Goal: Information Seeking & Learning: Learn about a topic

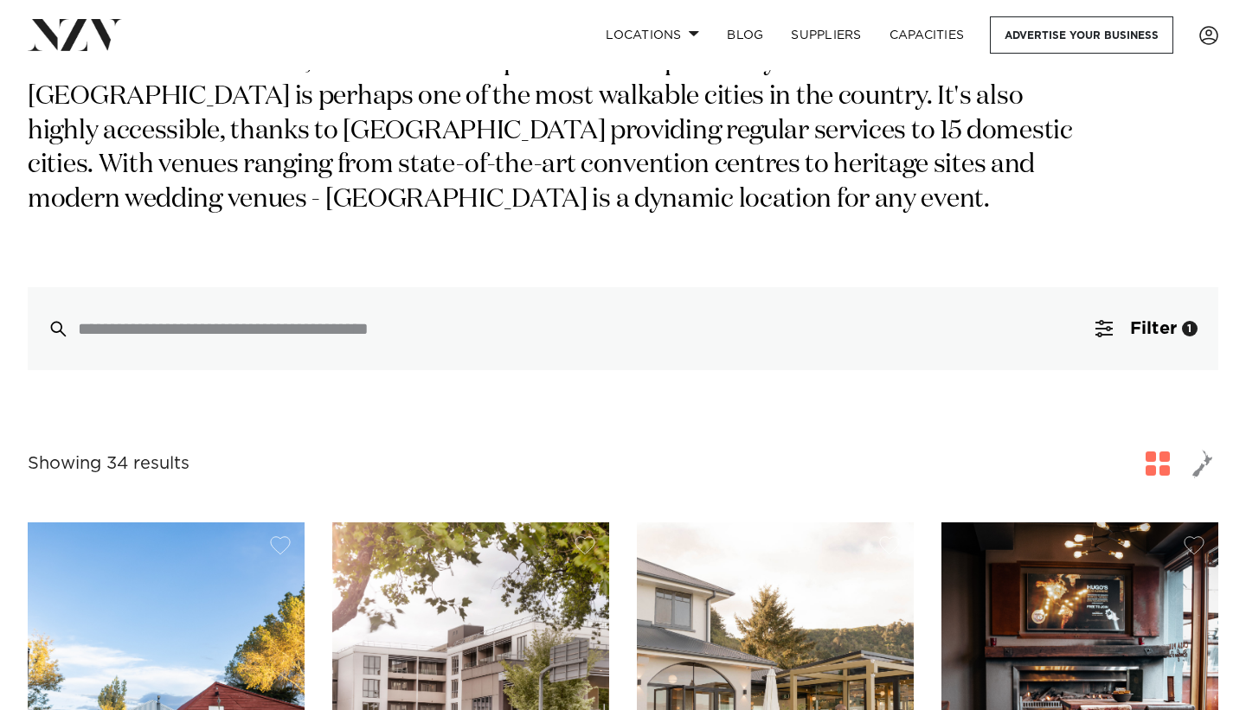
scroll to position [364, 0]
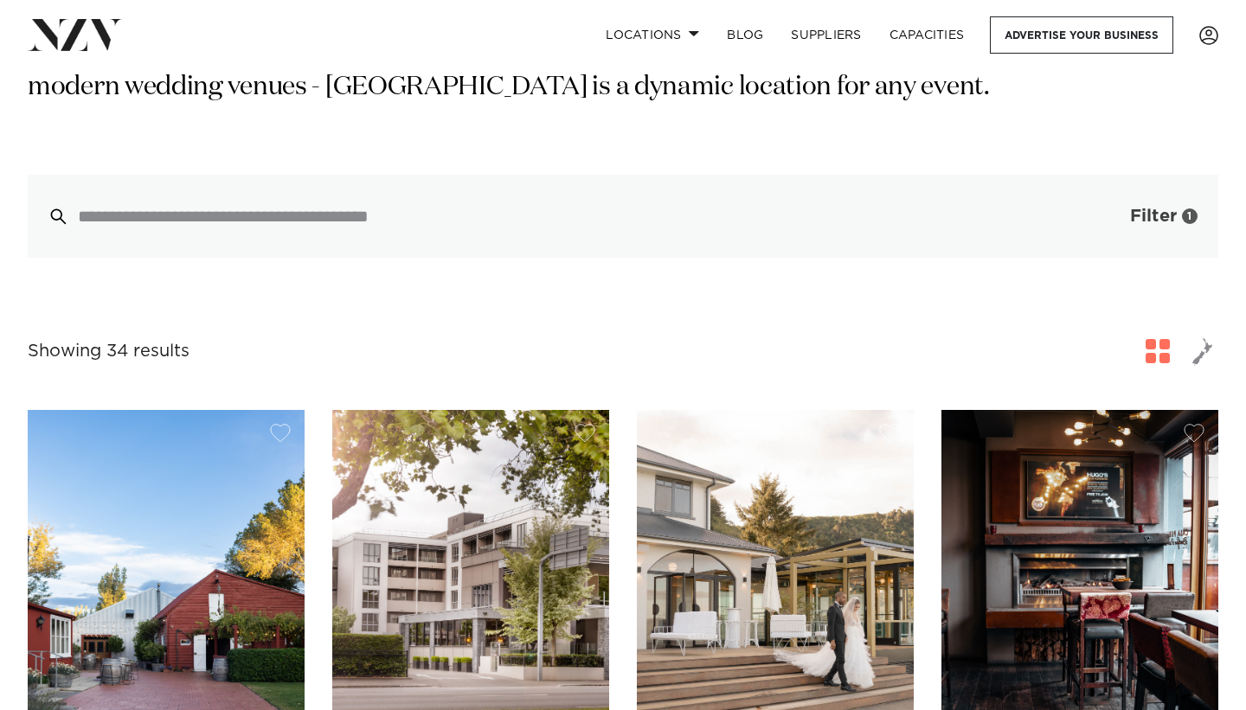
click at [1160, 221] on span "Filter" at bounding box center [1153, 216] width 47 height 17
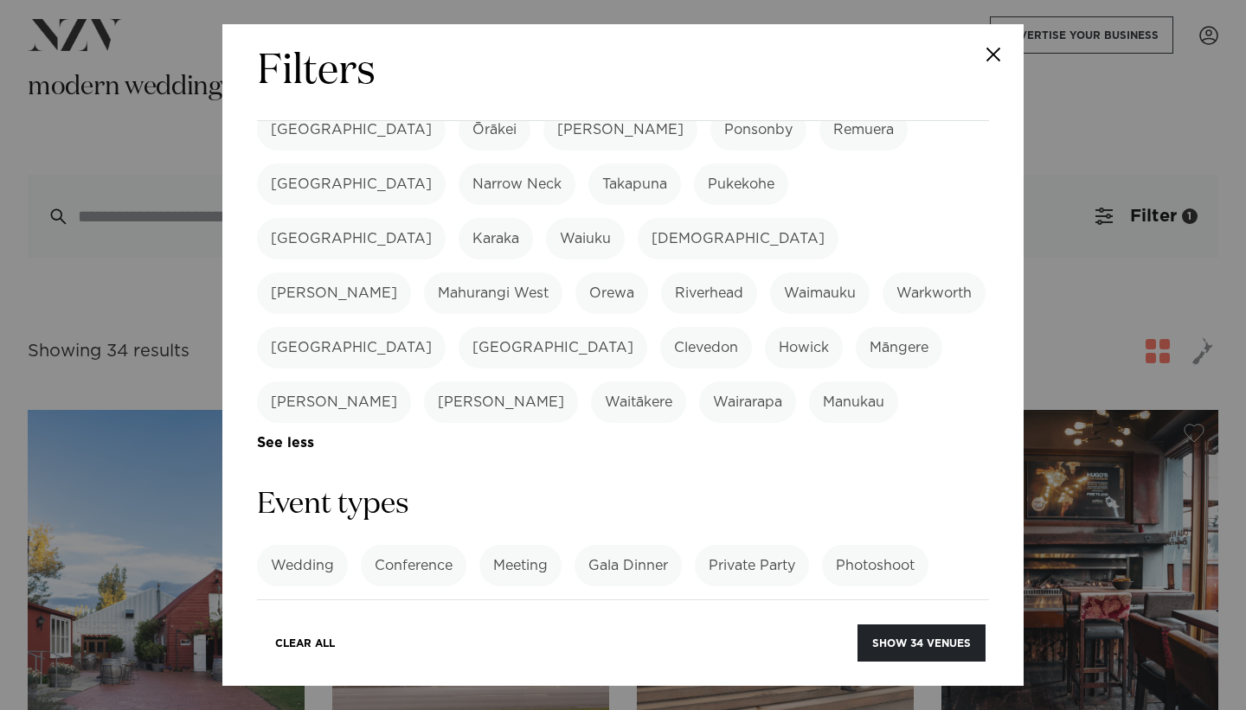
scroll to position [483, 0]
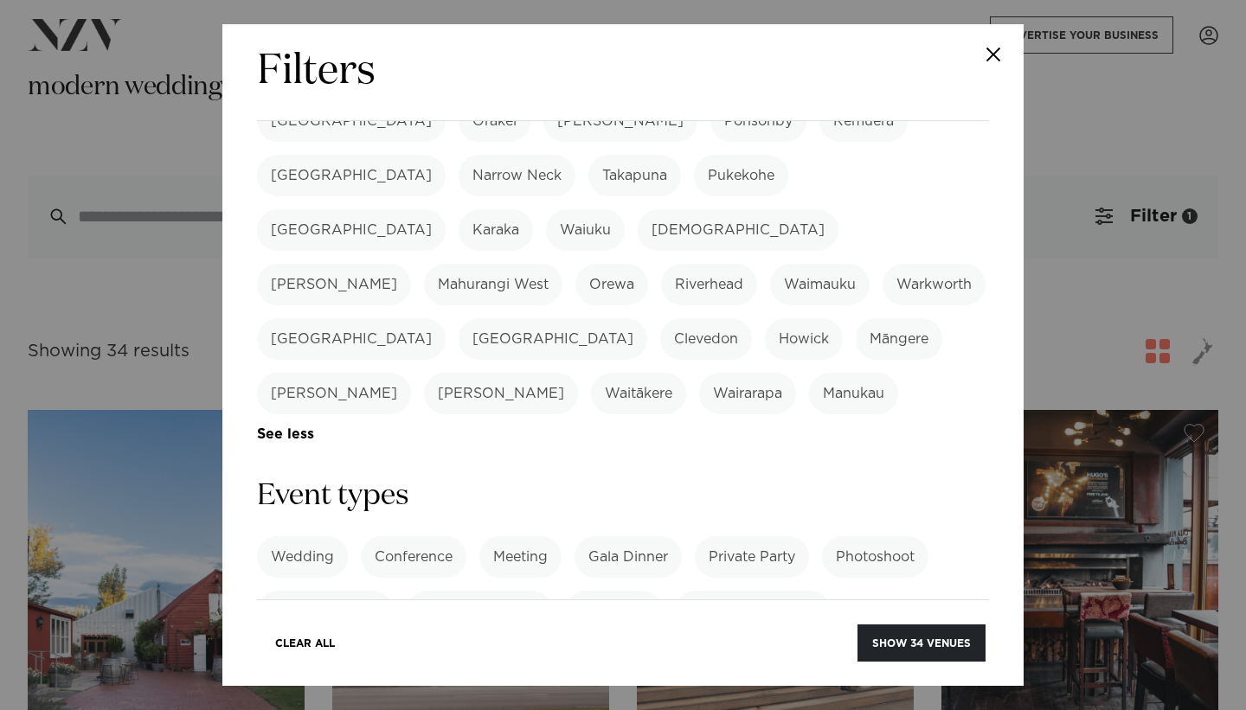
click at [328, 537] on label "Wedding" at bounding box center [302, 558] width 91 height 42
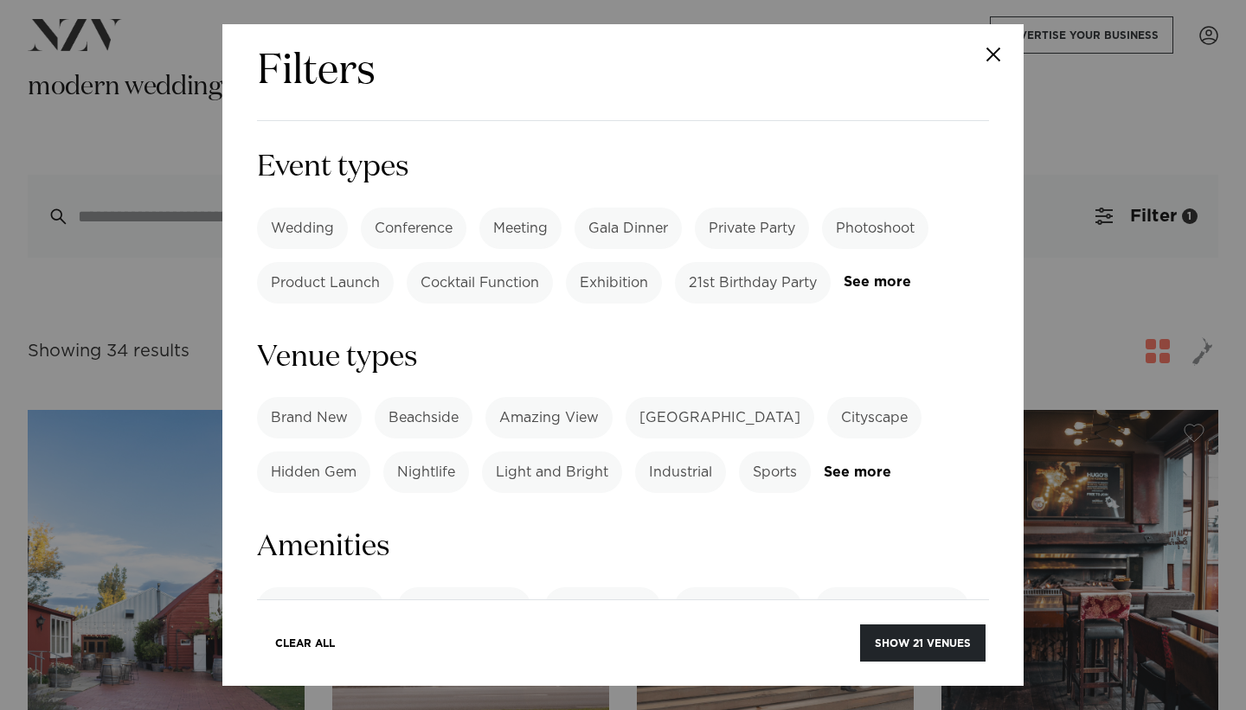
scroll to position [817, 0]
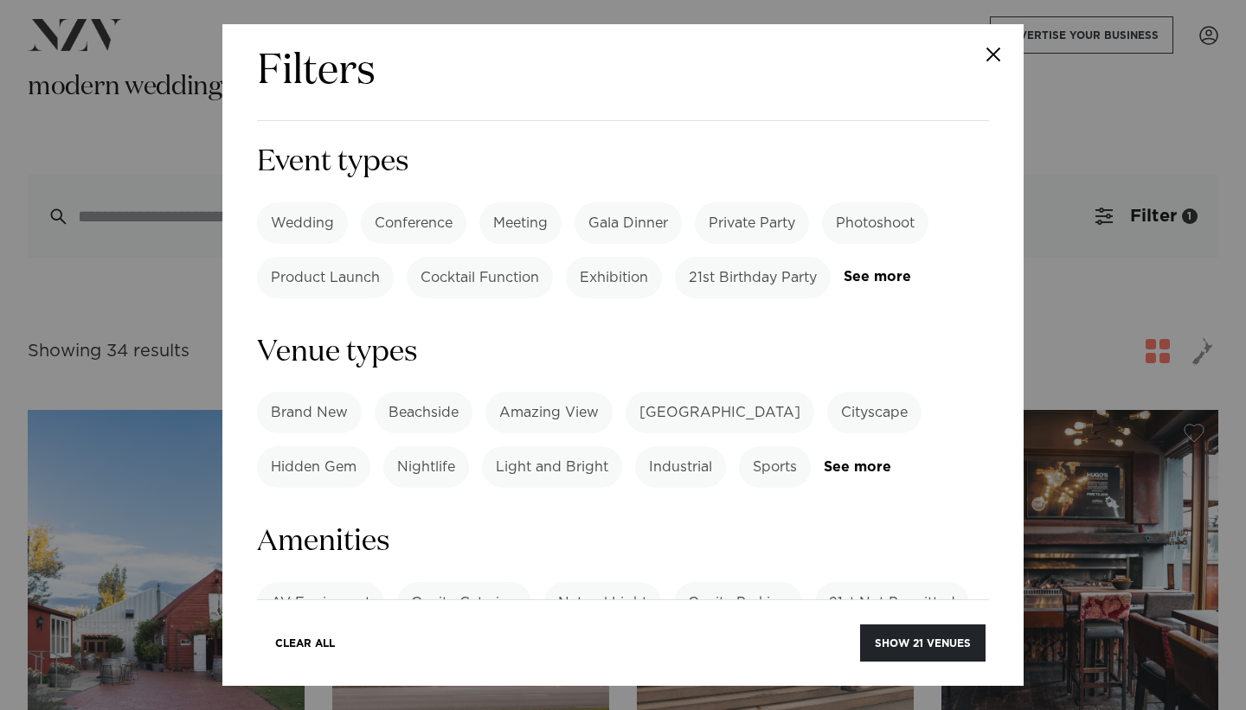
click at [278, 691] on link "See more" at bounding box center [324, 698] width 135 height 15
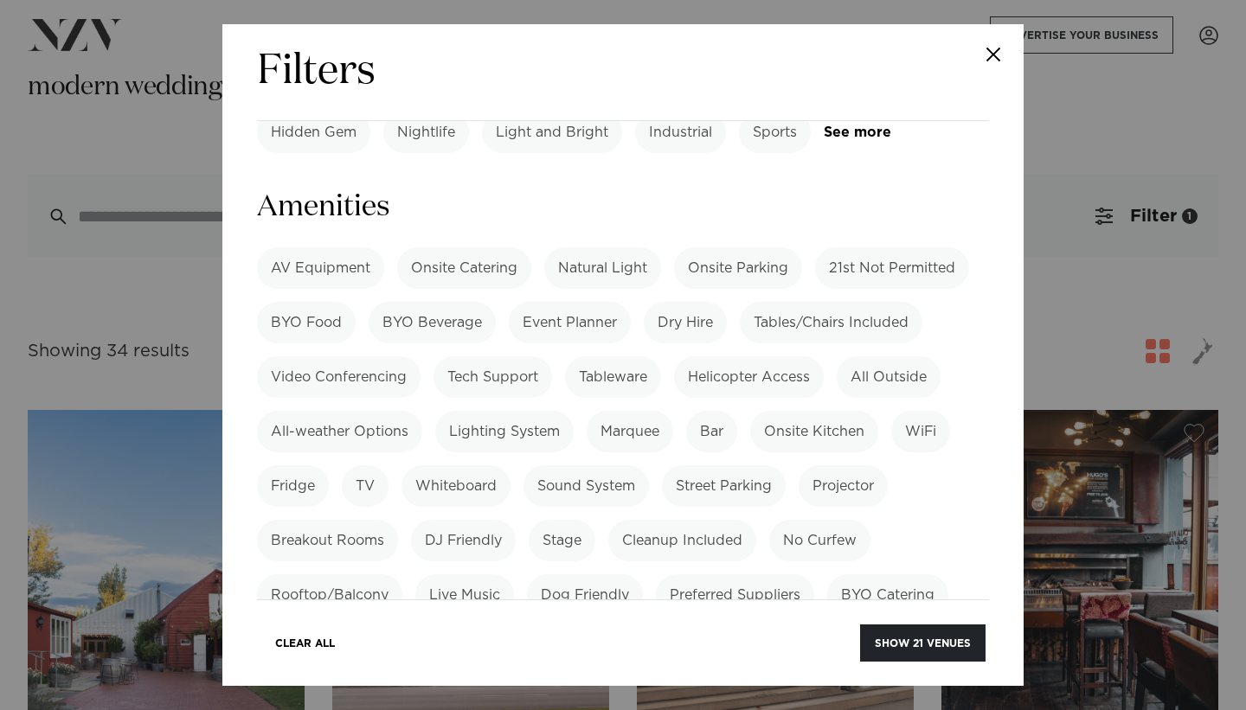
scroll to position [1153, 0]
click at [763, 628] on label "Pool" at bounding box center [750, 649] width 58 height 42
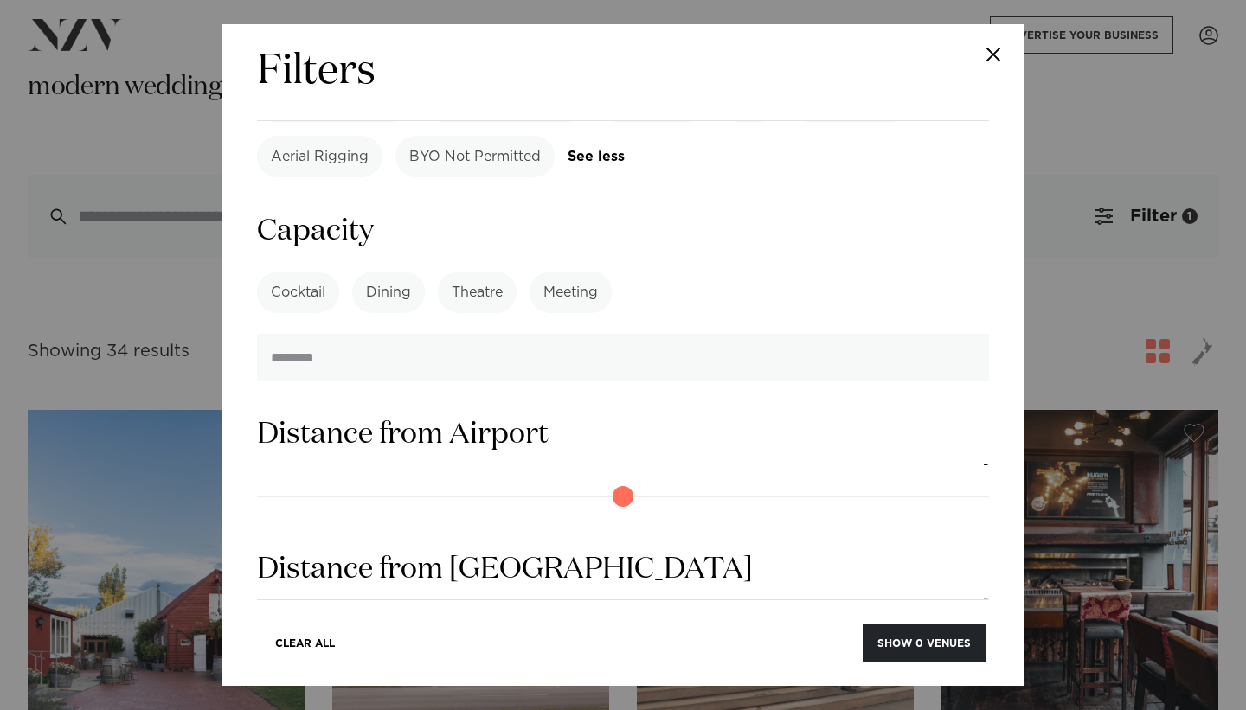
scroll to position [1869, 0]
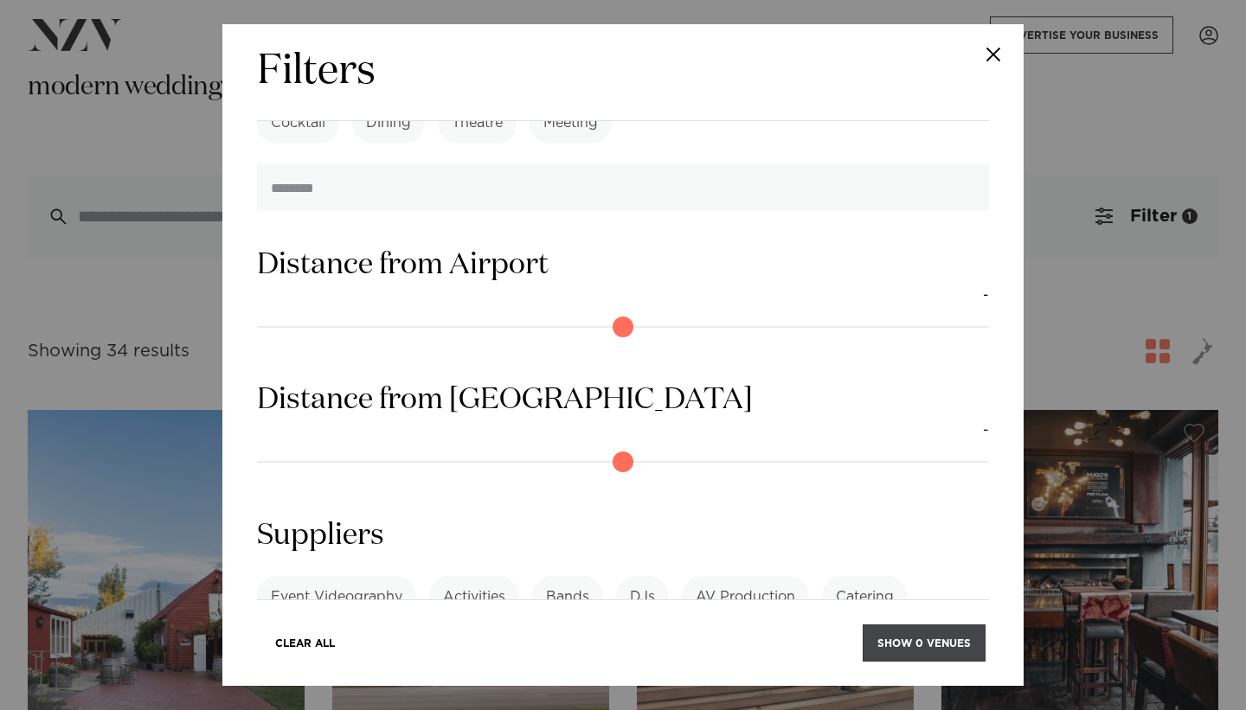
click at [940, 639] on button "Show 0 venues" at bounding box center [924, 643] width 123 height 37
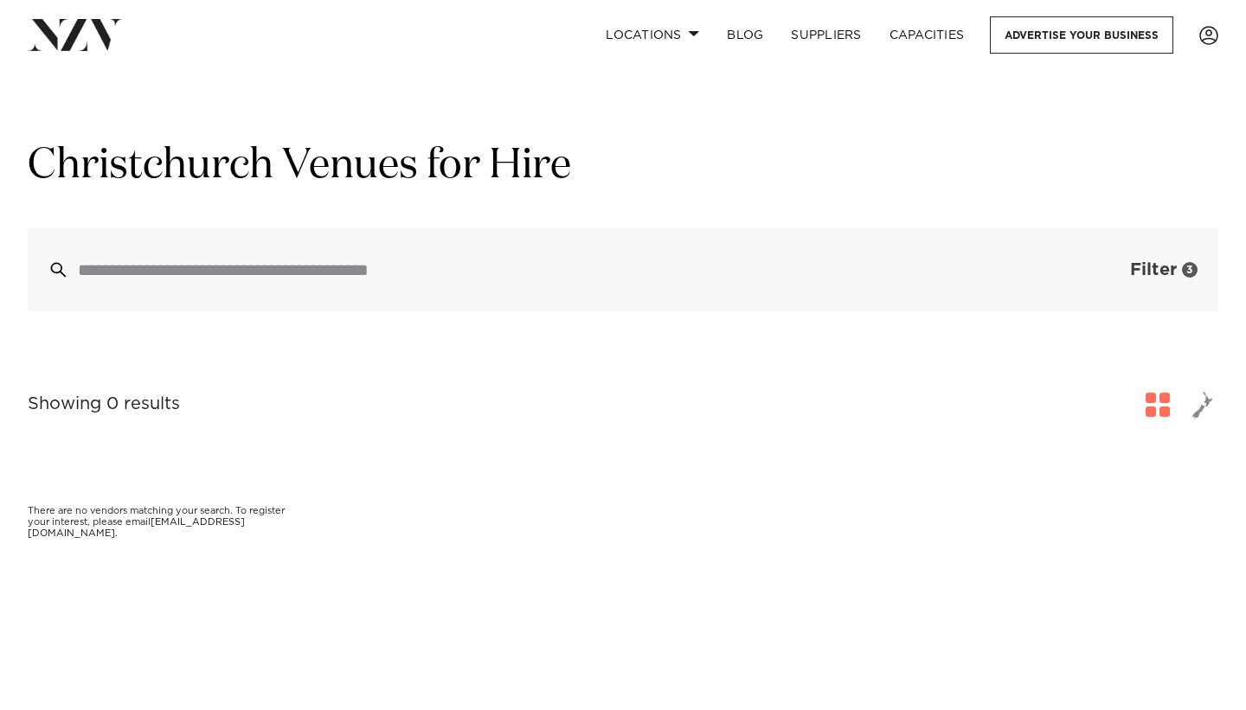
click at [1192, 282] on button "Filter 3" at bounding box center [1147, 269] width 144 height 83
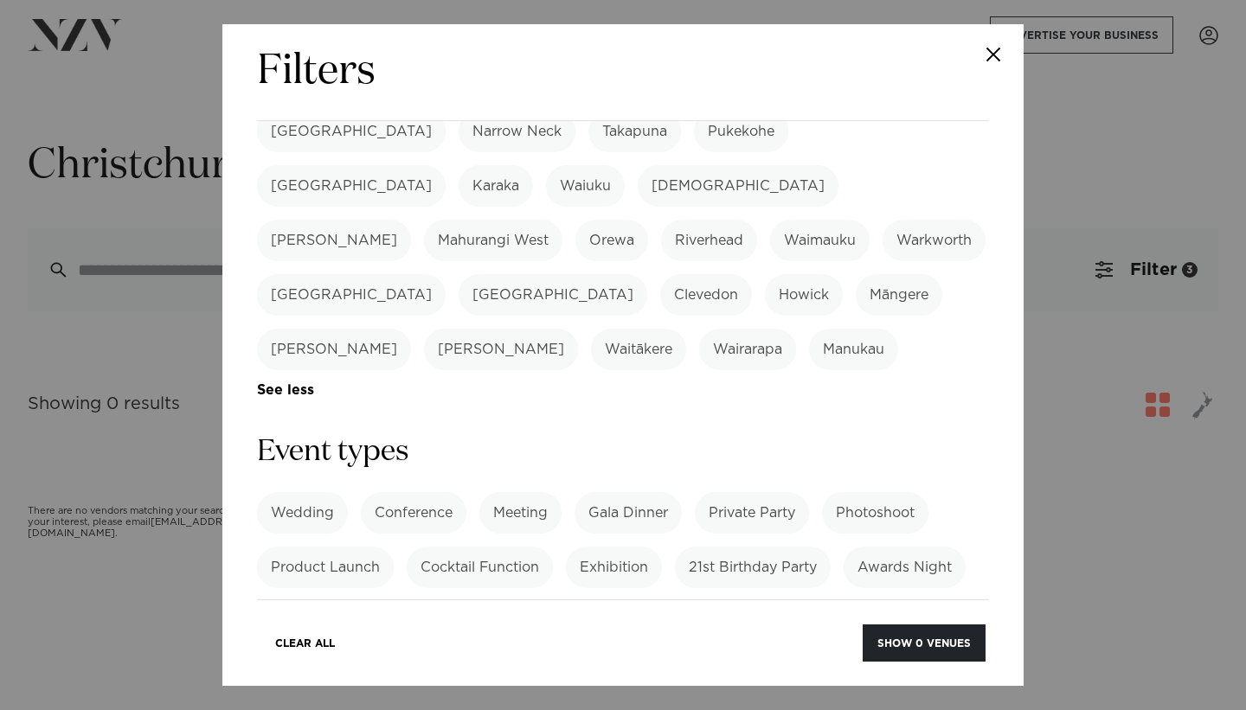
scroll to position [529, 0]
click at [319, 491] on label "Wedding" at bounding box center [302, 512] width 91 height 42
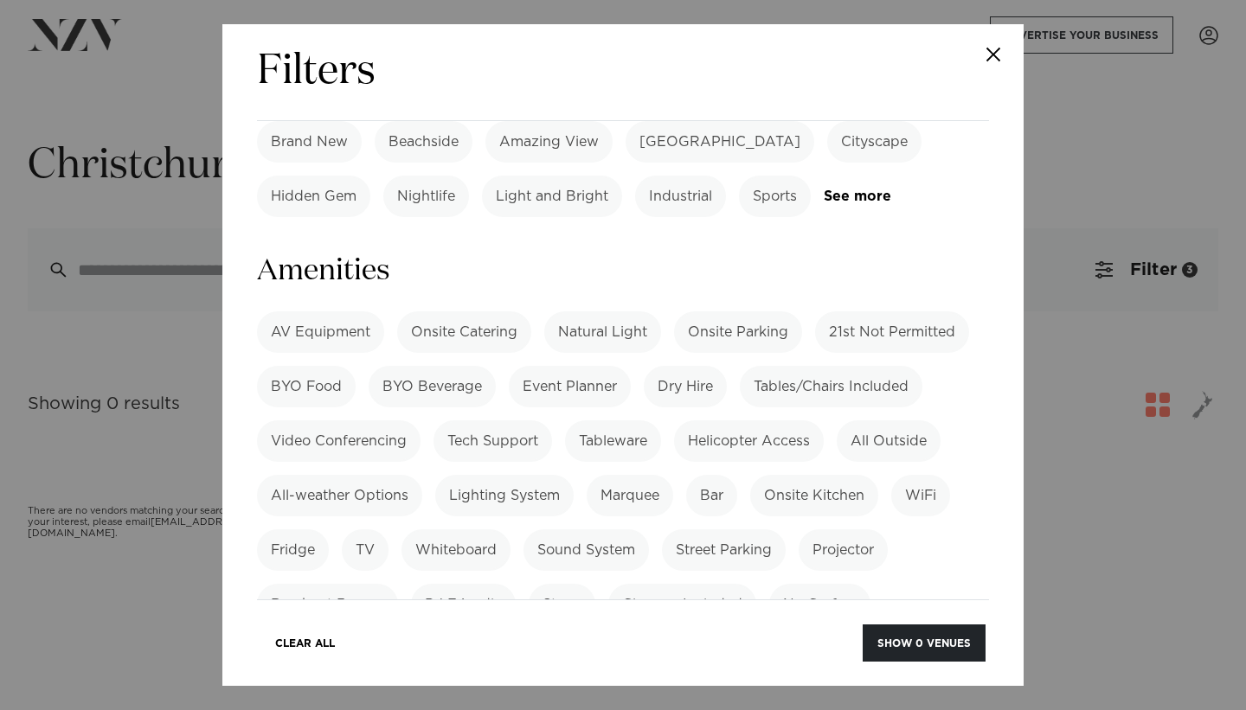
scroll to position [1275, 0]
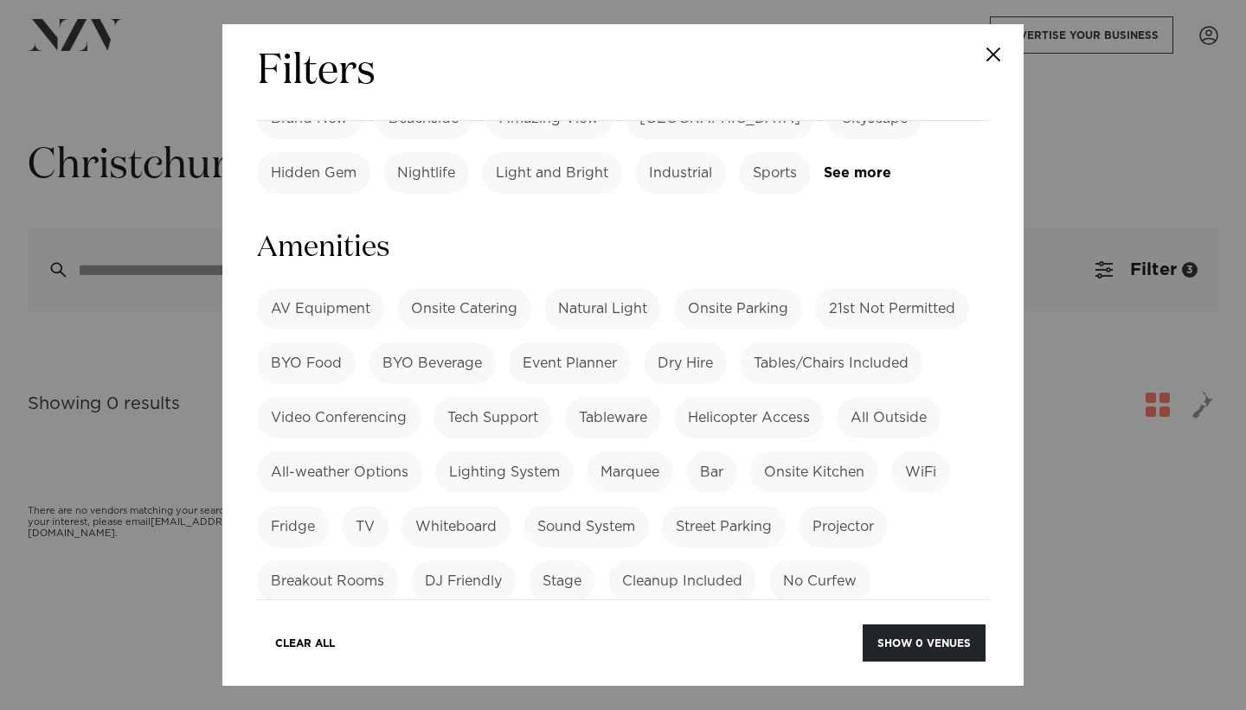
click at [753, 670] on label "Pool" at bounding box center [750, 691] width 58 height 42
click at [875, 625] on button "Show 34 venues" at bounding box center [922, 643] width 128 height 37
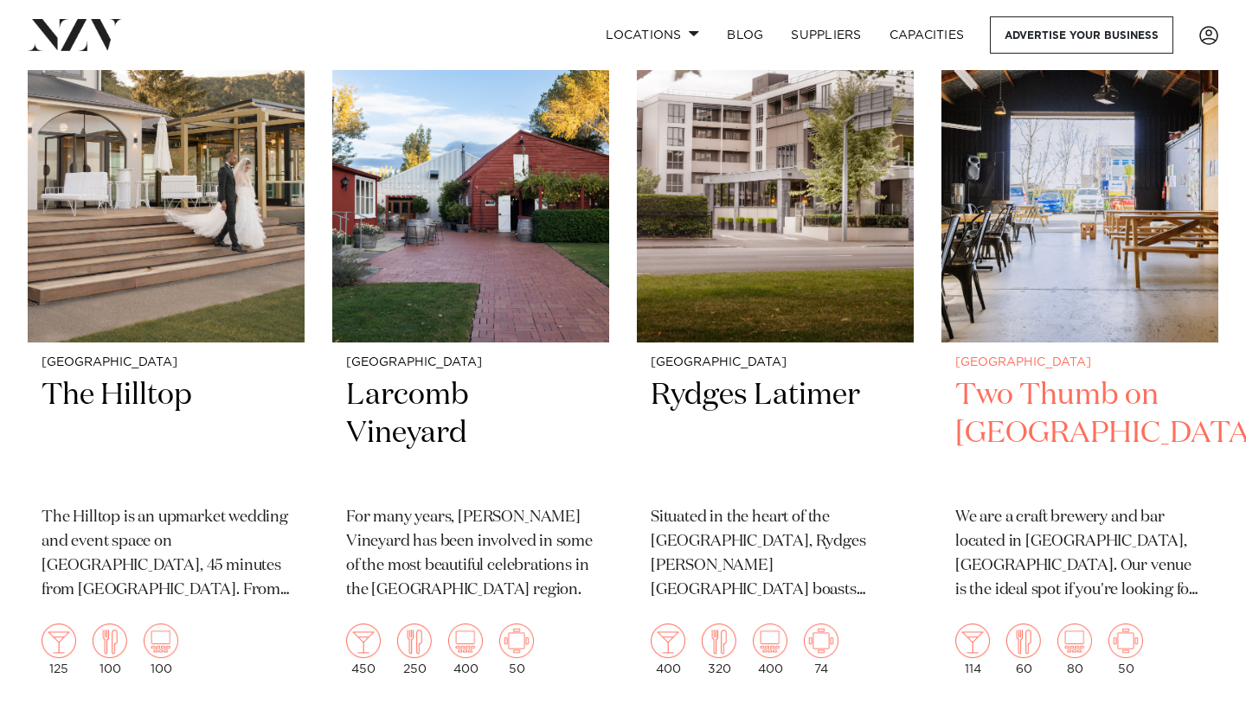
scroll to position [806, 0]
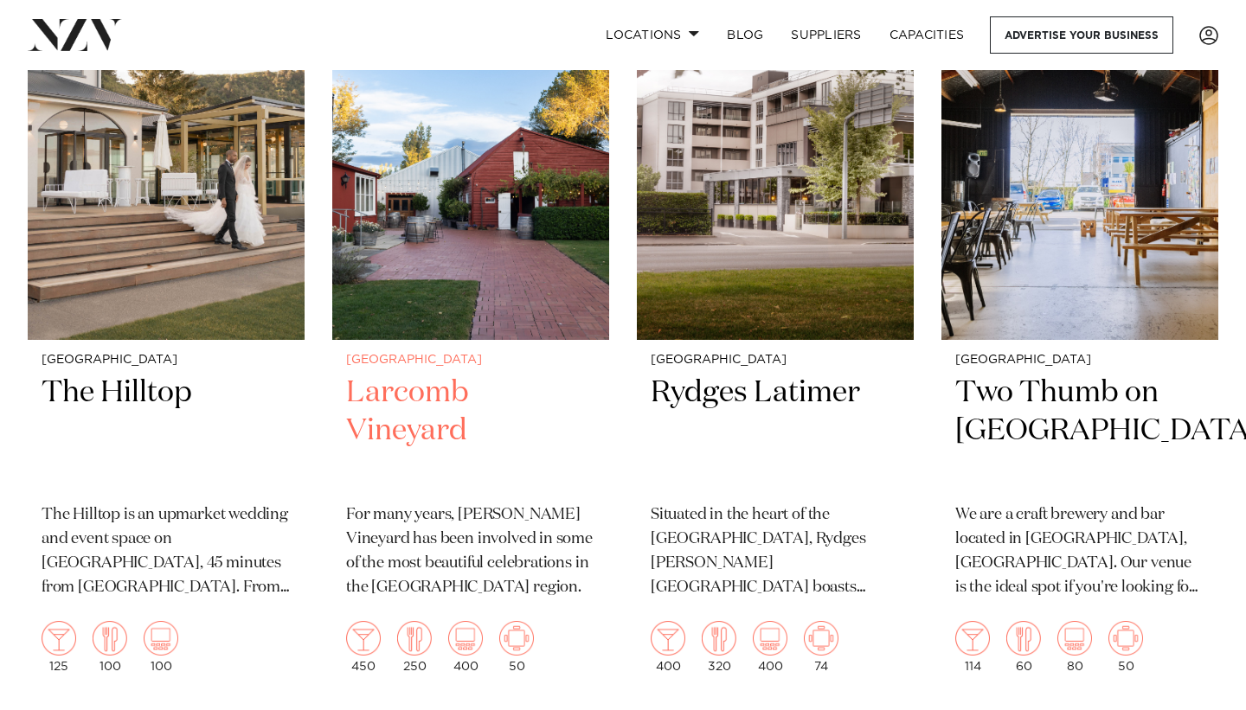
click at [530, 294] on img at bounding box center [470, 153] width 277 height 371
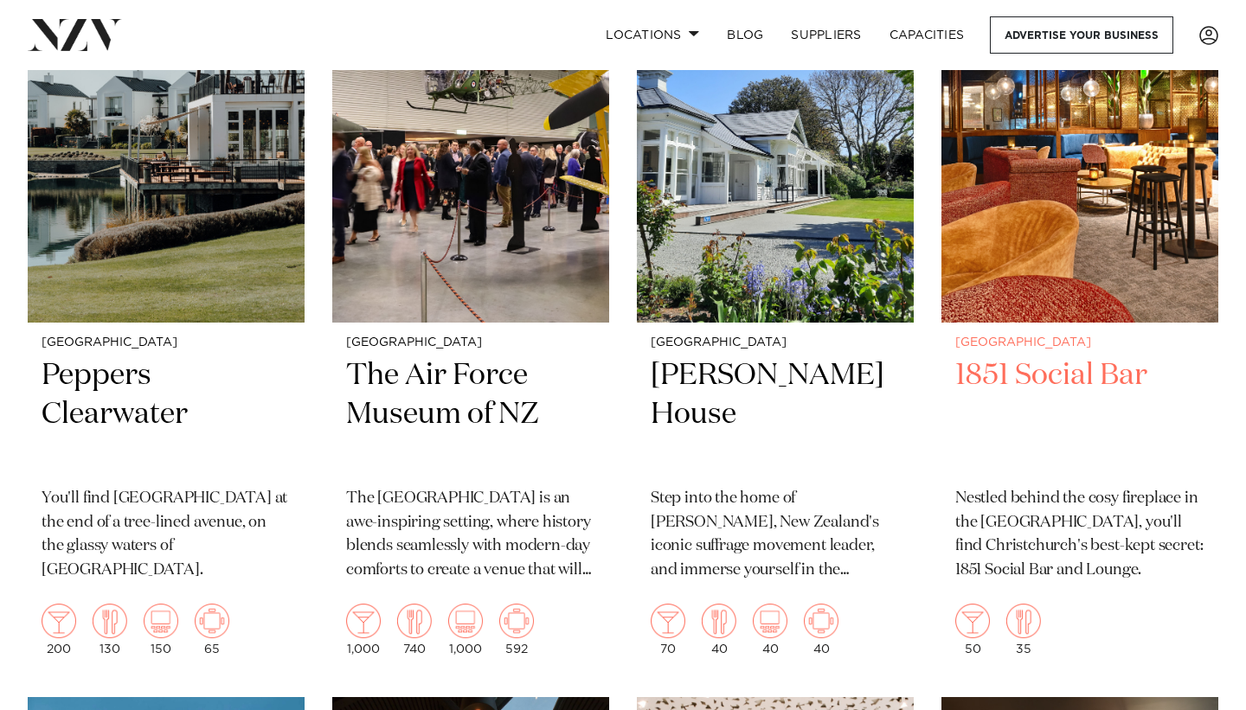
scroll to position [1455, 0]
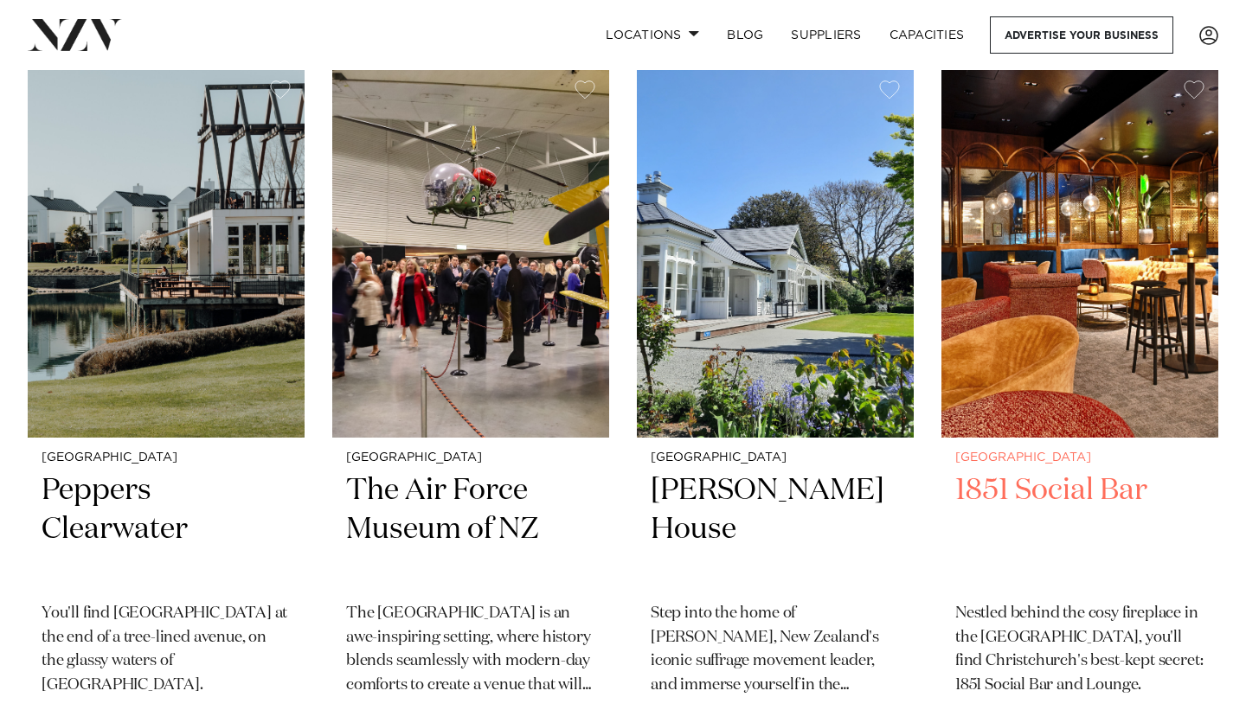
click at [1115, 308] on img at bounding box center [1079, 252] width 277 height 371
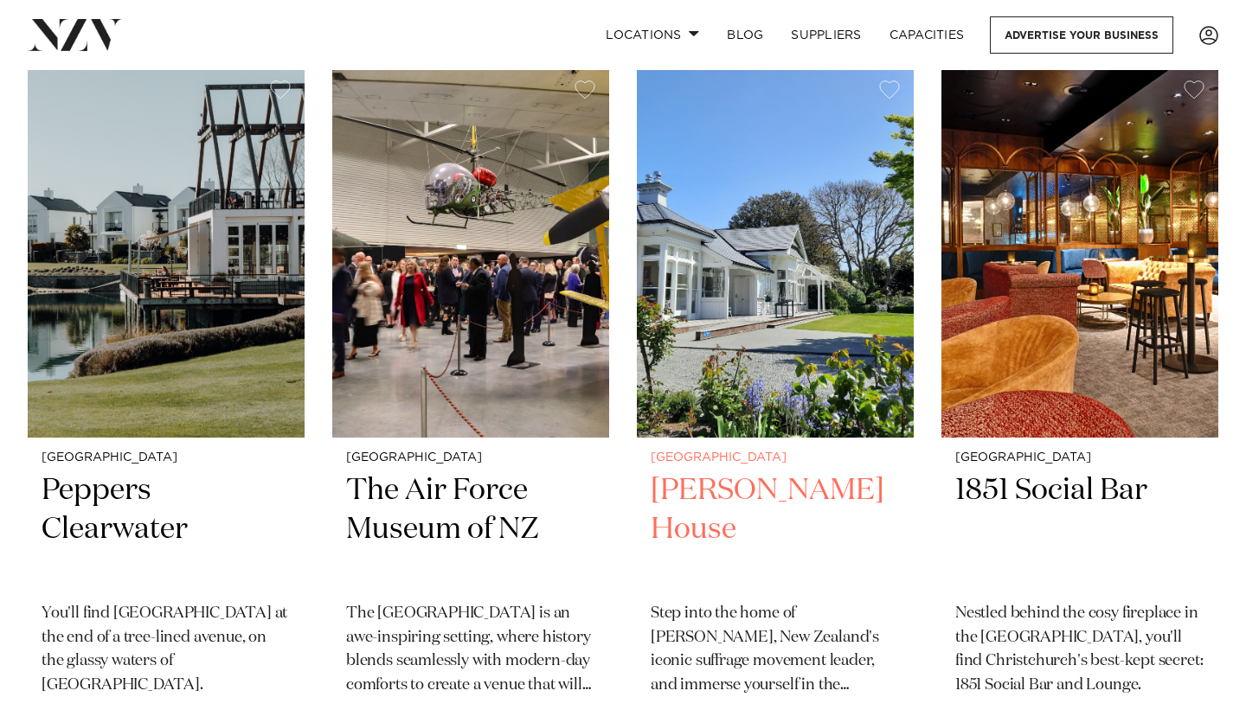
click at [787, 318] on img at bounding box center [775, 252] width 277 height 371
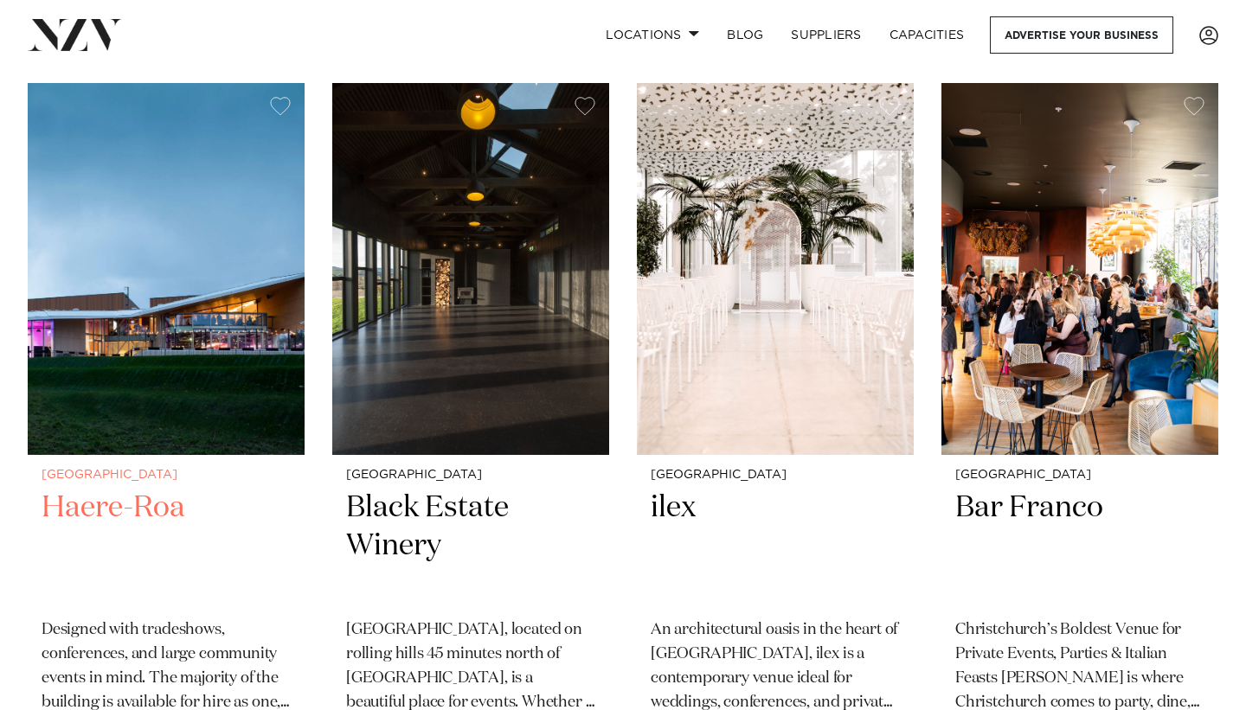
scroll to position [2182, 0]
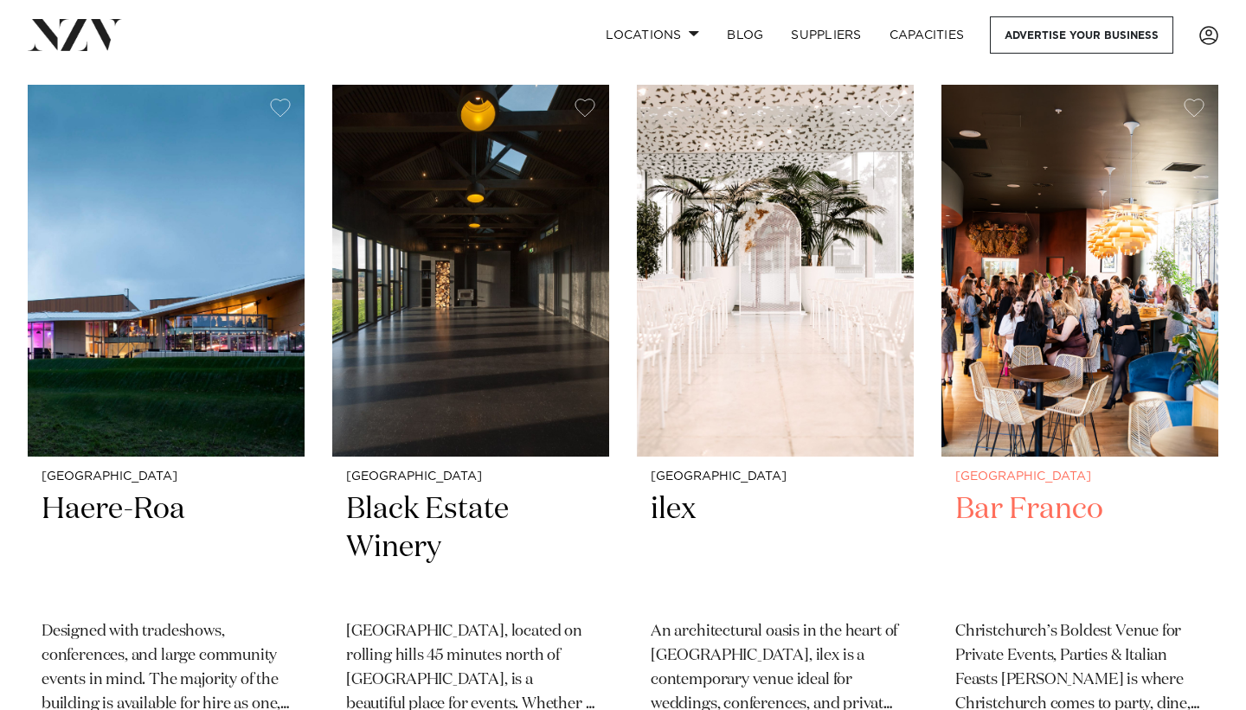
click at [1125, 221] on img at bounding box center [1079, 270] width 277 height 371
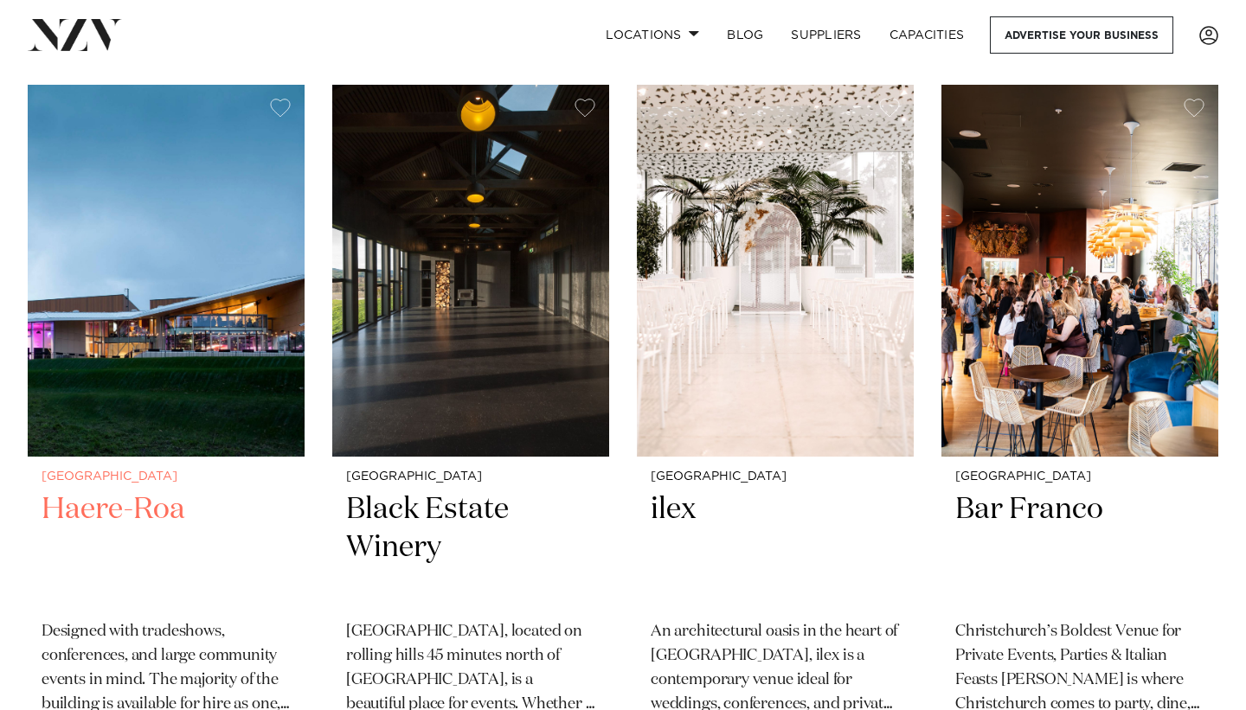
click at [169, 280] on img at bounding box center [166, 270] width 277 height 371
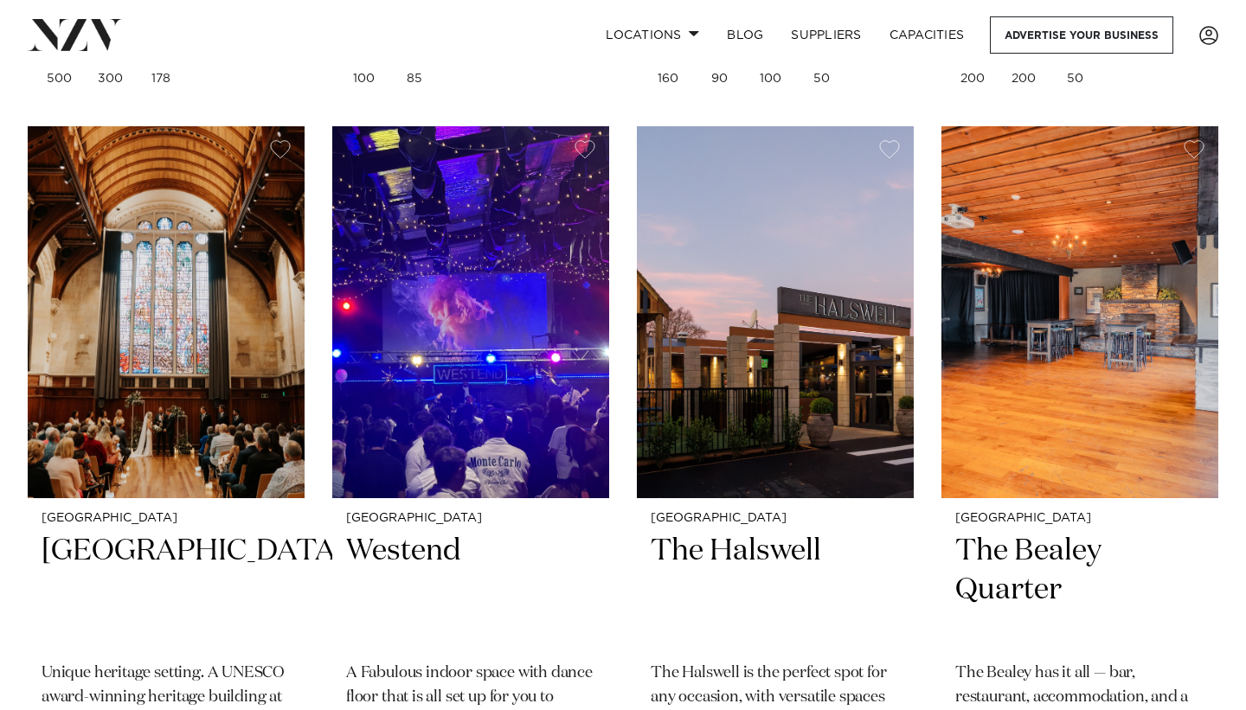
scroll to position [5262, 0]
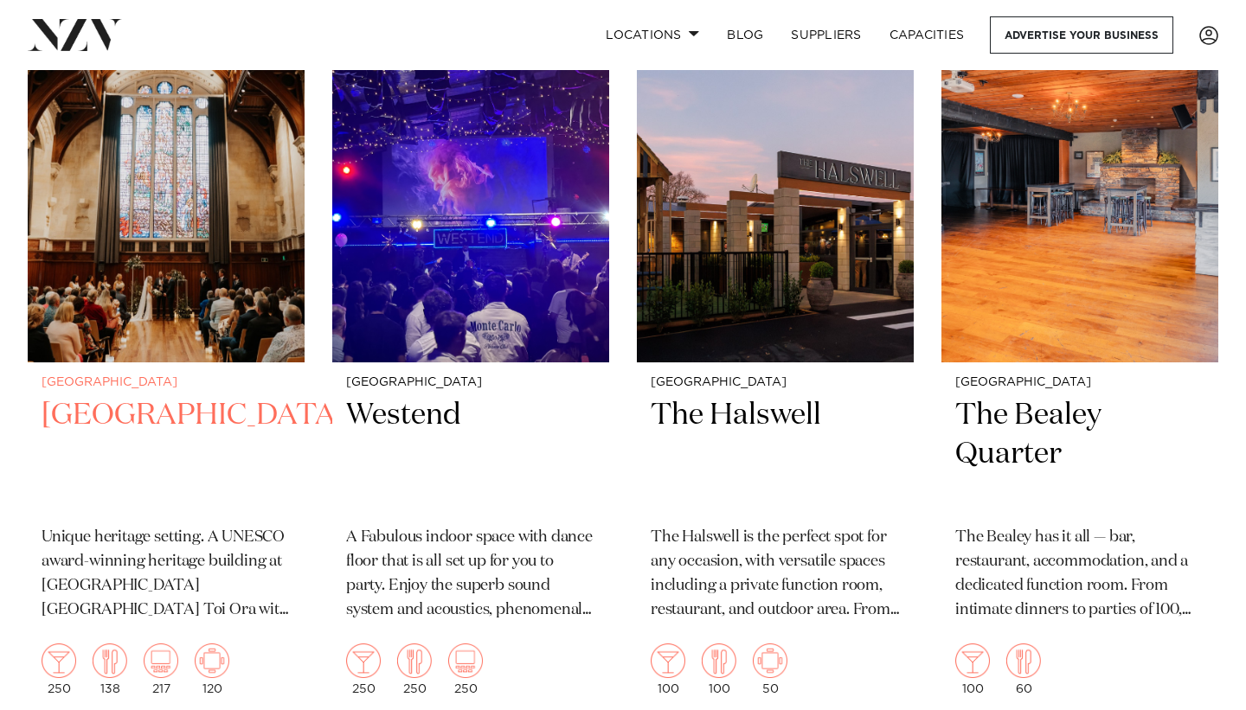
click at [296, 257] on img at bounding box center [166, 175] width 277 height 371
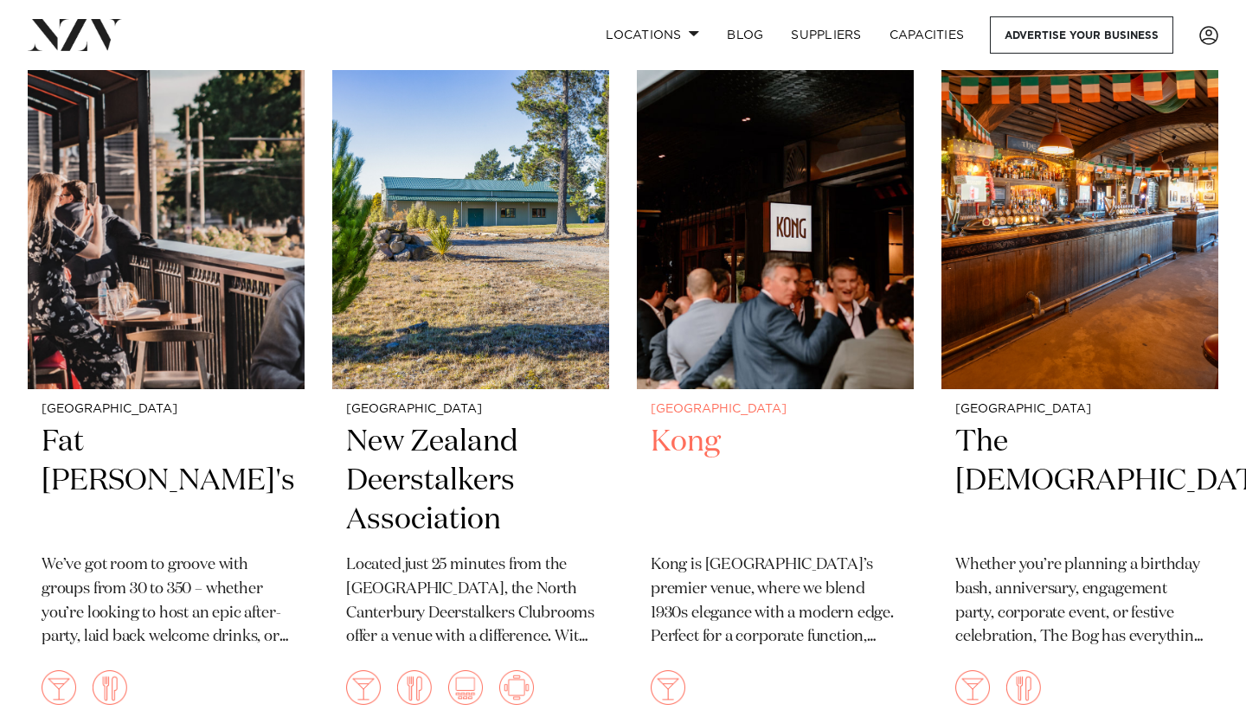
scroll to position [5982, 0]
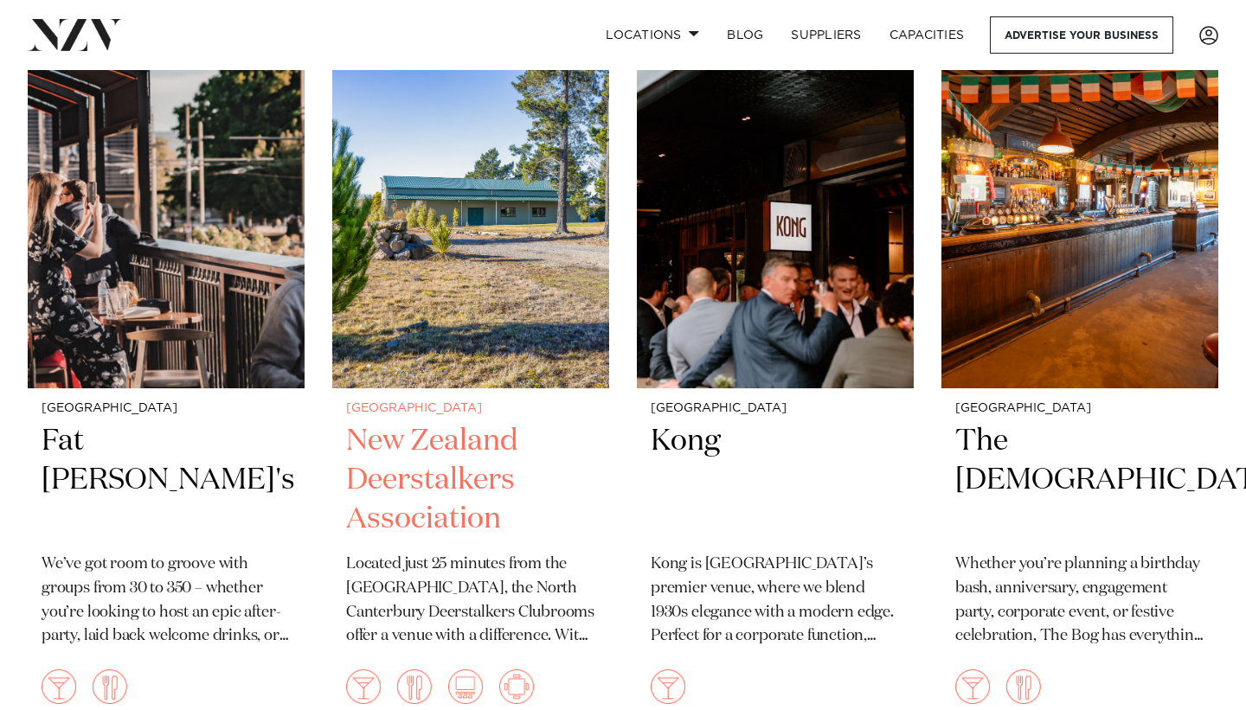
click at [537, 280] on img at bounding box center [470, 202] width 277 height 371
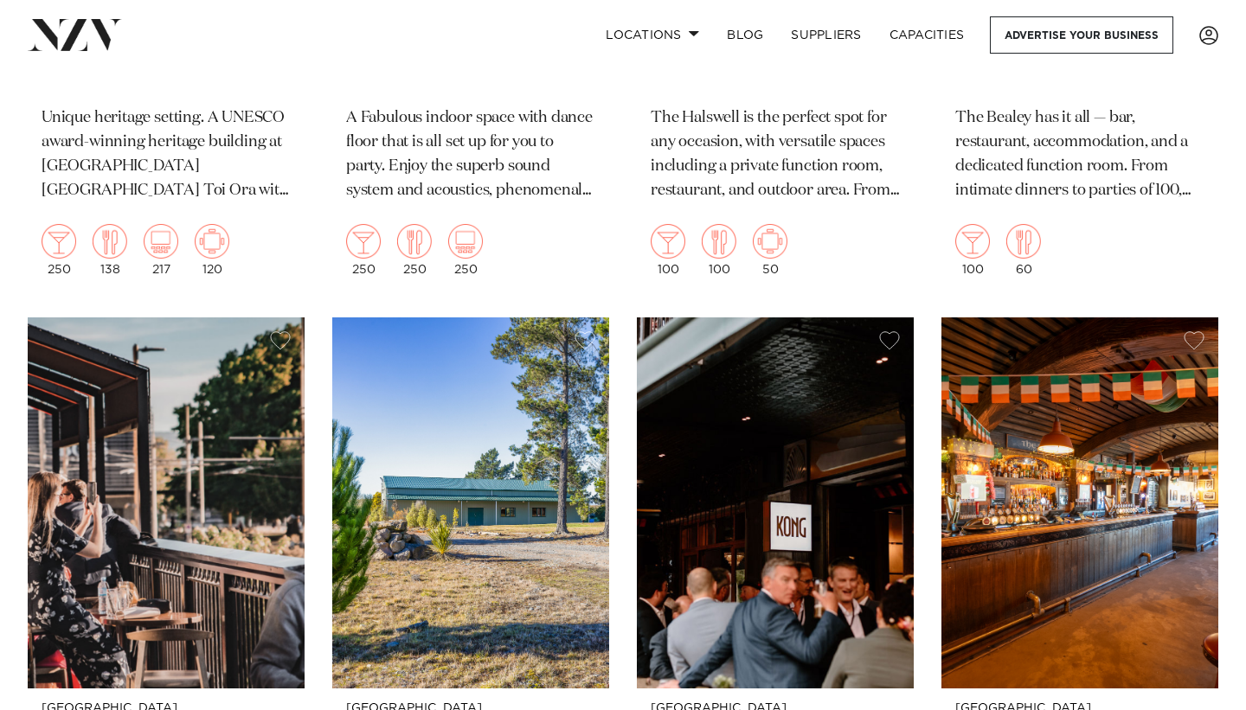
scroll to position [2244, 0]
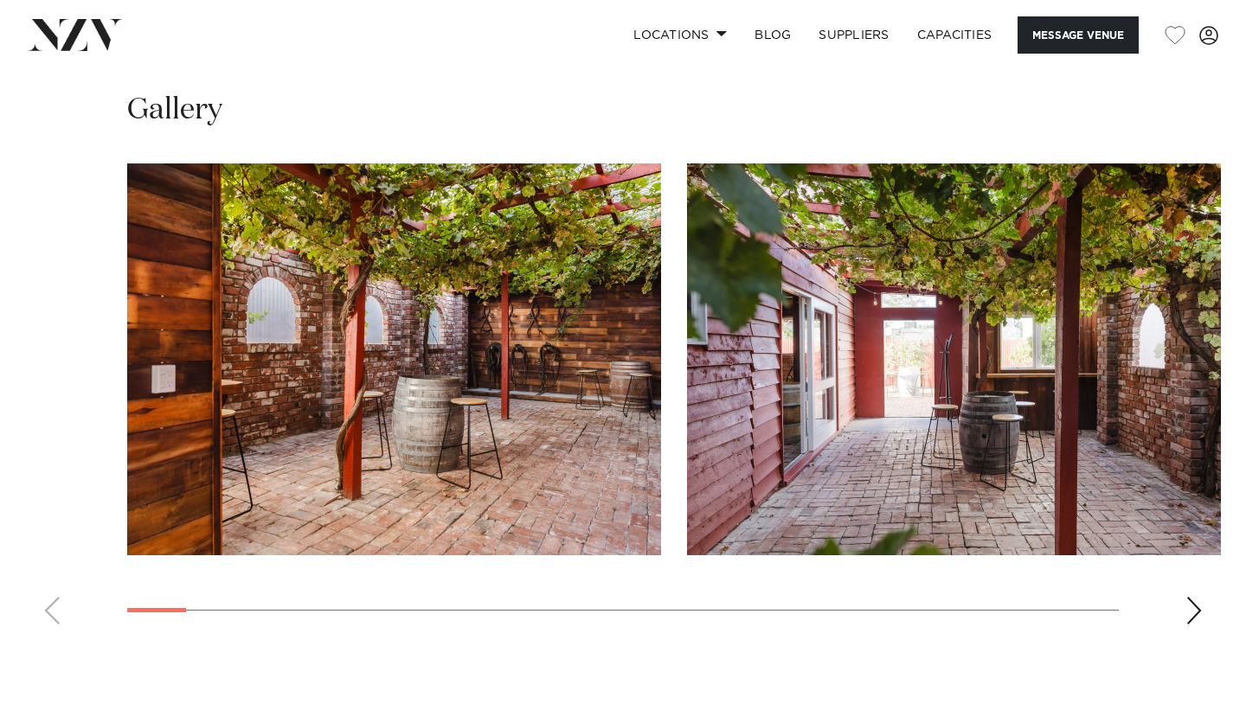
scroll to position [1690, 0]
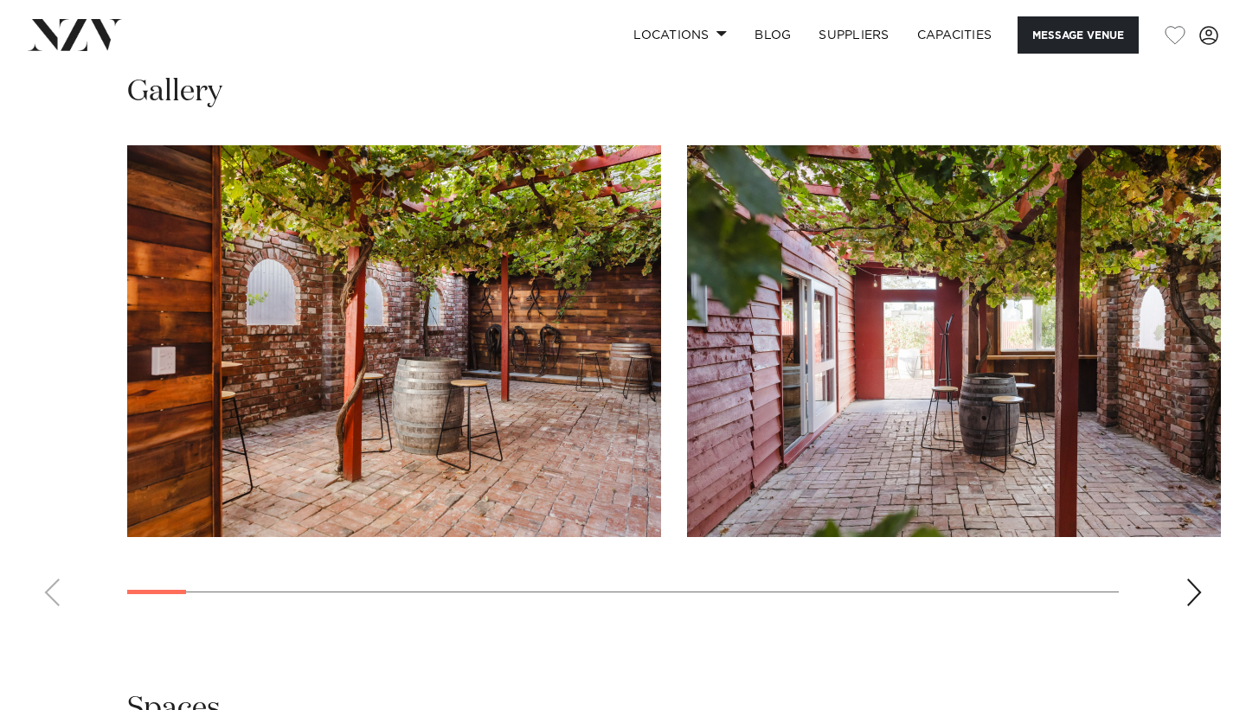
click at [1192, 599] on div "Next slide" at bounding box center [1194, 593] width 17 height 28
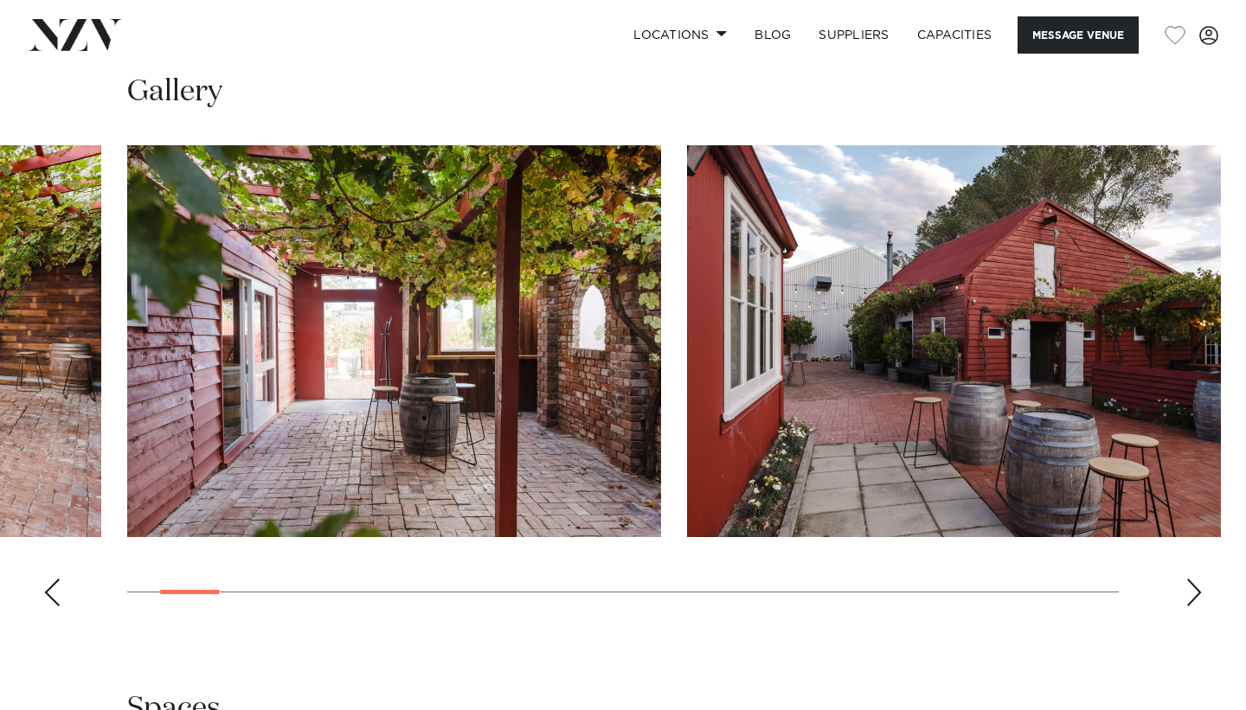
click at [1192, 599] on div "Next slide" at bounding box center [1194, 593] width 17 height 28
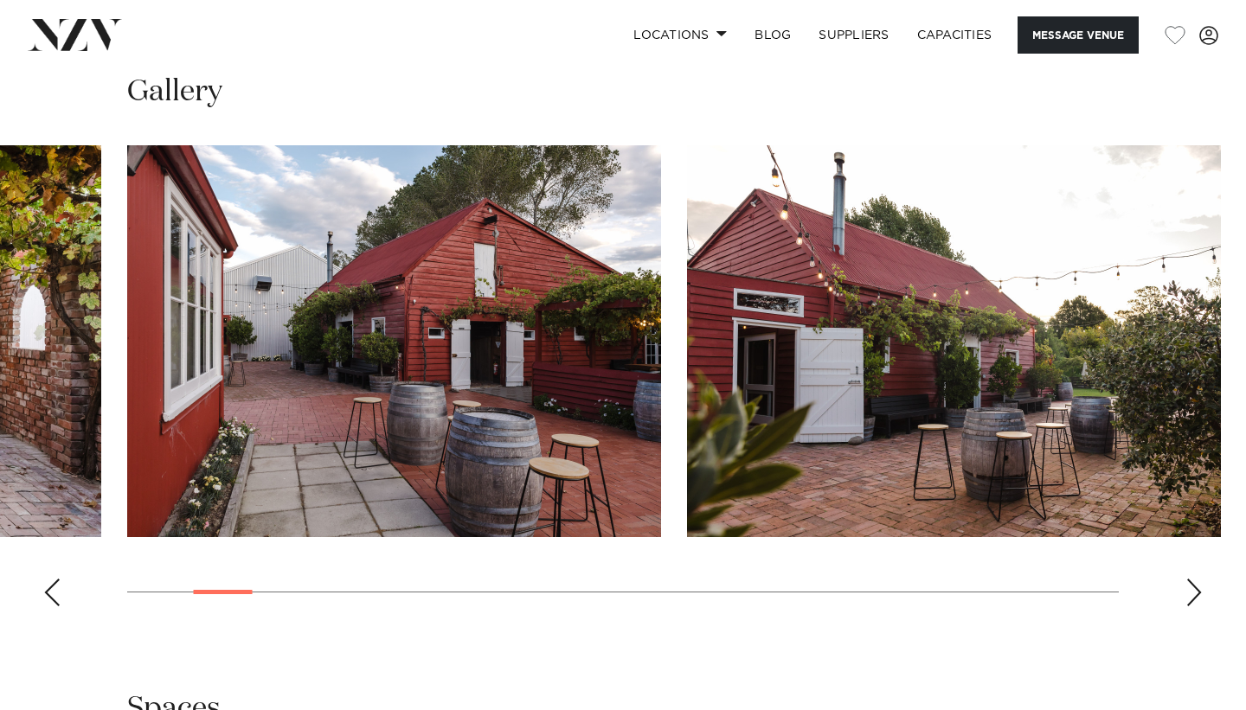
click at [1192, 599] on div "Next slide" at bounding box center [1194, 593] width 17 height 28
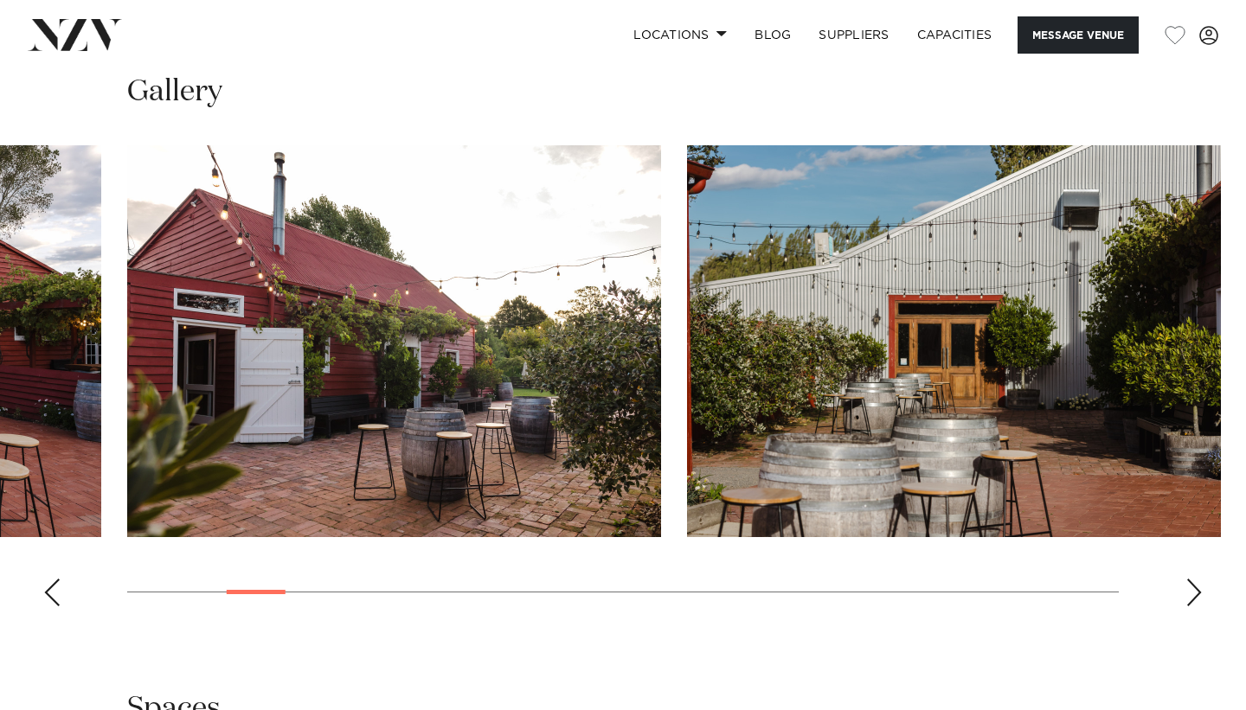
click at [1192, 599] on div "Next slide" at bounding box center [1194, 593] width 17 height 28
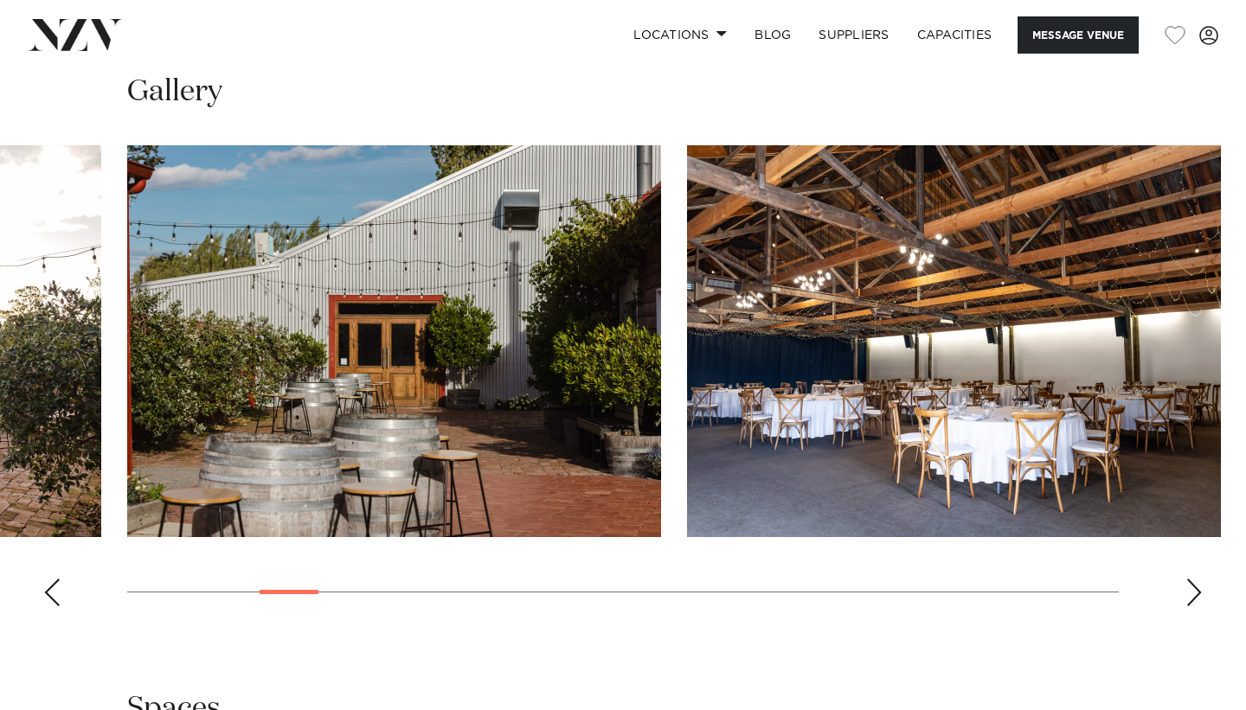
click at [1192, 599] on div "Next slide" at bounding box center [1194, 593] width 17 height 28
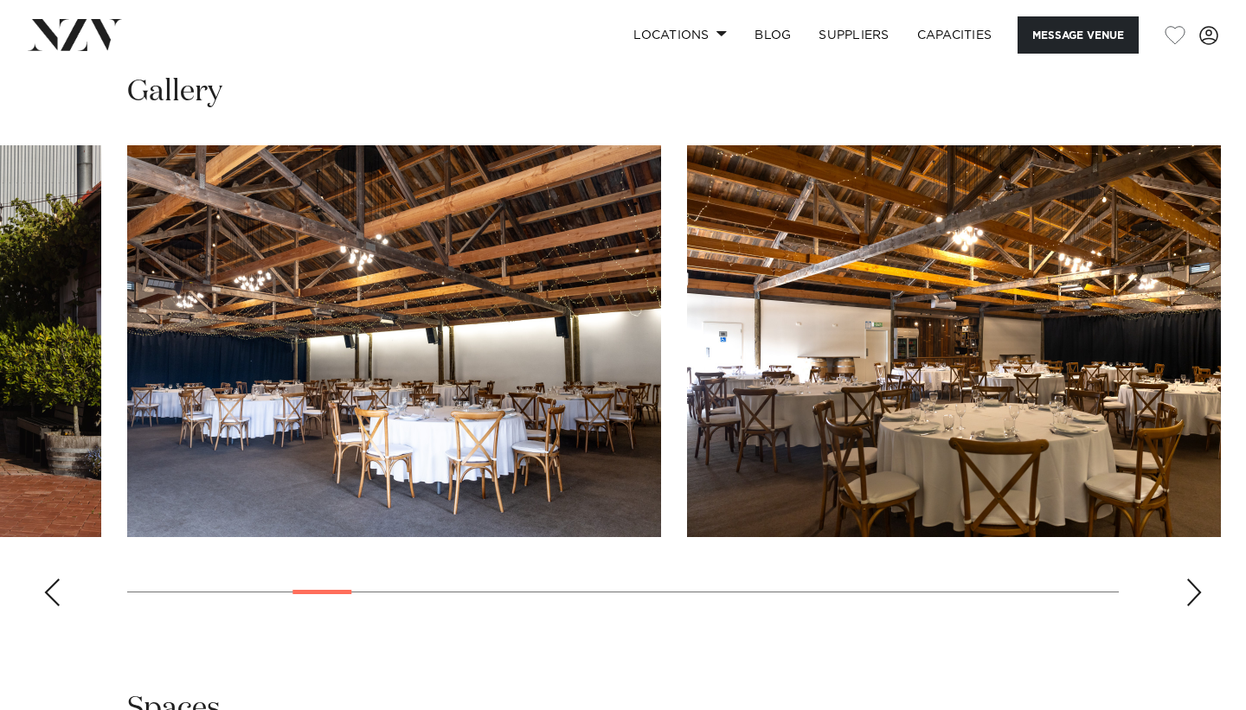
click at [1192, 599] on div "Next slide" at bounding box center [1194, 593] width 17 height 28
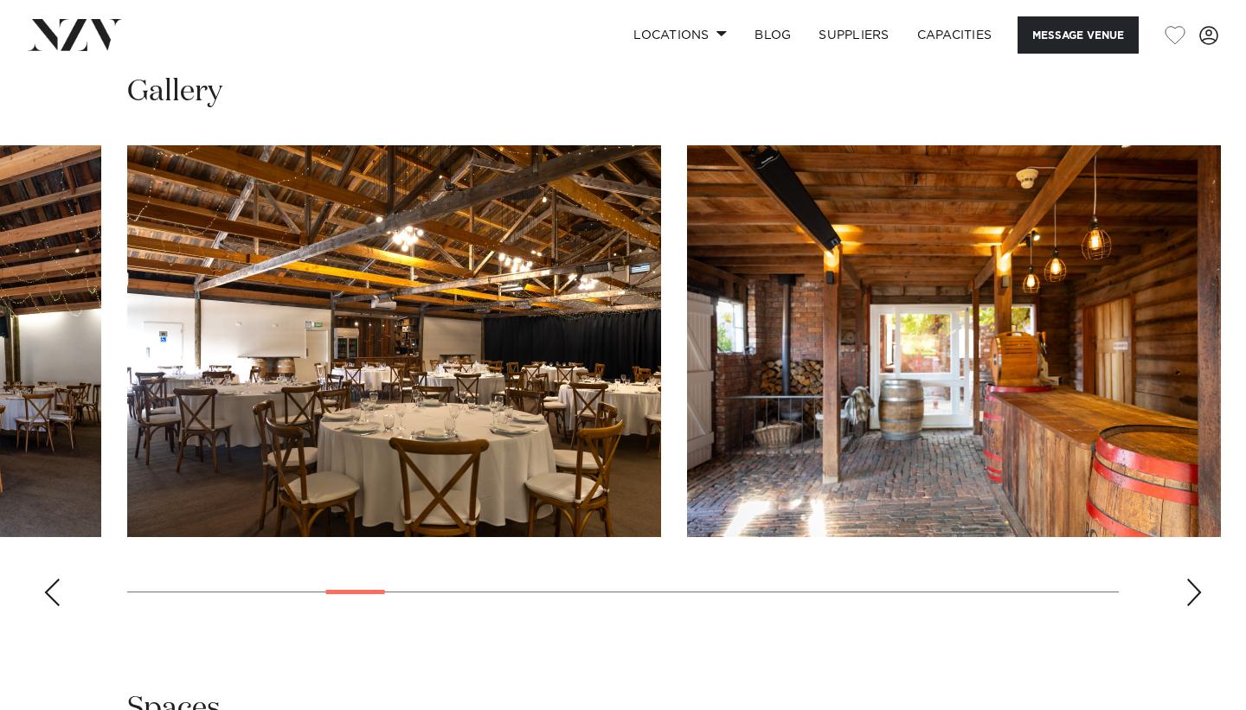
click at [1192, 599] on div "Next slide" at bounding box center [1194, 593] width 17 height 28
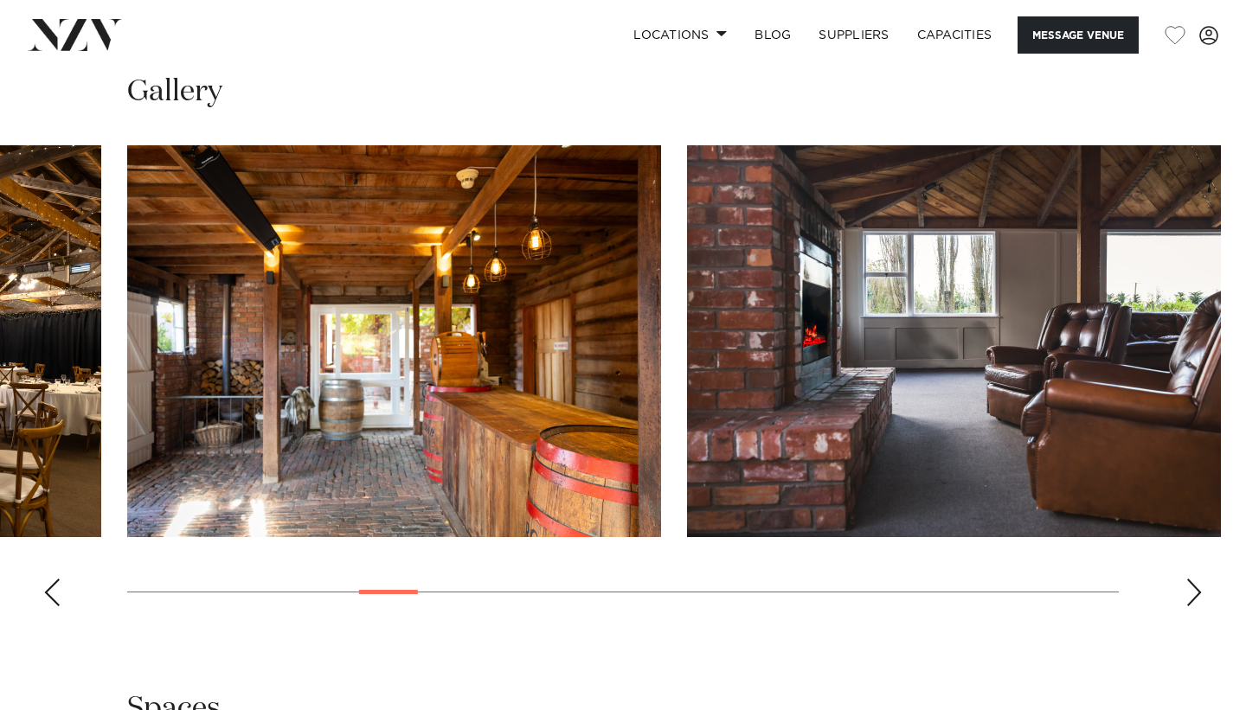
click at [1192, 599] on div "Next slide" at bounding box center [1194, 593] width 17 height 28
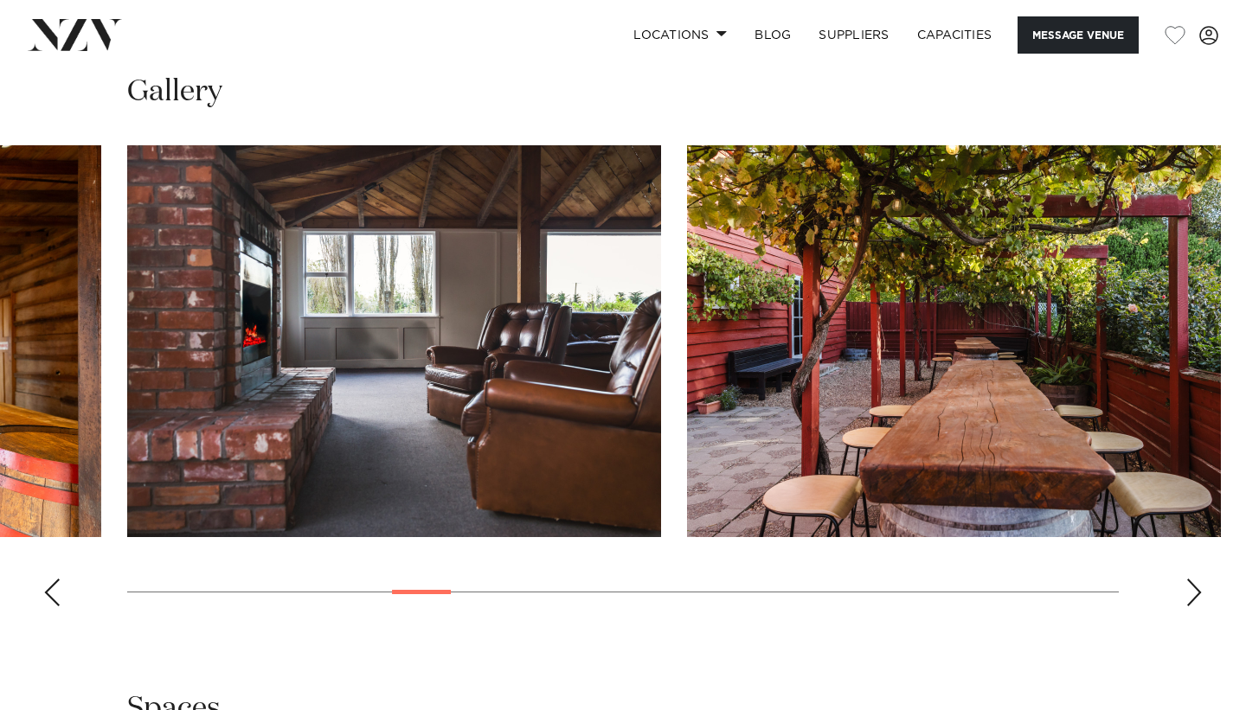
click at [1192, 599] on div "Next slide" at bounding box center [1194, 593] width 17 height 28
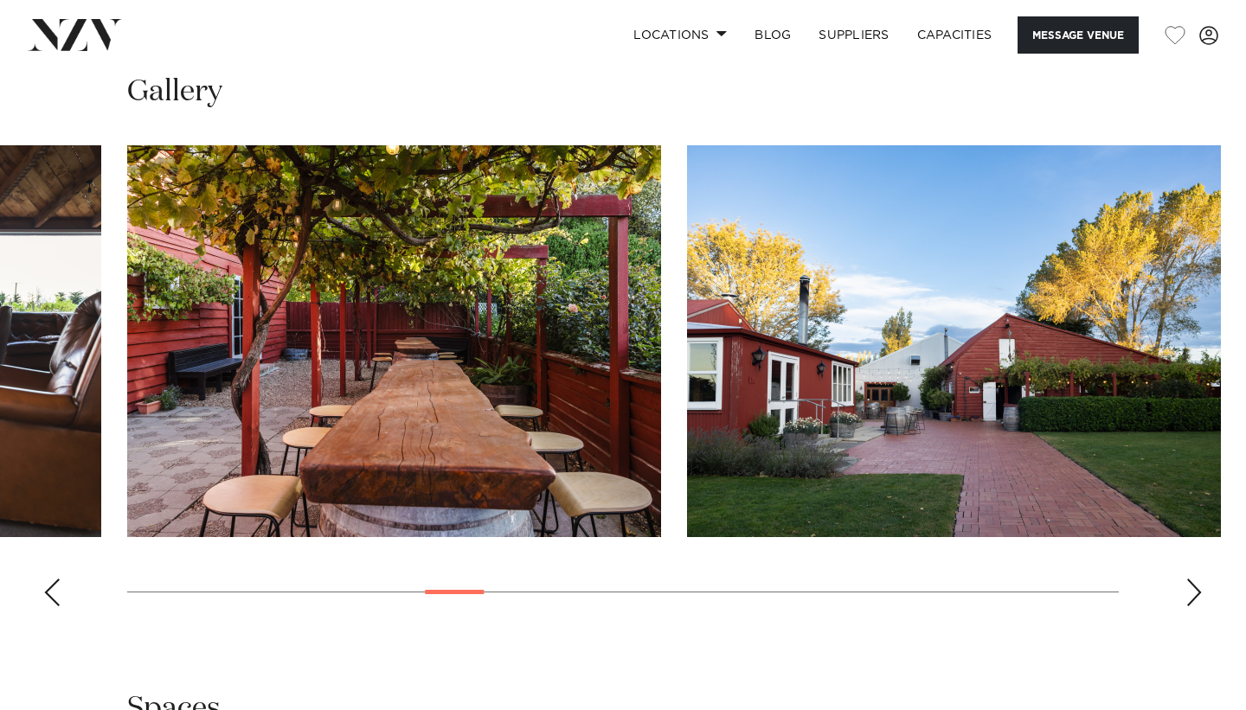
click at [1192, 599] on div "Next slide" at bounding box center [1194, 593] width 17 height 28
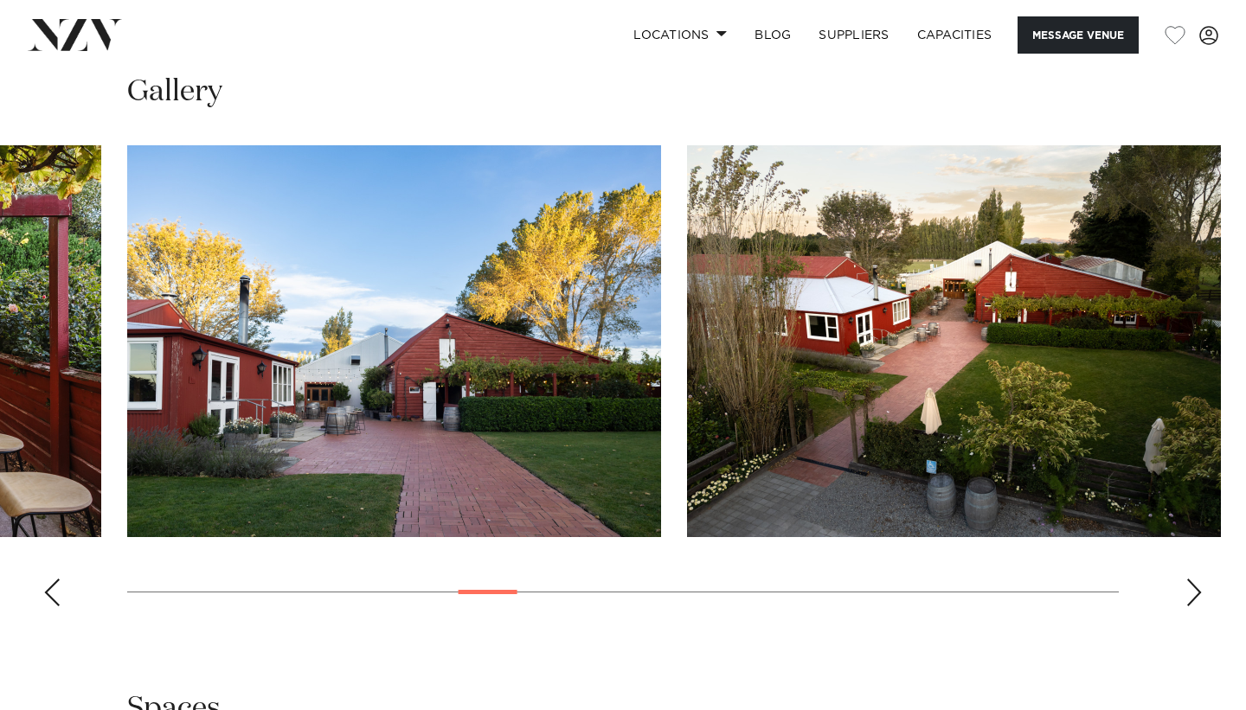
click at [1192, 599] on div "Next slide" at bounding box center [1194, 593] width 17 height 28
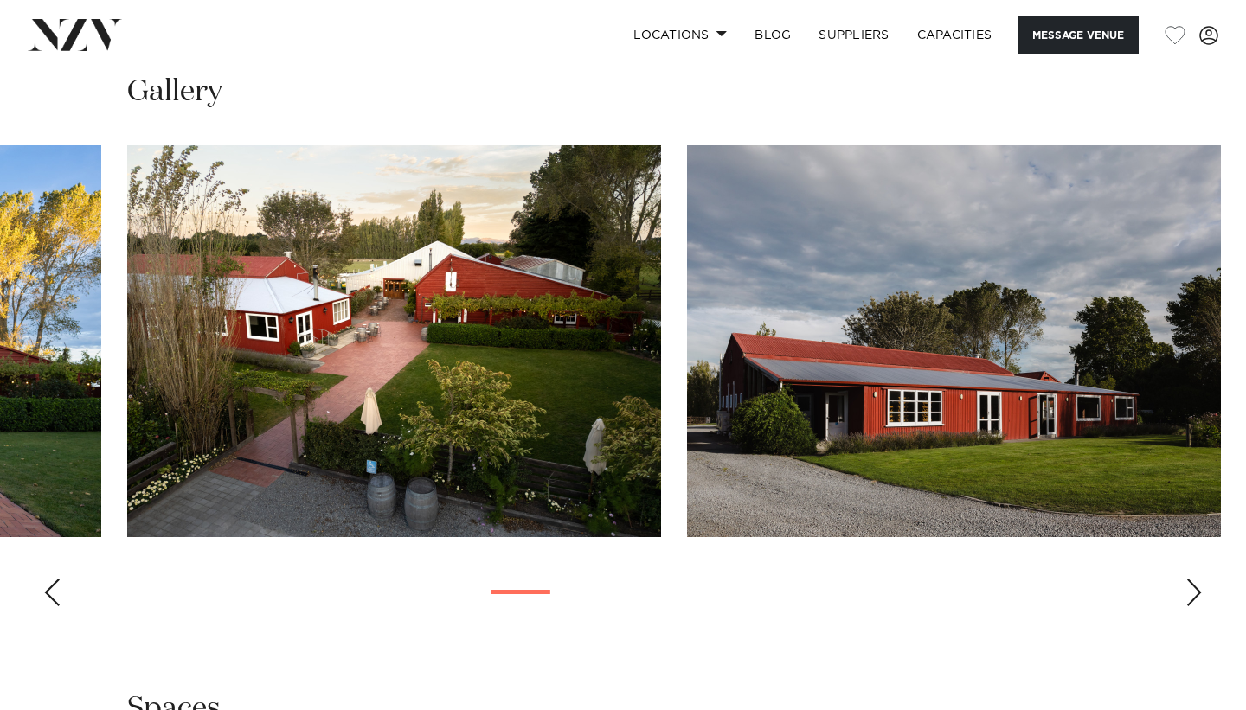
click at [1192, 599] on div "Next slide" at bounding box center [1194, 593] width 17 height 28
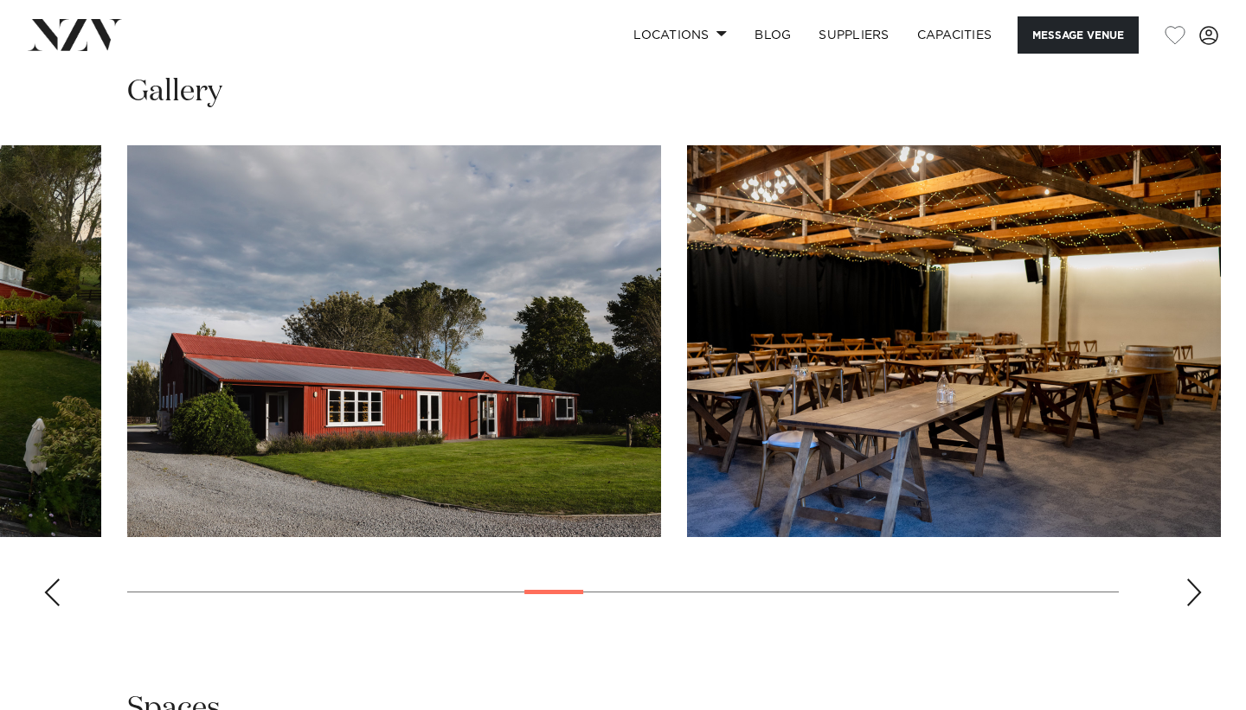
click at [1192, 599] on div "Next slide" at bounding box center [1194, 593] width 17 height 28
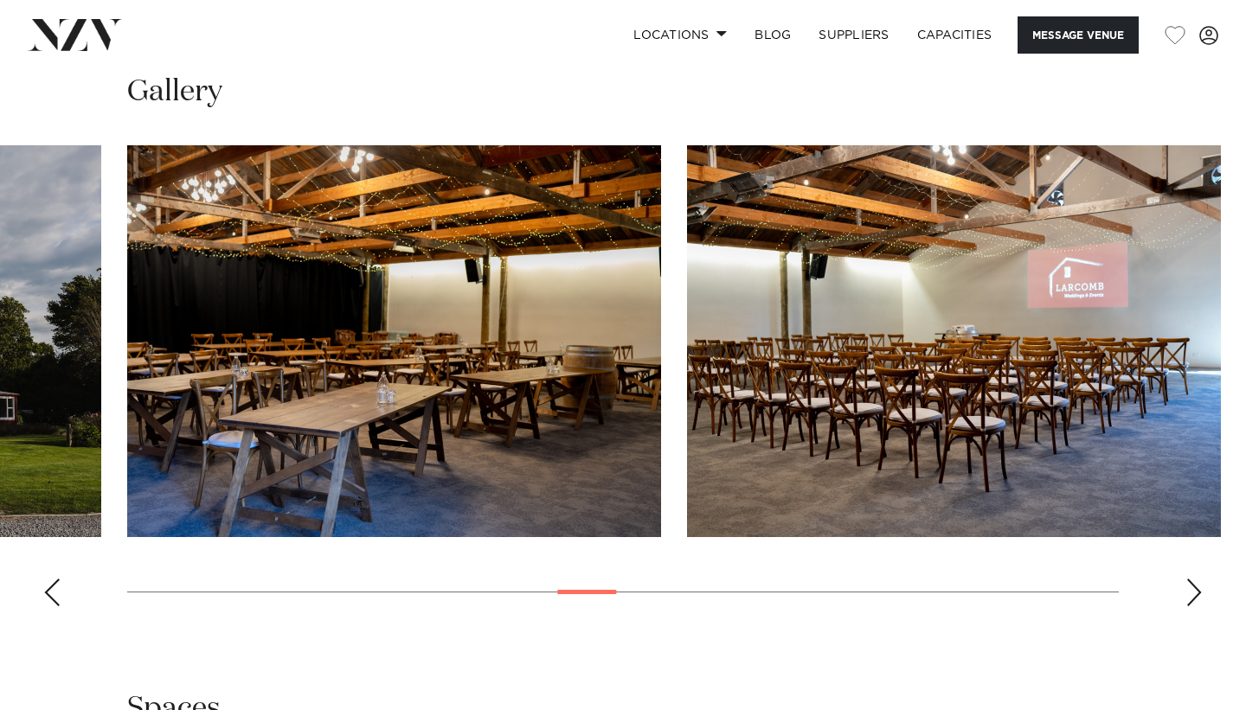
click at [1192, 599] on div "Next slide" at bounding box center [1194, 593] width 17 height 28
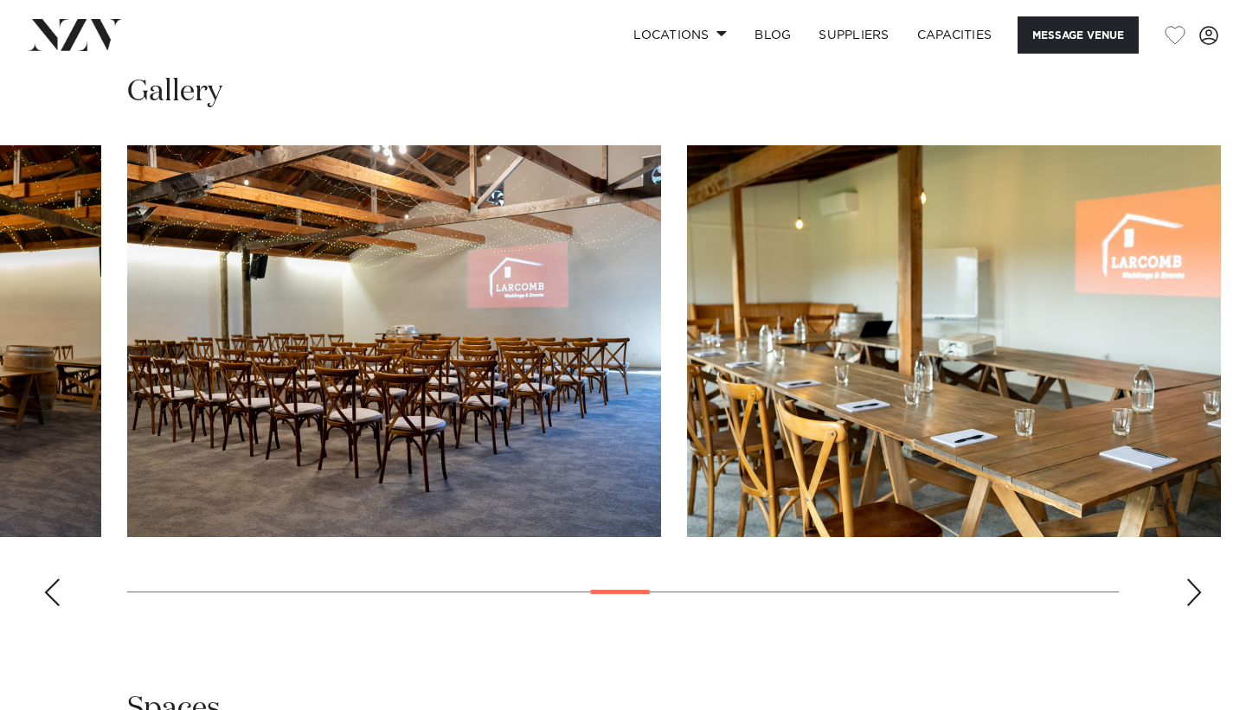
click at [1192, 599] on div "Next slide" at bounding box center [1194, 593] width 17 height 28
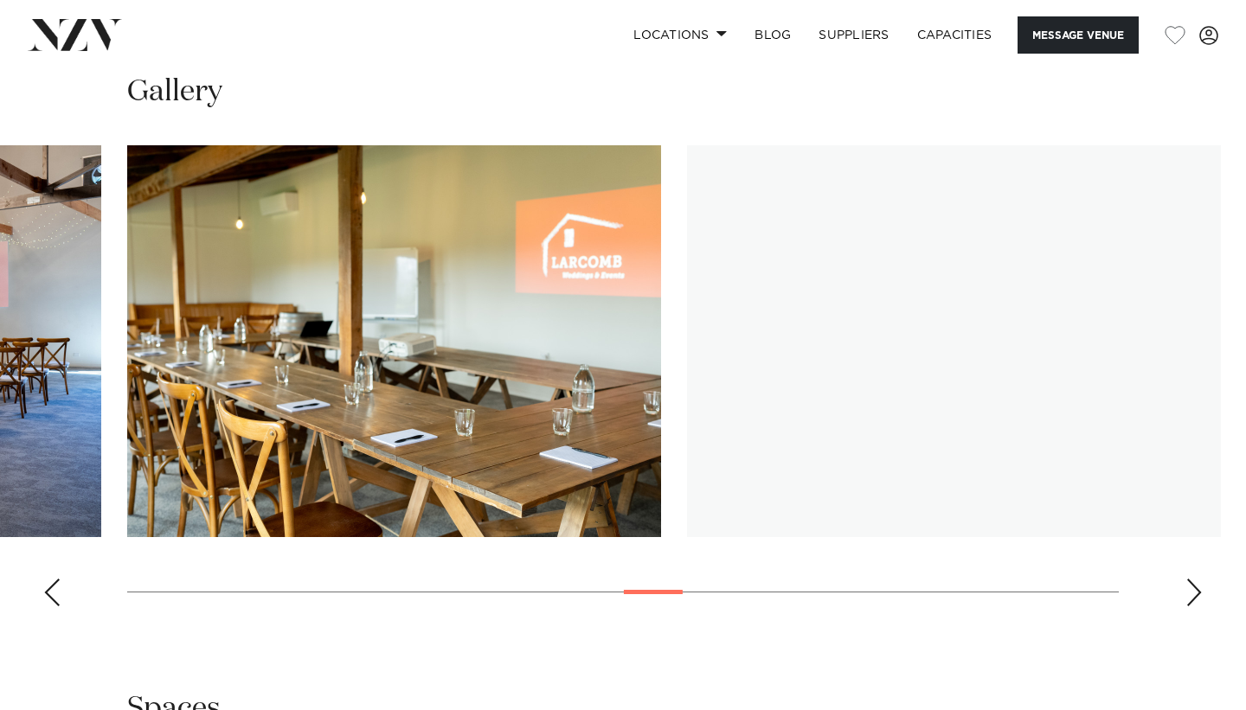
click at [1192, 599] on div "Next slide" at bounding box center [1194, 593] width 17 height 28
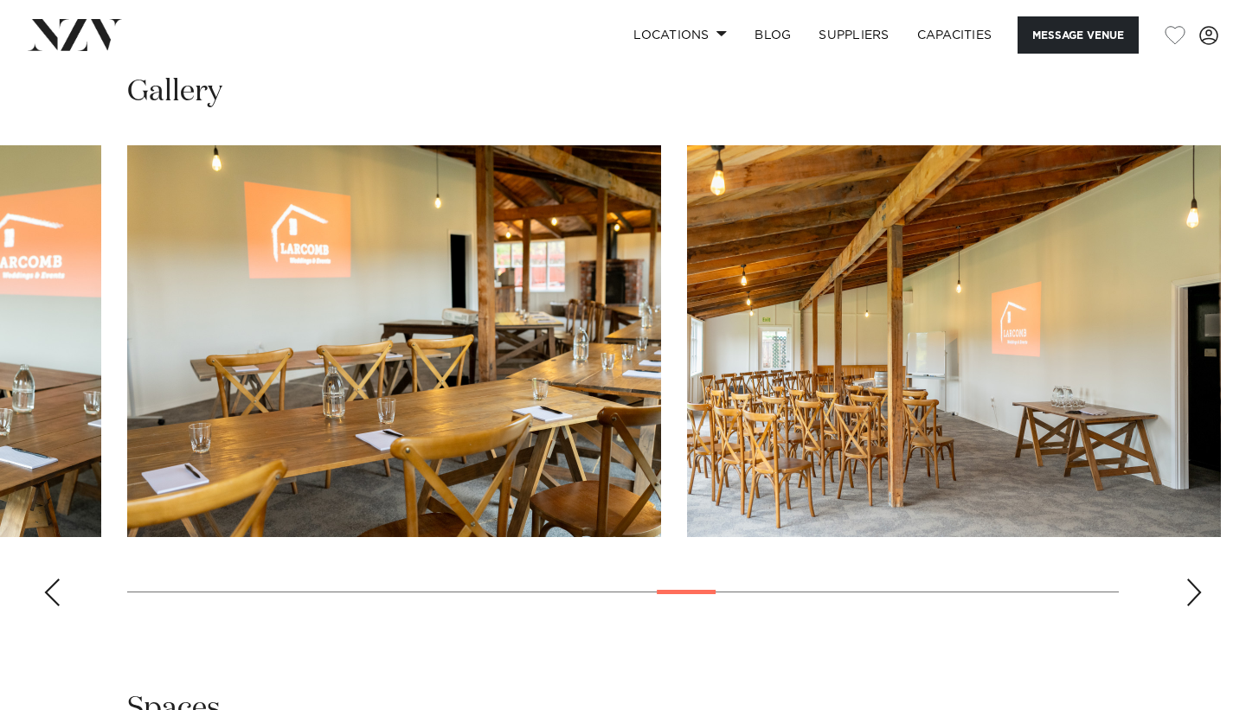
click at [1192, 599] on div "Next slide" at bounding box center [1194, 593] width 17 height 28
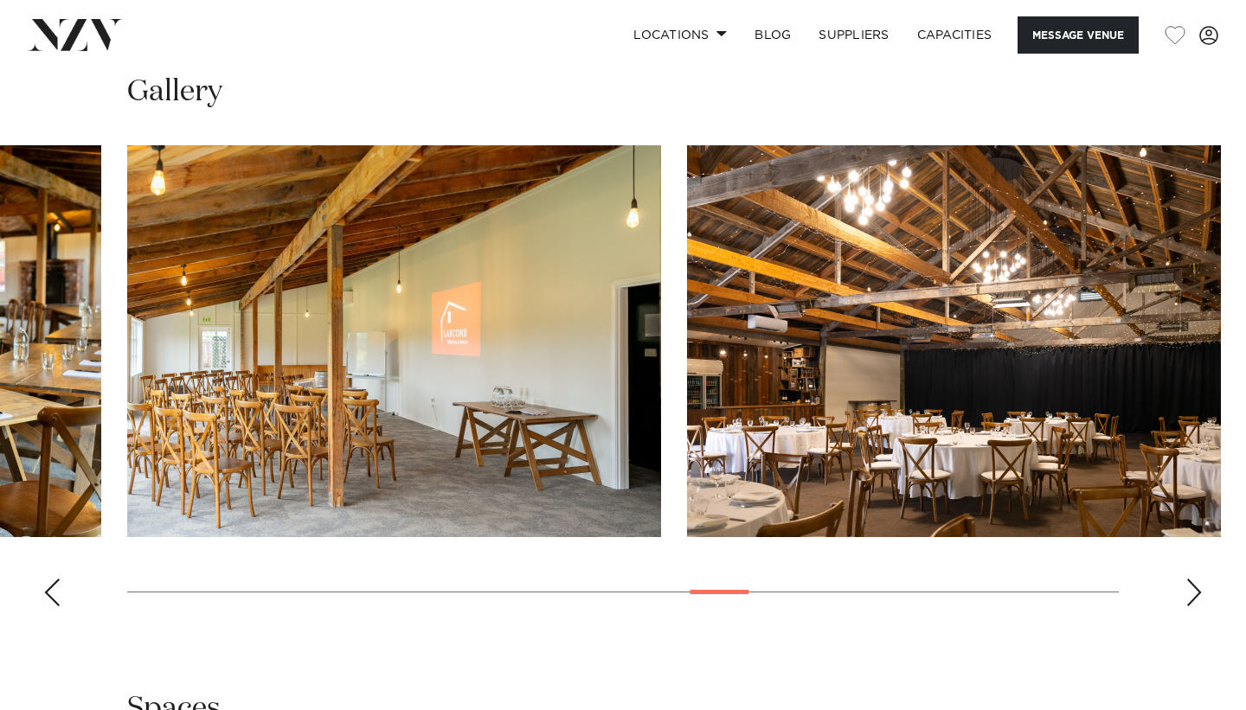
click at [1192, 599] on div "Next slide" at bounding box center [1194, 593] width 17 height 28
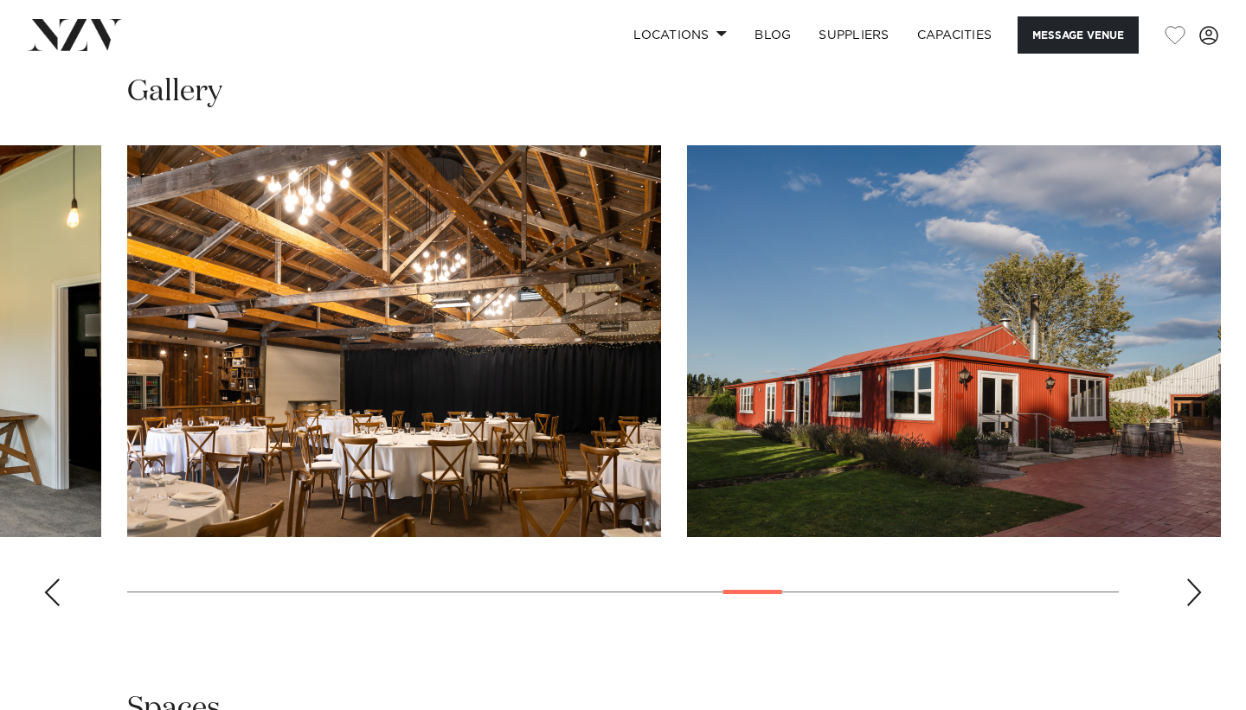
click at [1192, 599] on div "Next slide" at bounding box center [1194, 593] width 17 height 28
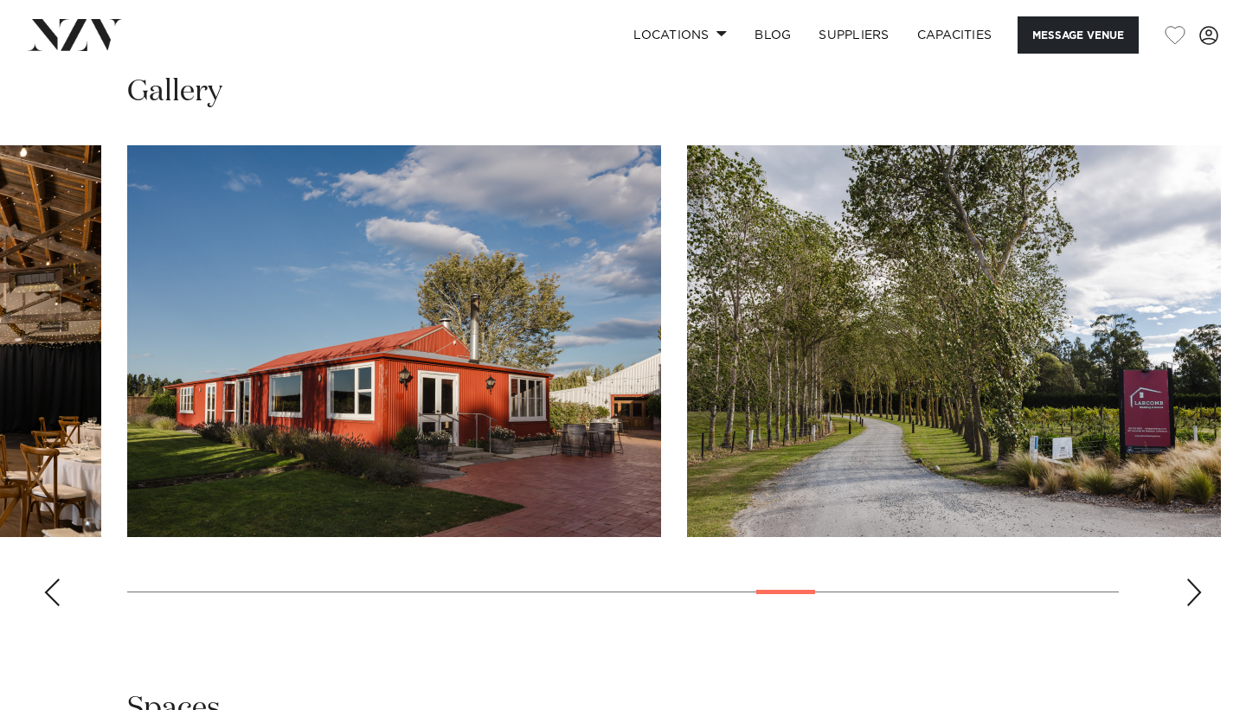
click at [1192, 599] on div "Next slide" at bounding box center [1194, 593] width 17 height 28
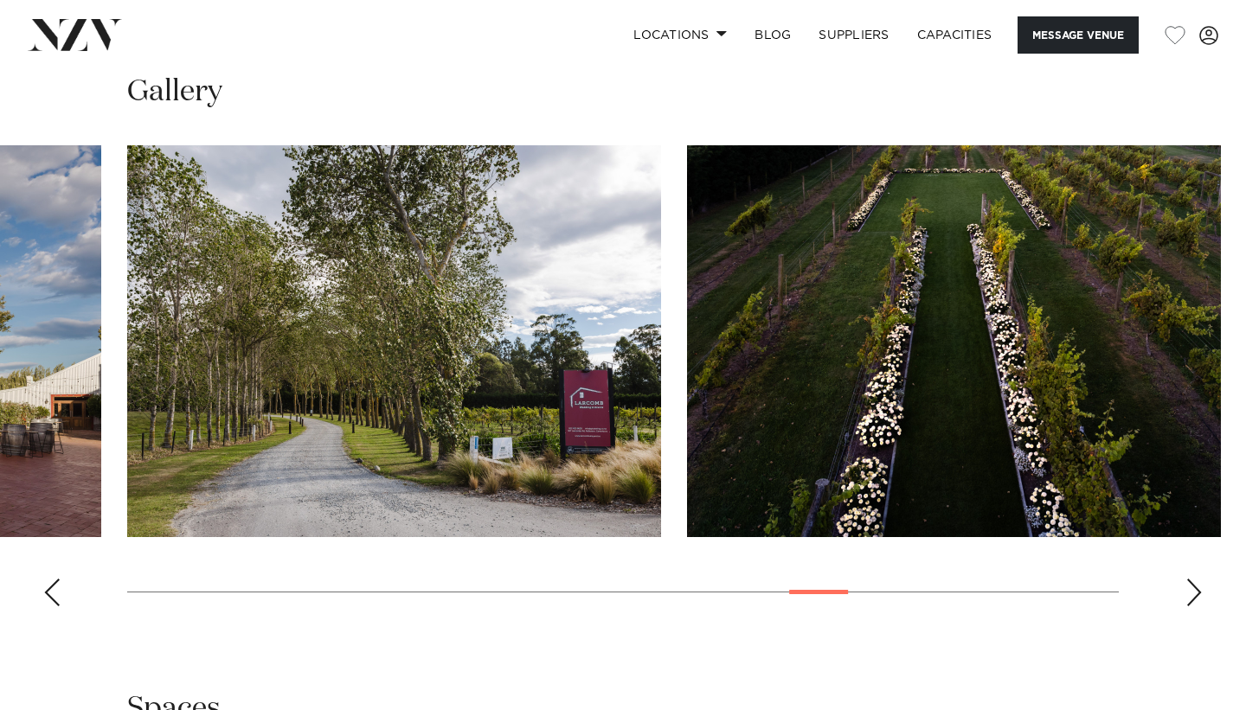
click at [1192, 599] on div "Next slide" at bounding box center [1194, 593] width 17 height 28
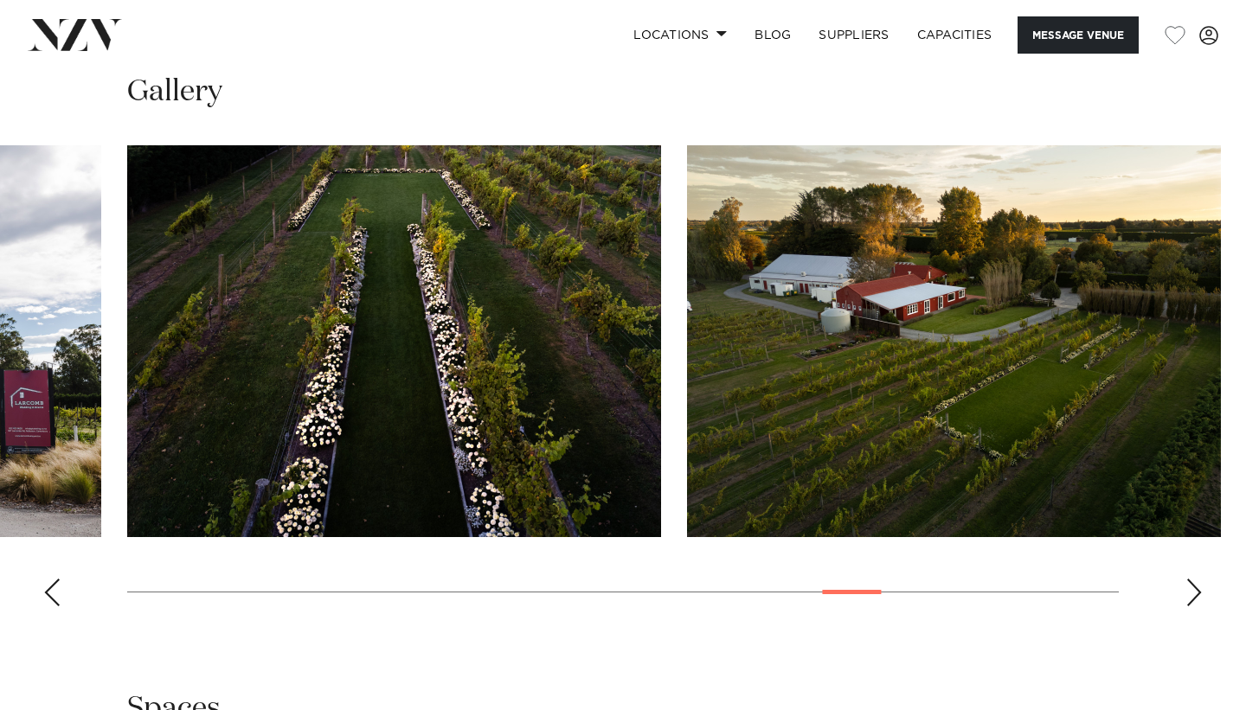
click at [1192, 599] on div "Next slide" at bounding box center [1194, 593] width 17 height 28
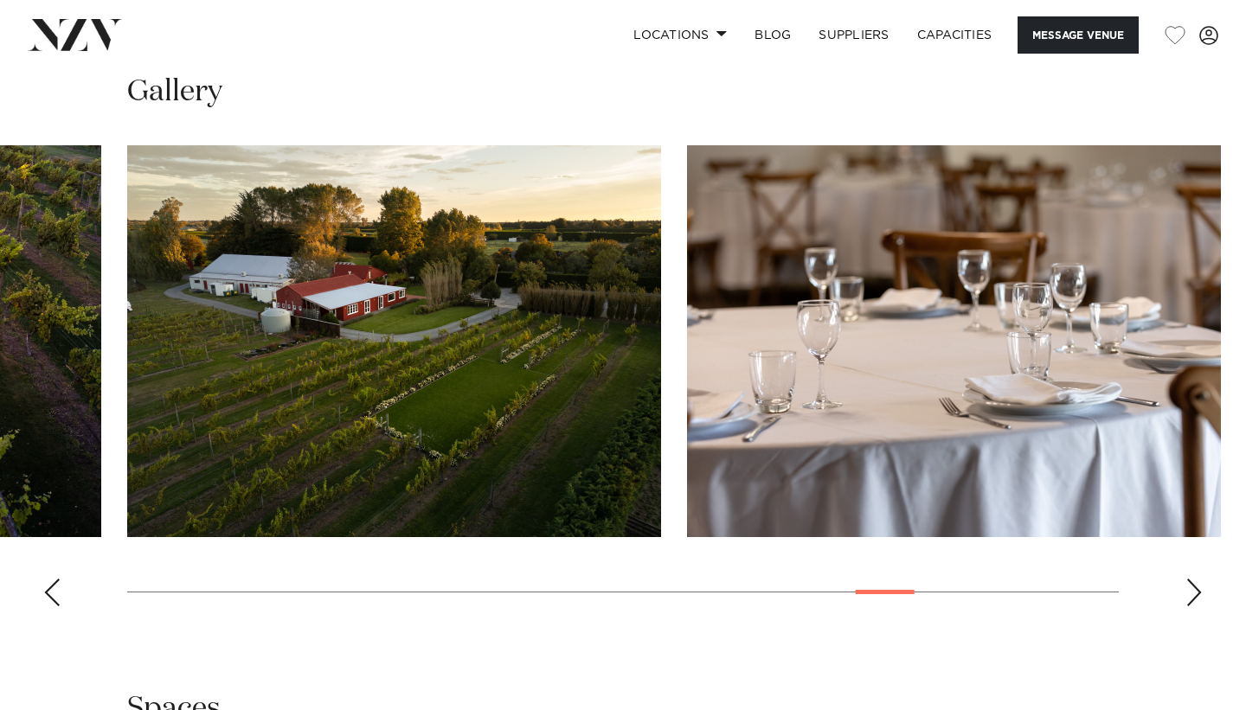
click at [1192, 599] on div "Next slide" at bounding box center [1194, 593] width 17 height 28
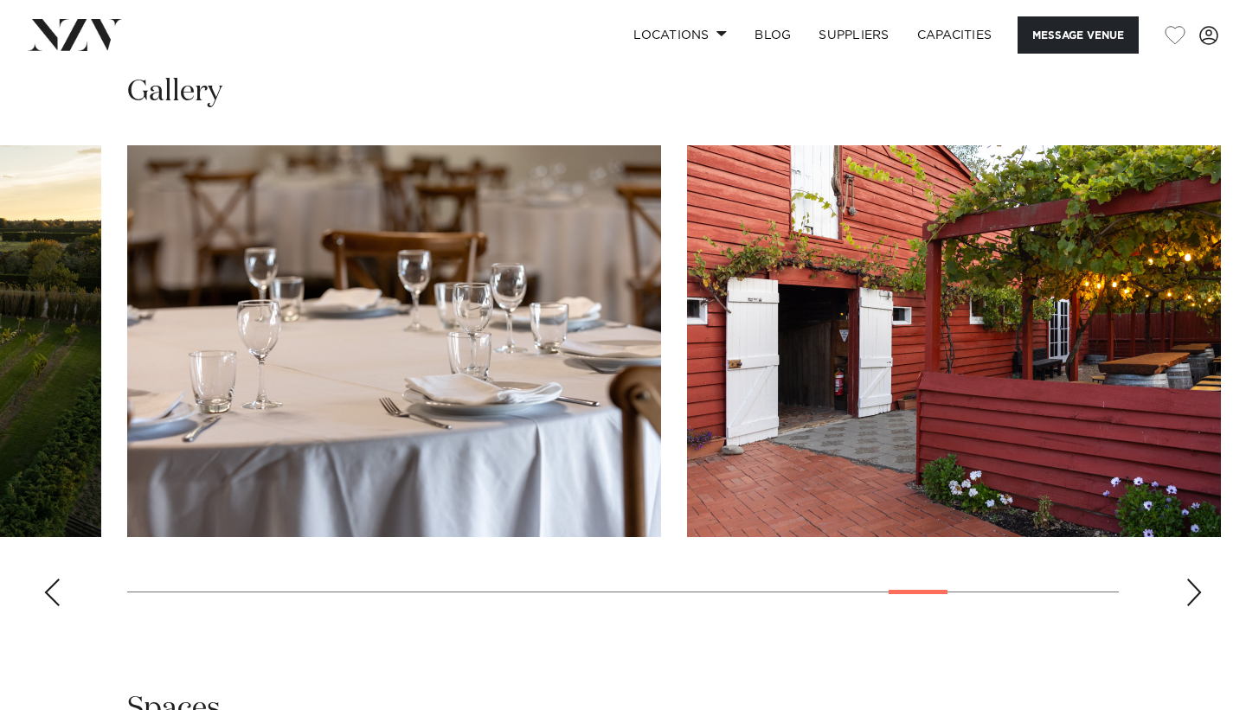
click at [1192, 599] on div "Next slide" at bounding box center [1194, 593] width 17 height 28
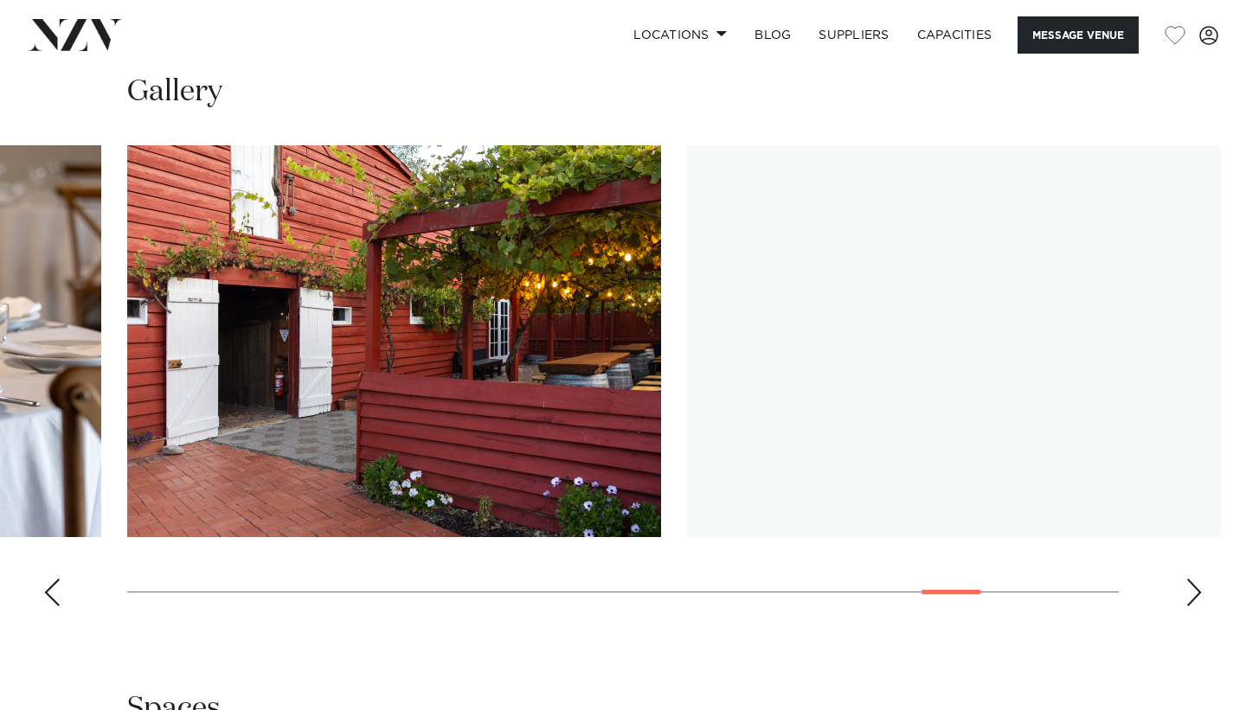
click at [1192, 599] on div "Next slide" at bounding box center [1194, 593] width 17 height 28
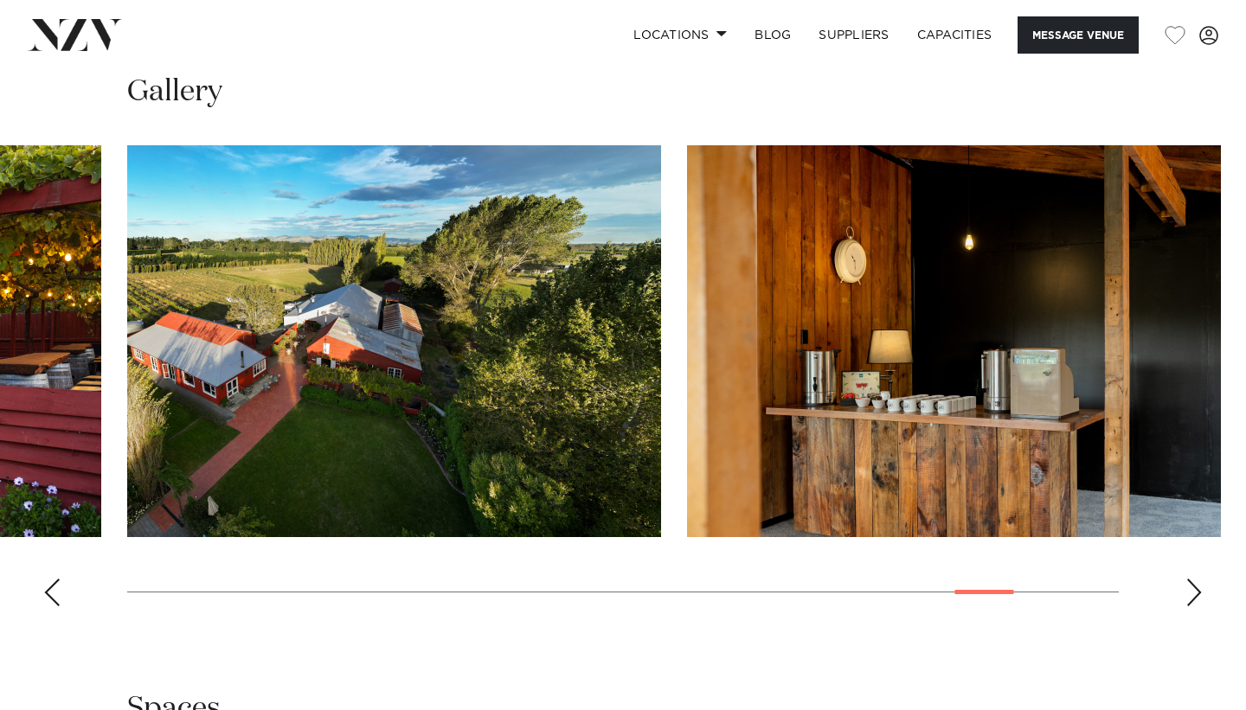
click at [1192, 599] on div "Next slide" at bounding box center [1194, 593] width 17 height 28
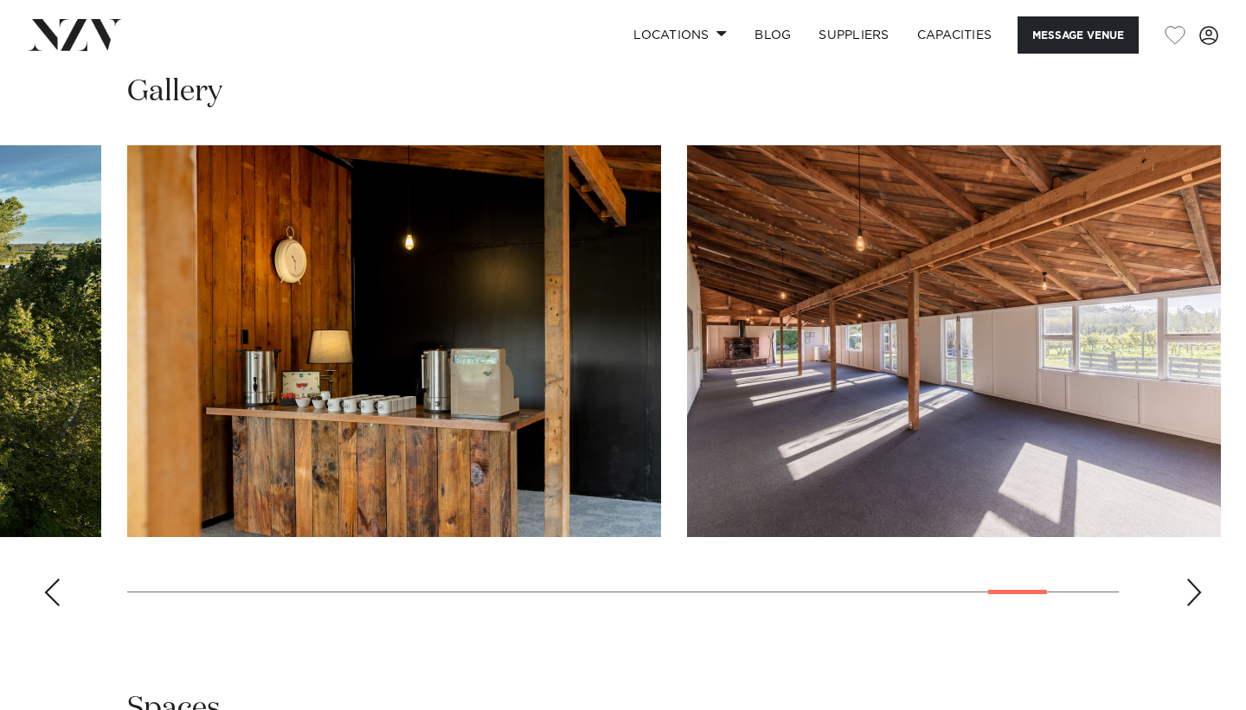
click at [1192, 599] on div "Next slide" at bounding box center [1194, 593] width 17 height 28
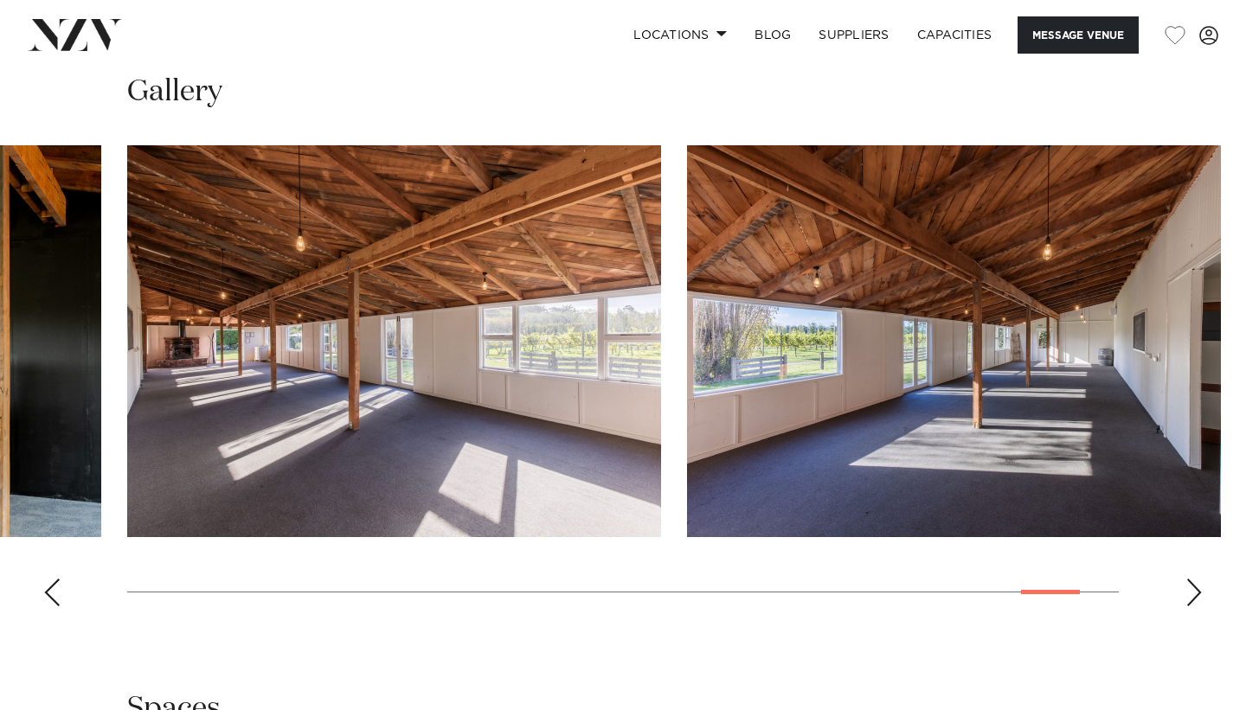
click at [1192, 599] on div "Next slide" at bounding box center [1194, 593] width 17 height 28
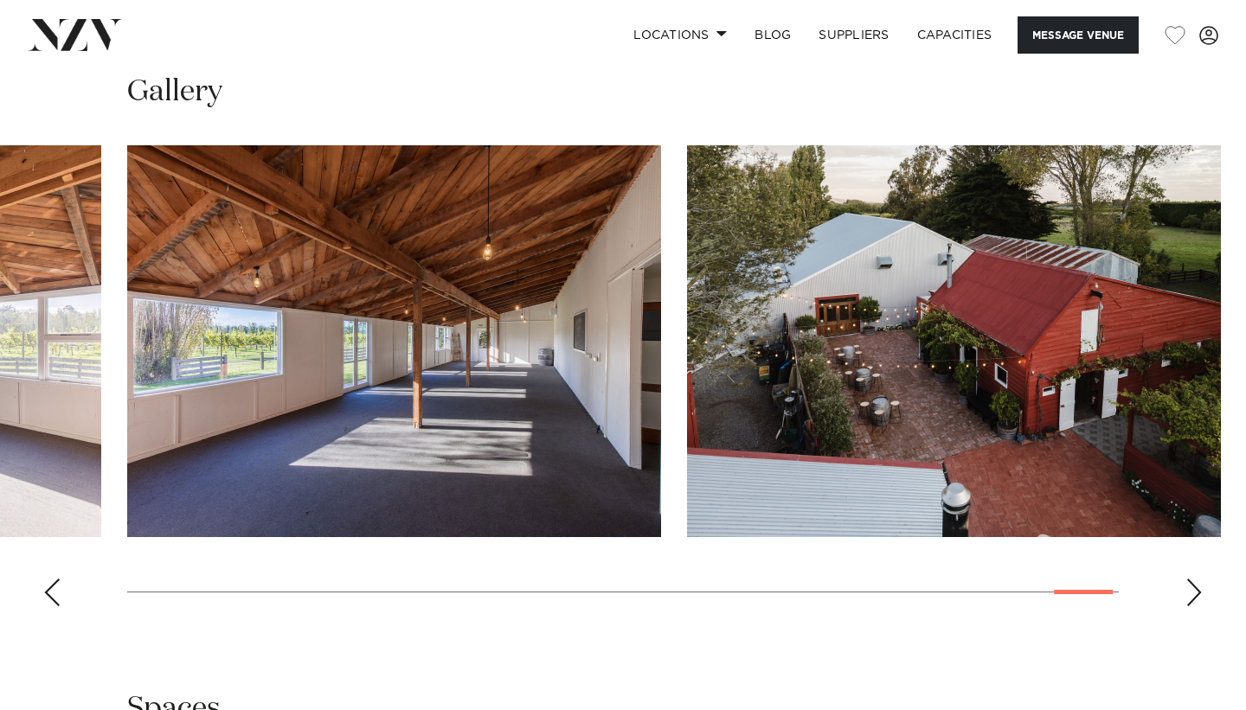
click at [1192, 599] on div "Next slide" at bounding box center [1194, 593] width 17 height 28
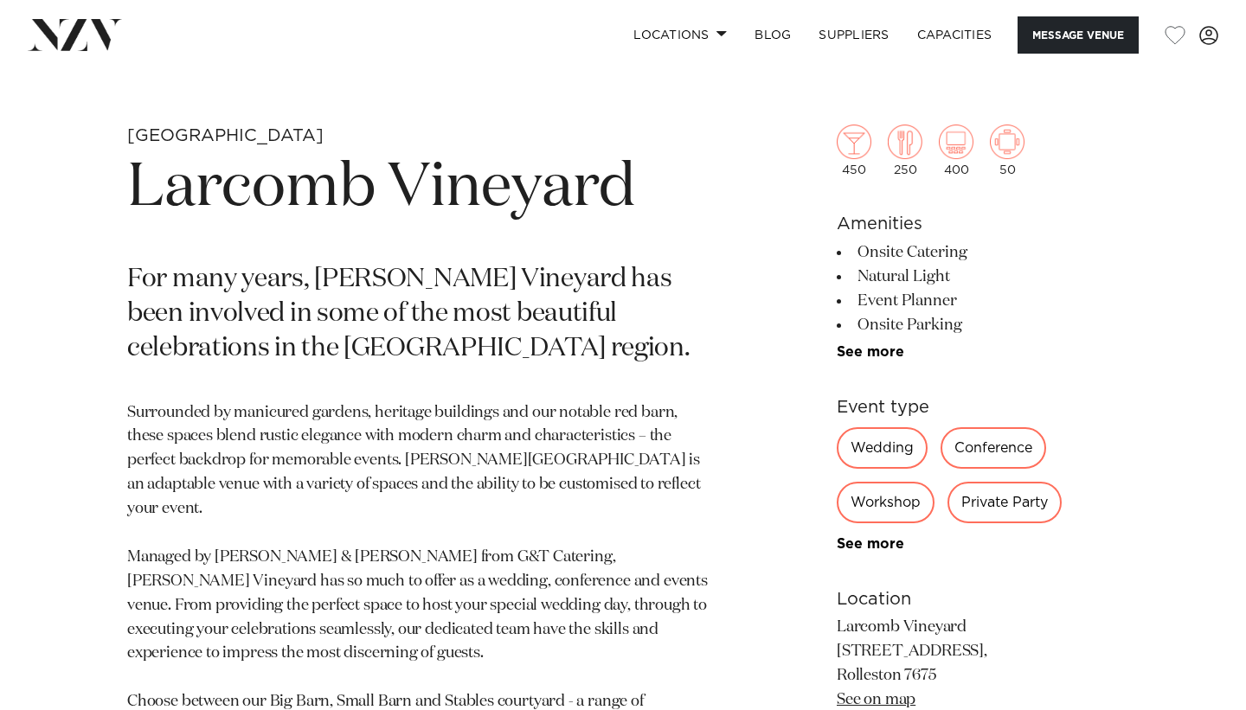
scroll to position [601, 0]
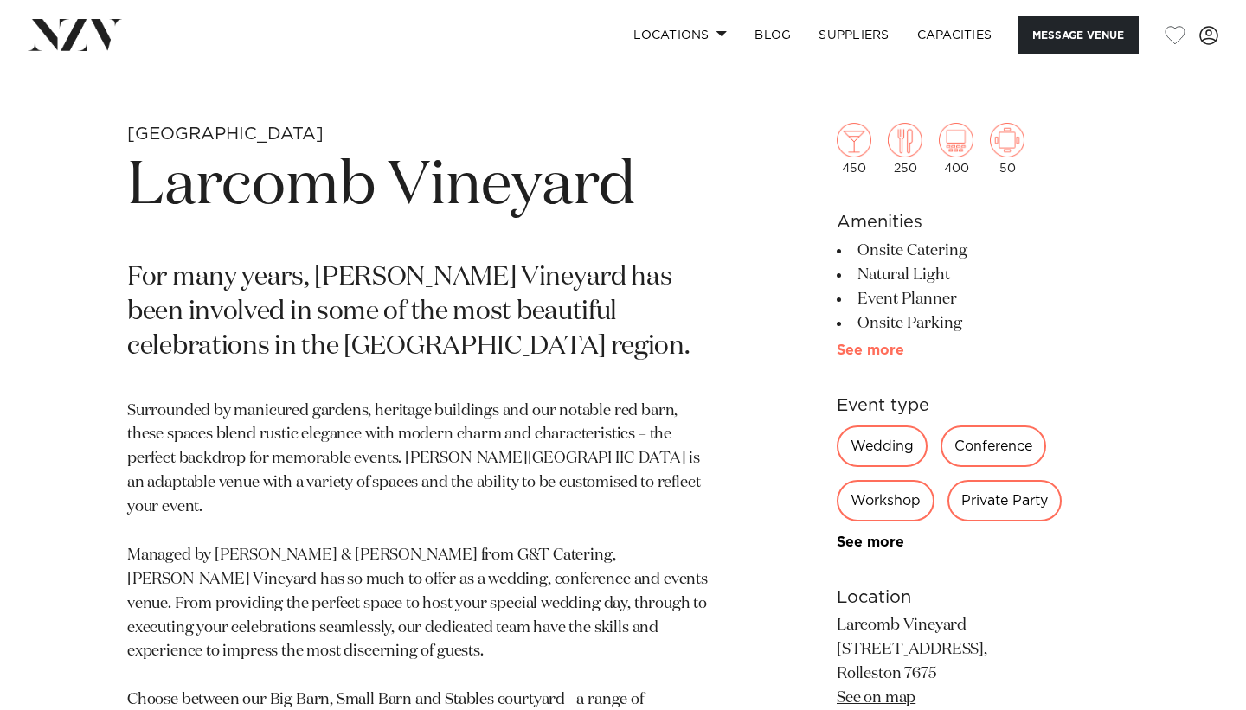
click at [880, 353] on link "See more" at bounding box center [904, 351] width 135 height 14
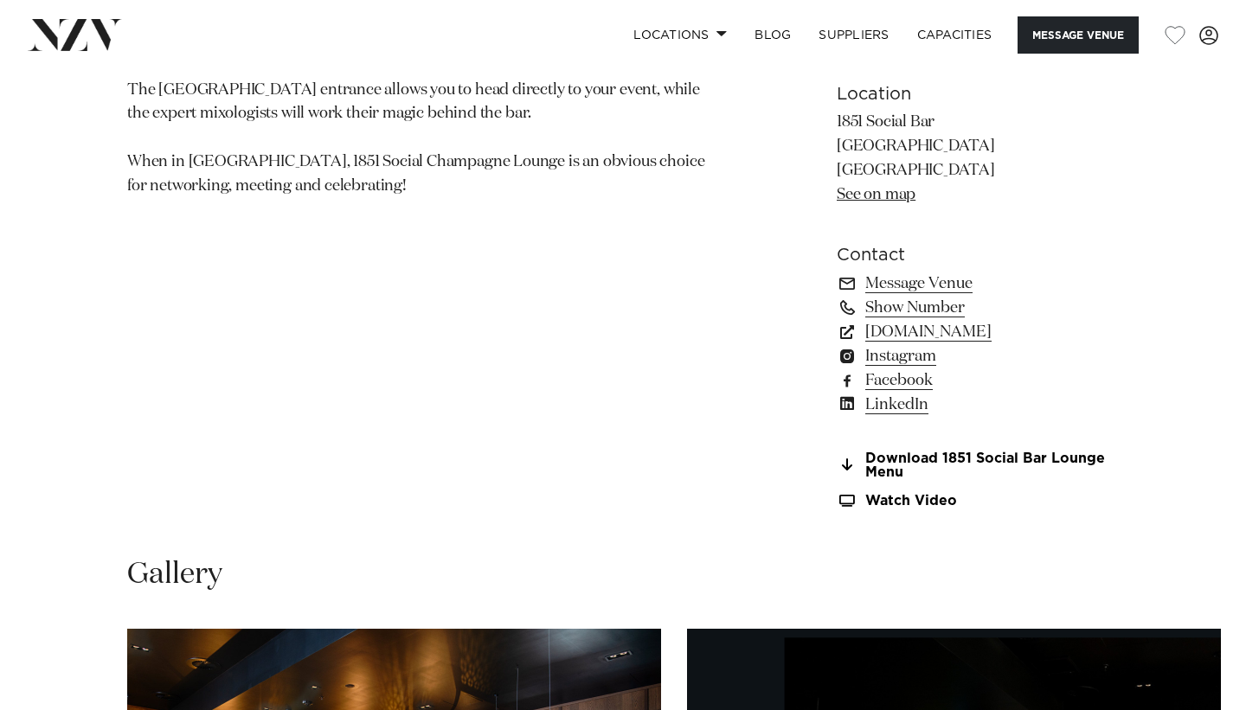
scroll to position [1647, 0]
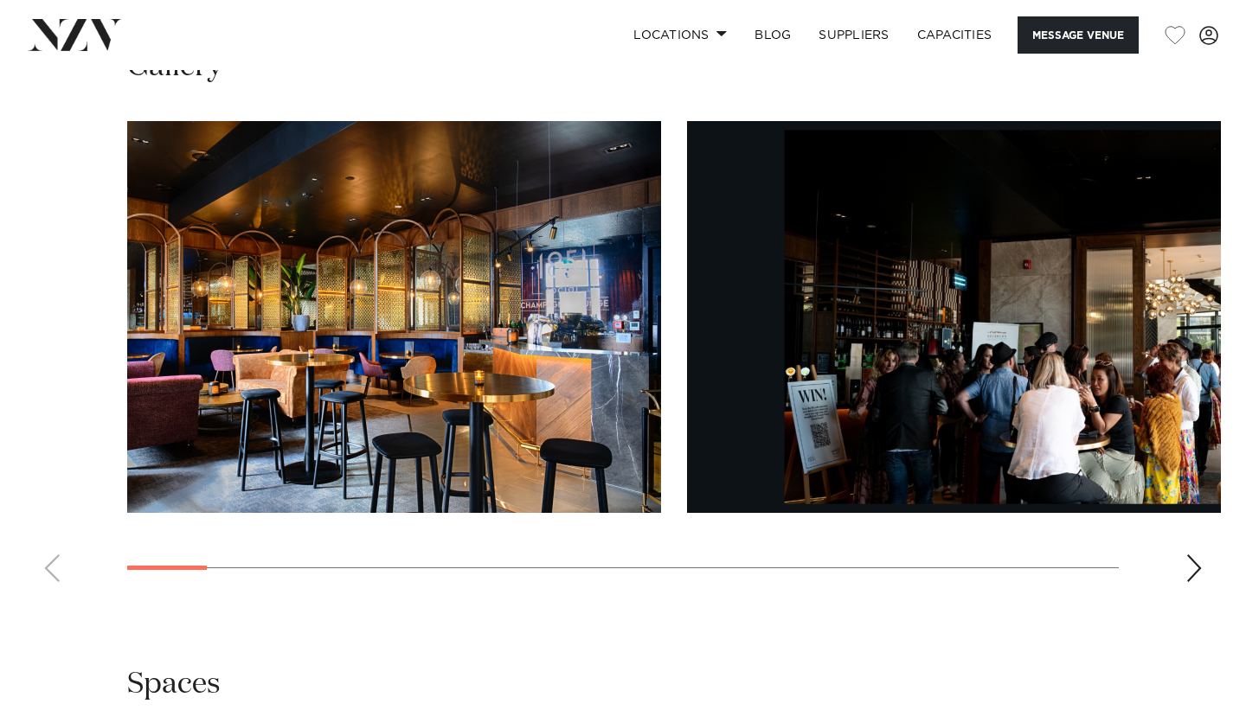
click at [1193, 580] on div "Next slide" at bounding box center [1194, 569] width 17 height 28
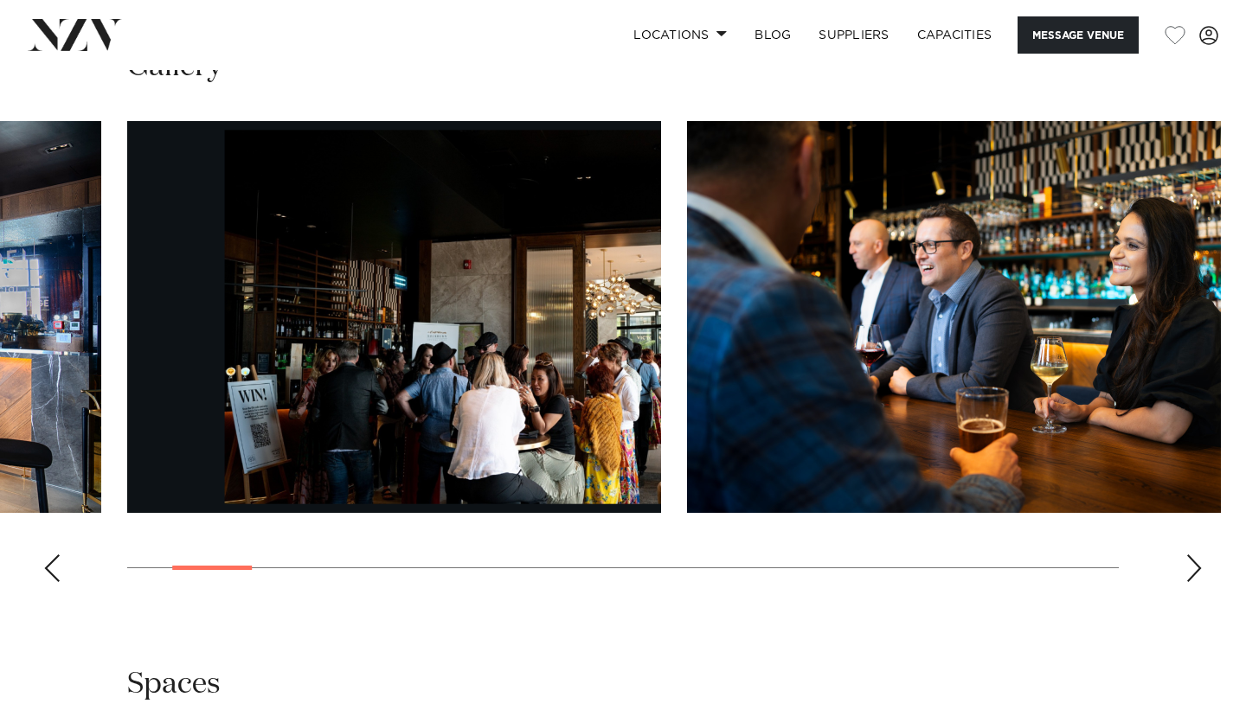
click at [1193, 580] on div "Next slide" at bounding box center [1194, 569] width 17 height 28
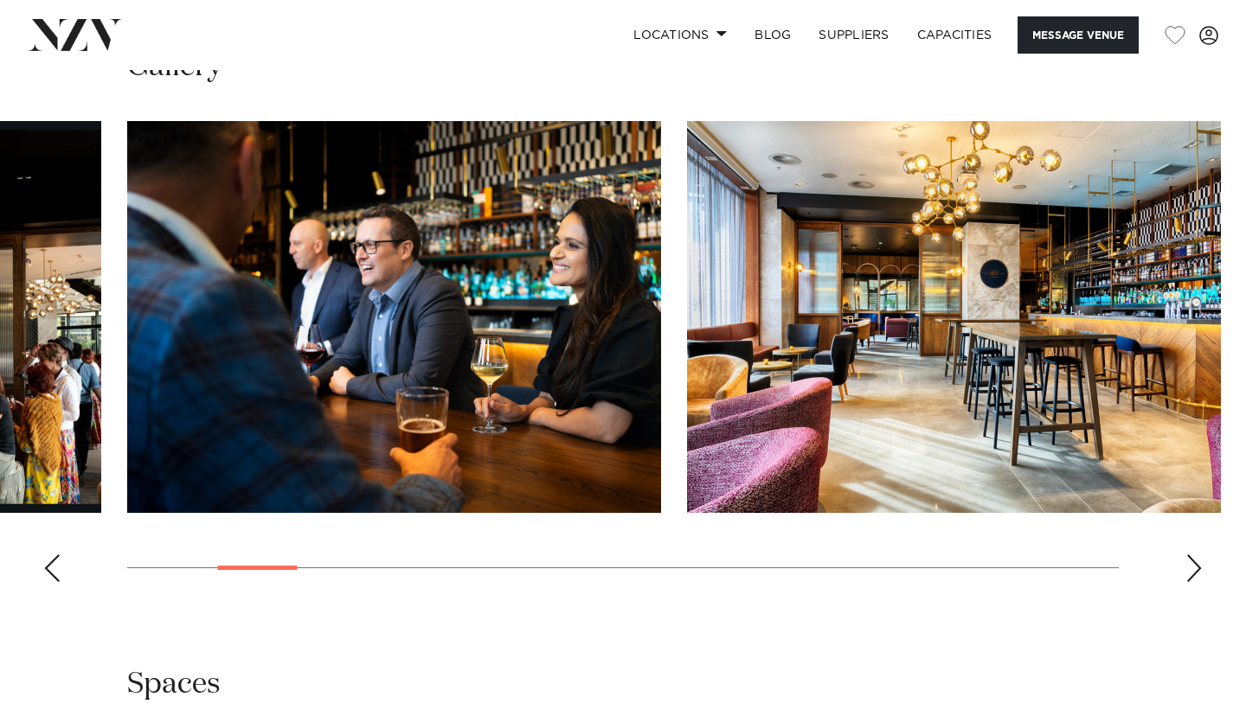
click at [1193, 580] on div "Next slide" at bounding box center [1194, 569] width 17 height 28
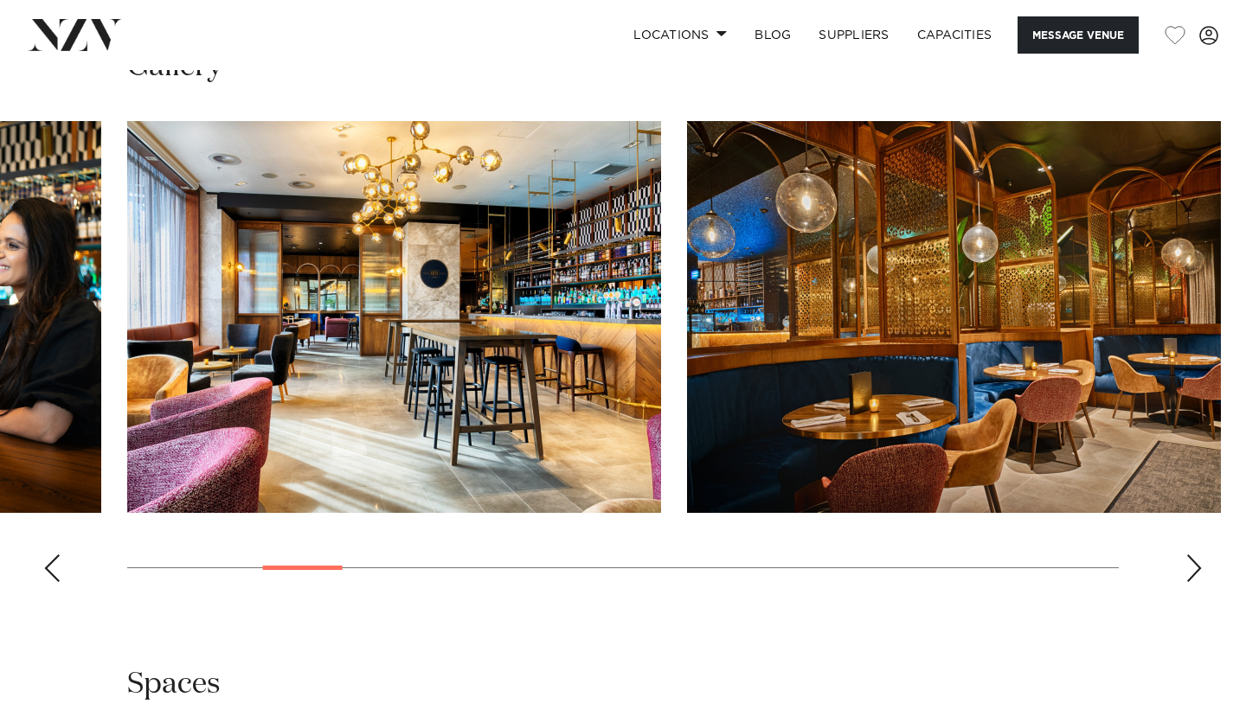
click at [1193, 580] on div "Next slide" at bounding box center [1194, 569] width 17 height 28
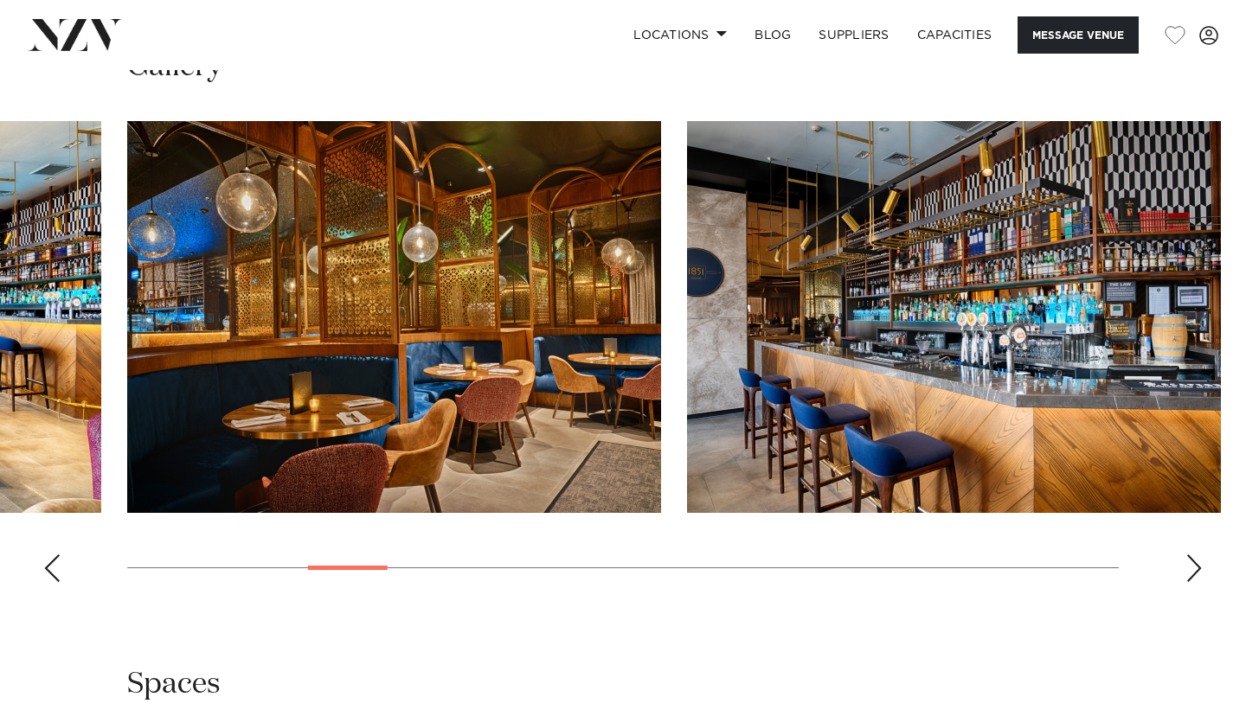
click at [1193, 580] on div "Next slide" at bounding box center [1194, 569] width 17 height 28
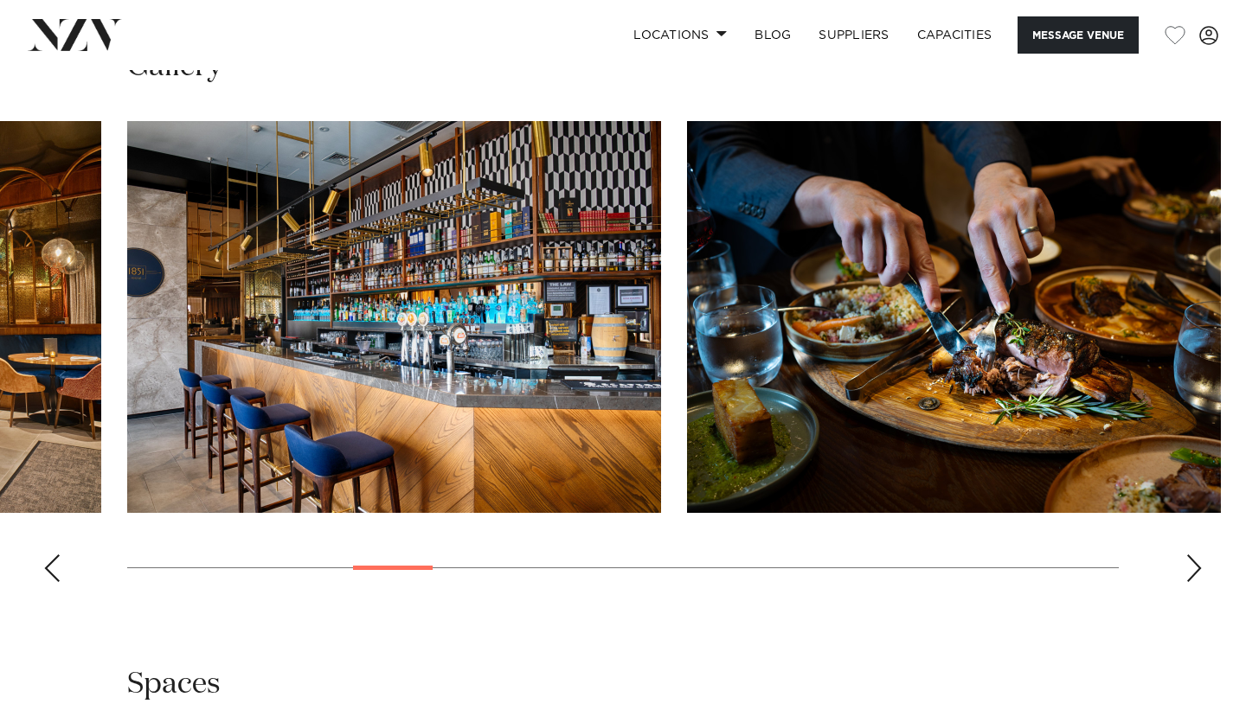
click at [1193, 580] on div "Next slide" at bounding box center [1194, 569] width 17 height 28
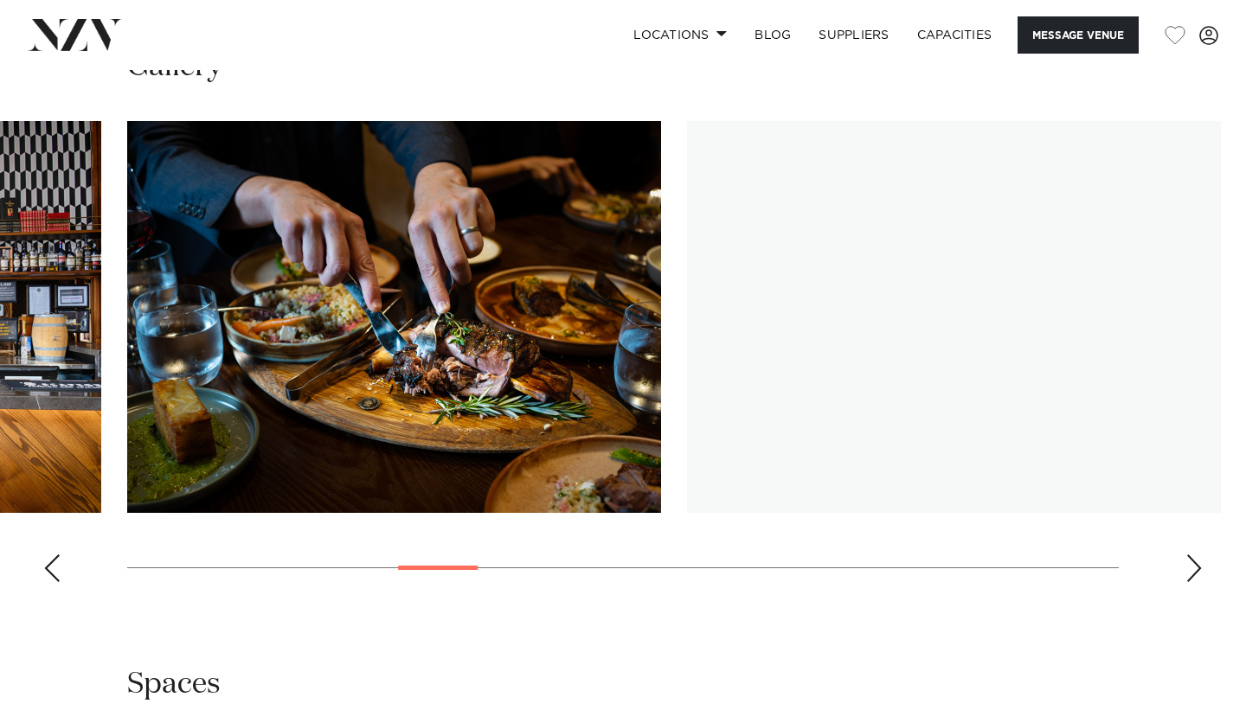
click at [1193, 580] on div "Next slide" at bounding box center [1194, 569] width 17 height 28
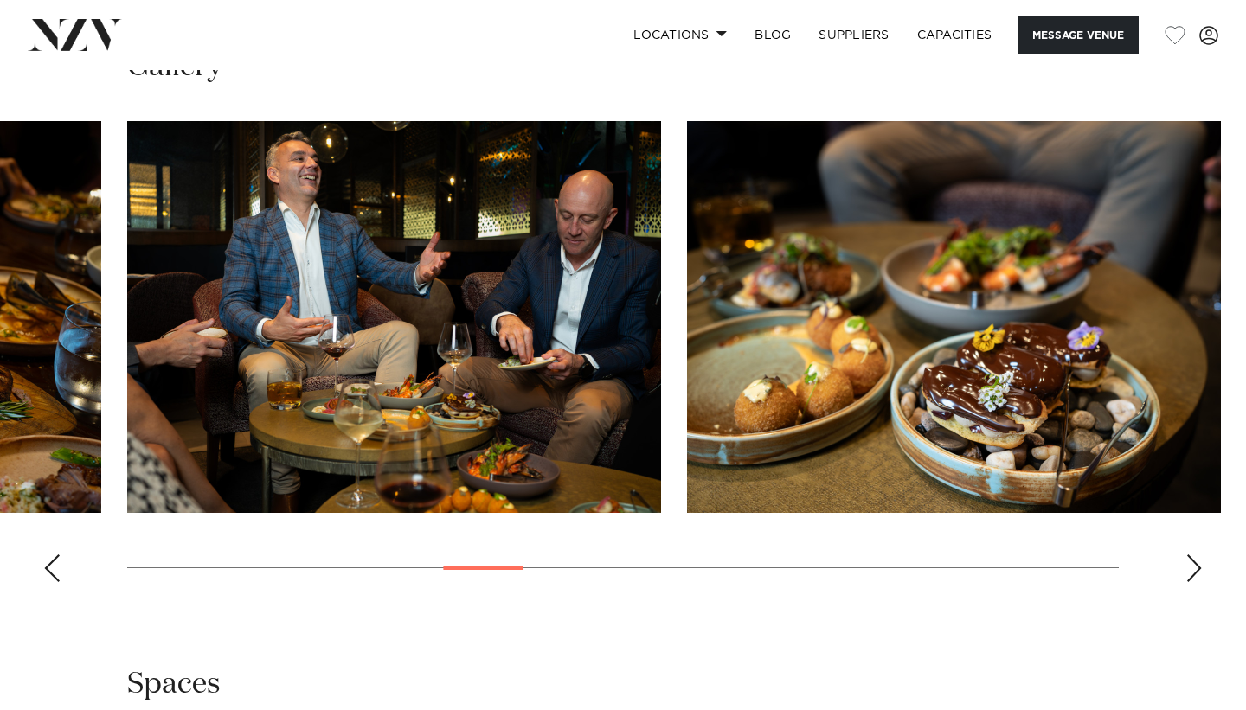
click at [1193, 580] on div "Next slide" at bounding box center [1194, 569] width 17 height 28
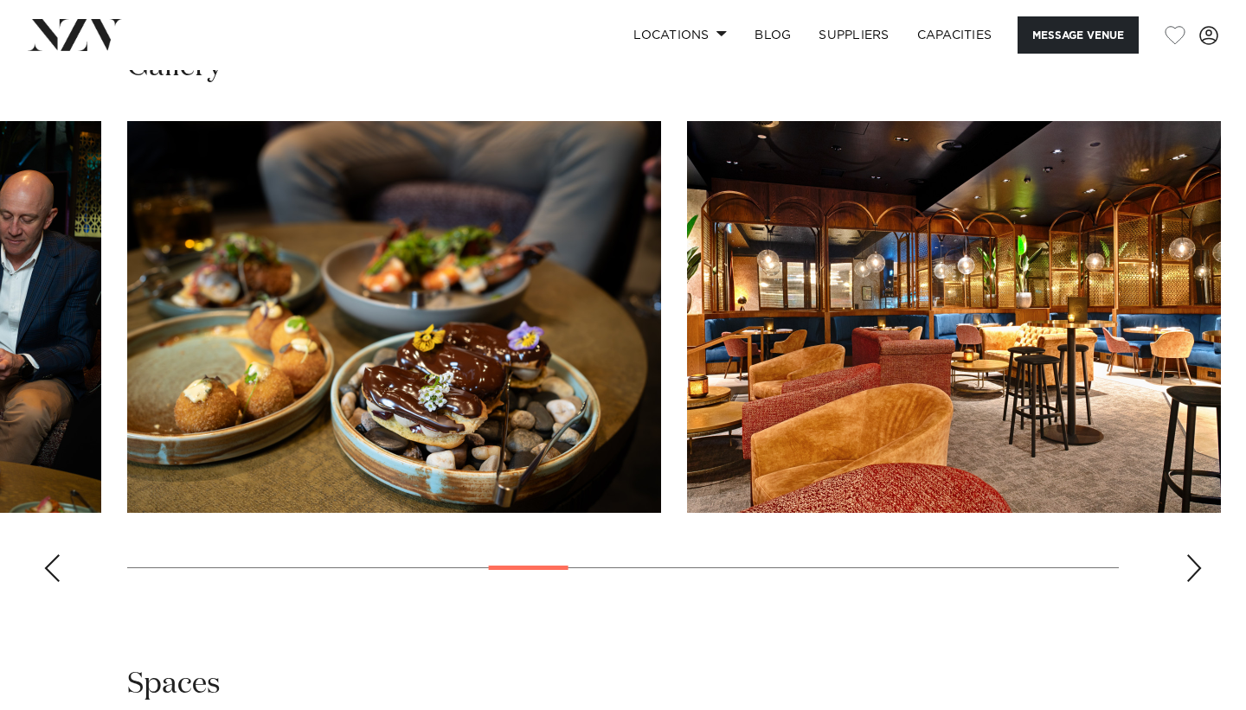
click at [1193, 580] on div "Next slide" at bounding box center [1194, 569] width 17 height 28
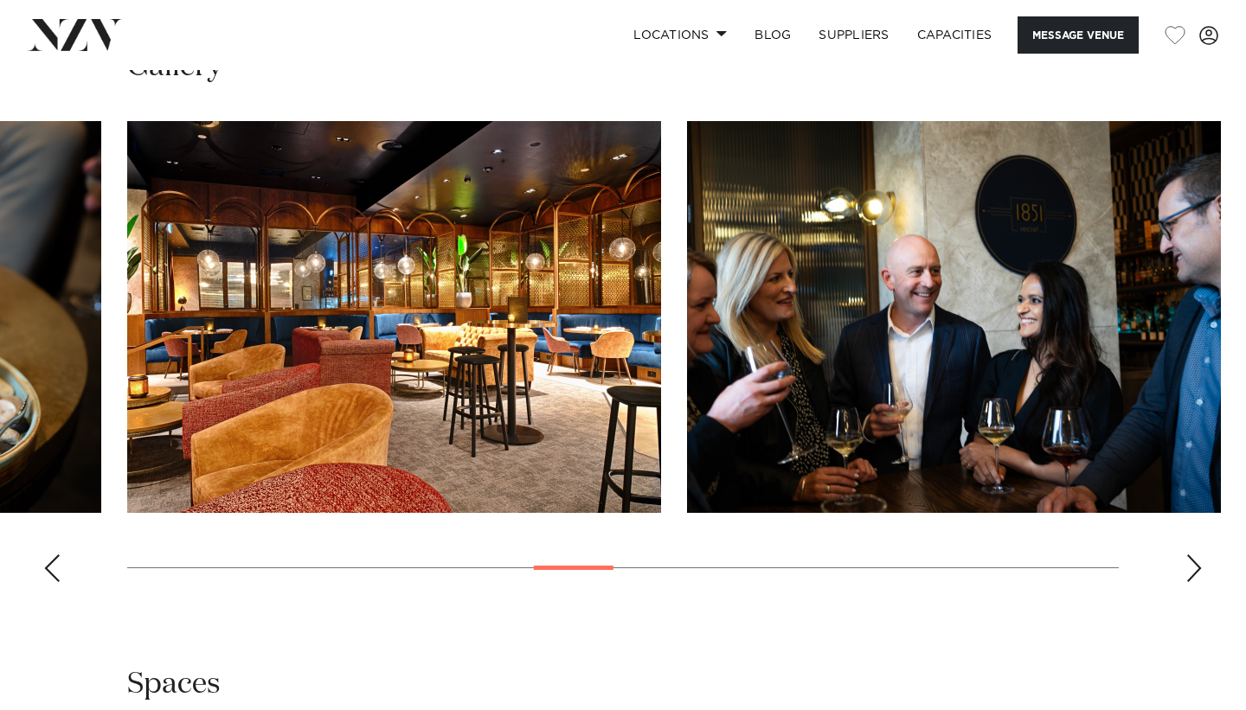
click at [1193, 580] on div "Next slide" at bounding box center [1194, 569] width 17 height 28
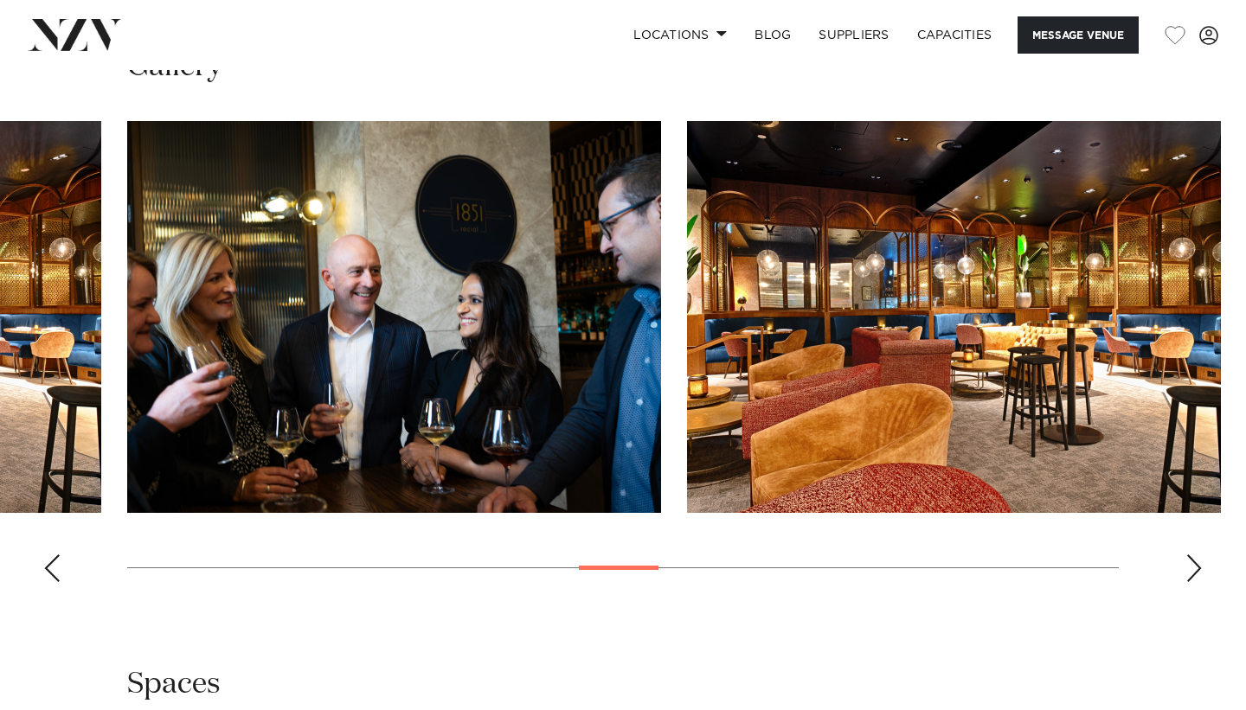
click at [1193, 580] on div "Next slide" at bounding box center [1194, 569] width 17 height 28
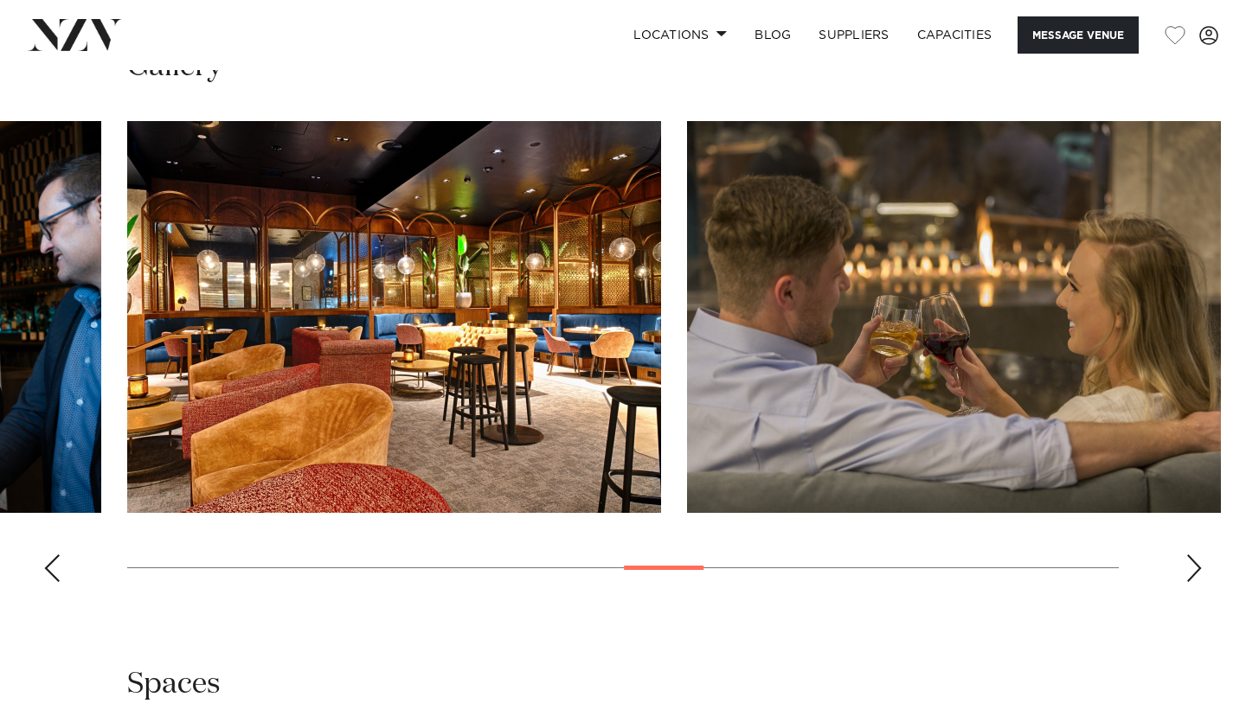
click at [1193, 580] on div "Next slide" at bounding box center [1194, 569] width 17 height 28
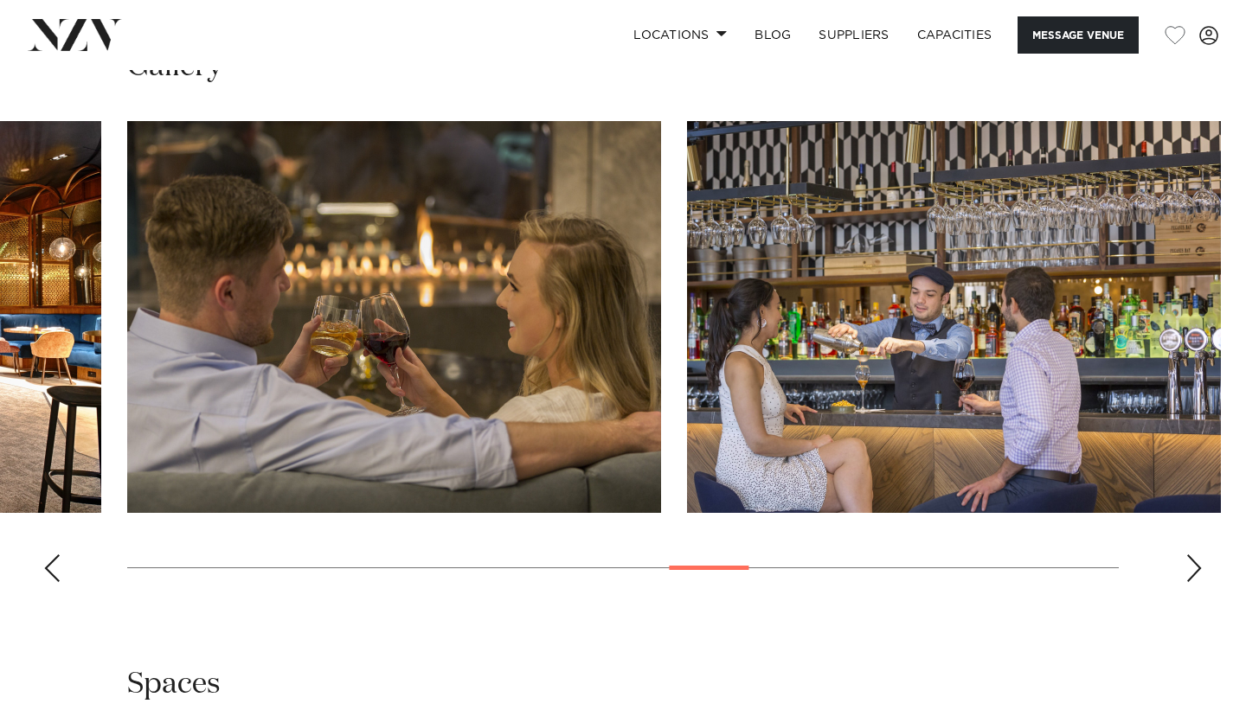
click at [1193, 580] on div "Next slide" at bounding box center [1194, 569] width 17 height 28
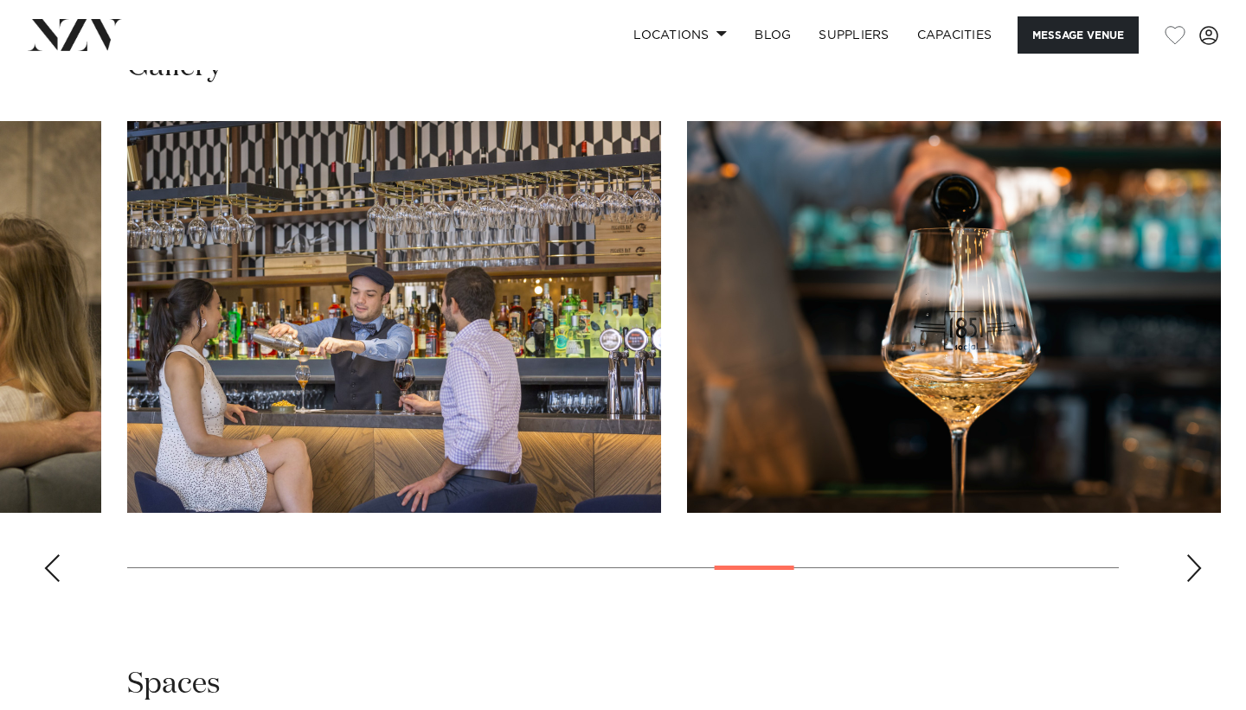
click at [1193, 580] on div "Next slide" at bounding box center [1194, 569] width 17 height 28
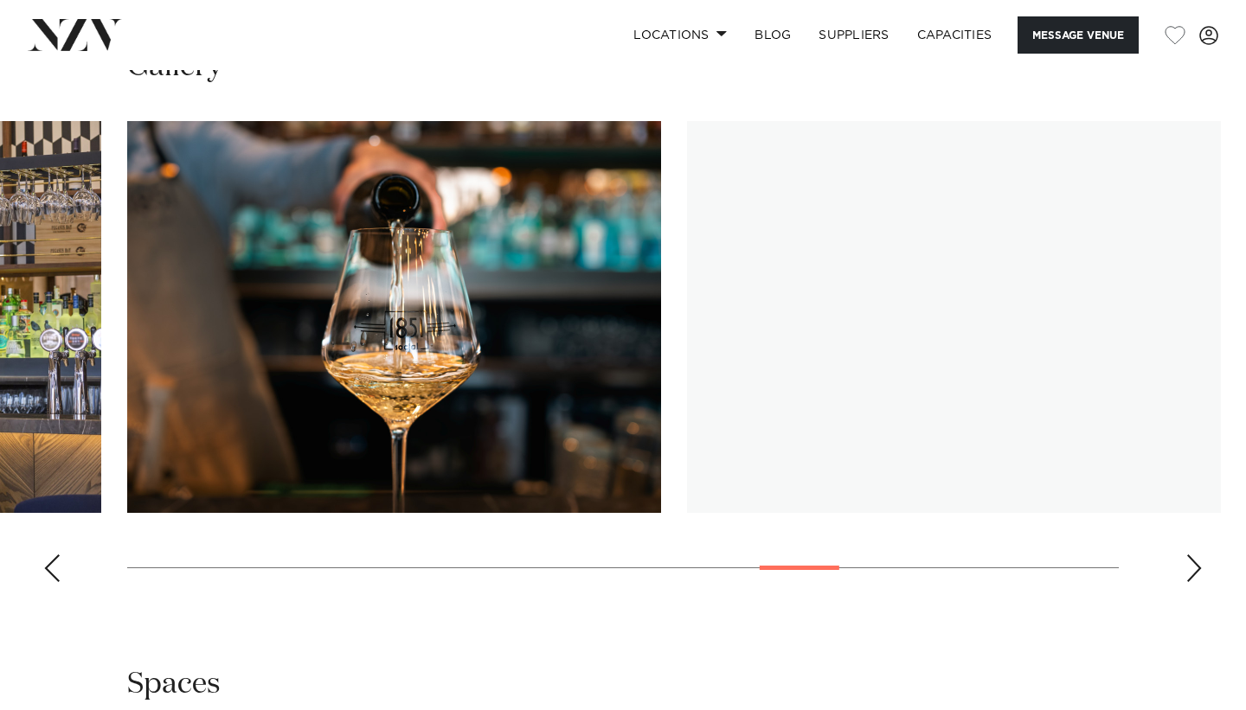
click at [1193, 580] on div "Next slide" at bounding box center [1194, 569] width 17 height 28
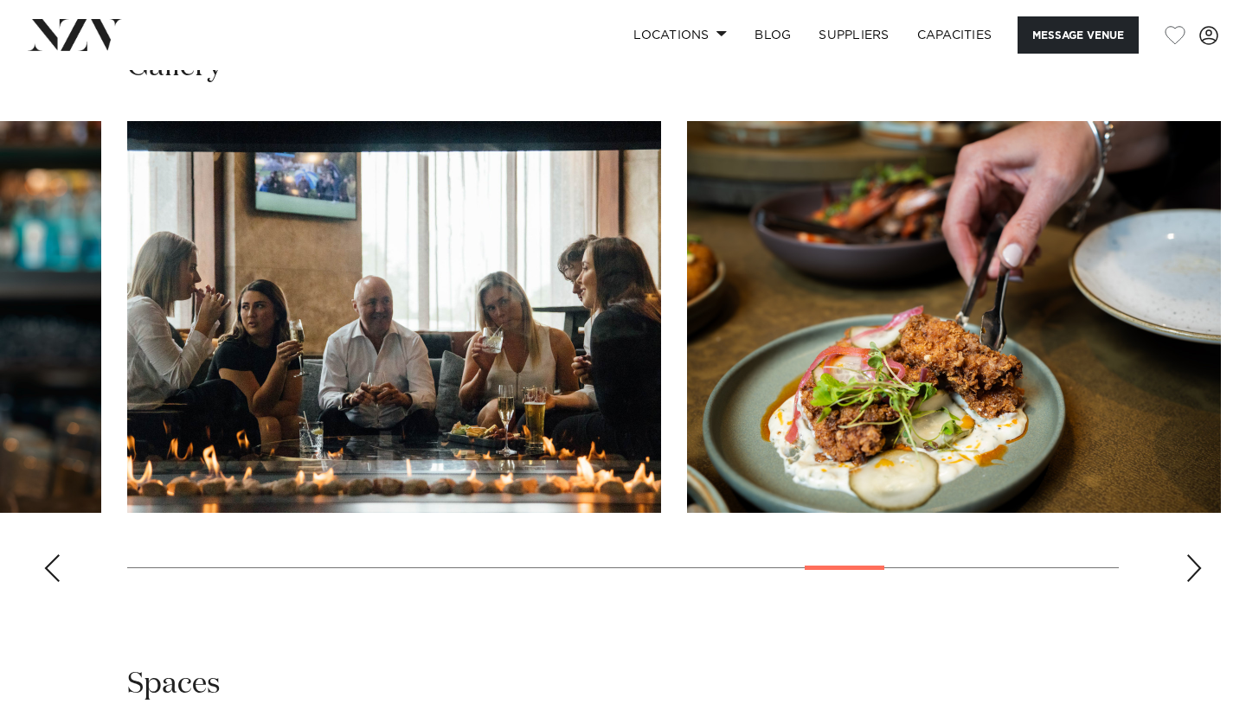
click at [1193, 580] on div "Next slide" at bounding box center [1194, 569] width 17 height 28
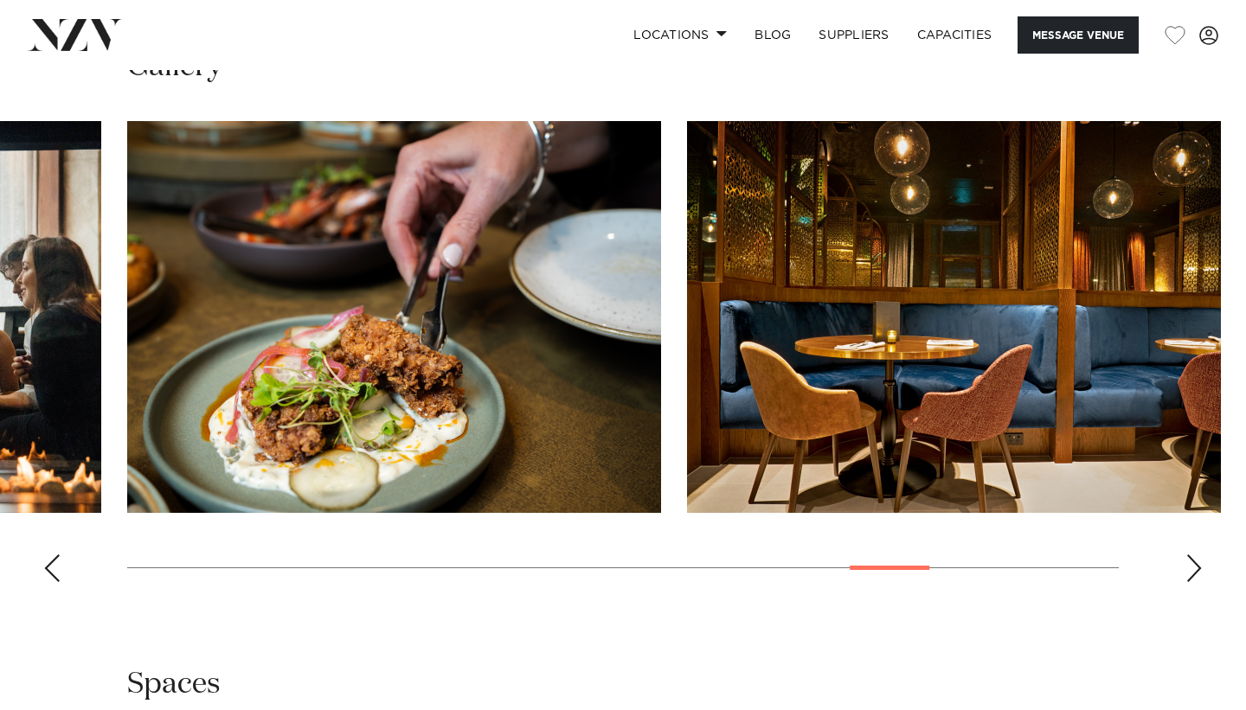
click at [1193, 580] on div "Next slide" at bounding box center [1194, 569] width 17 height 28
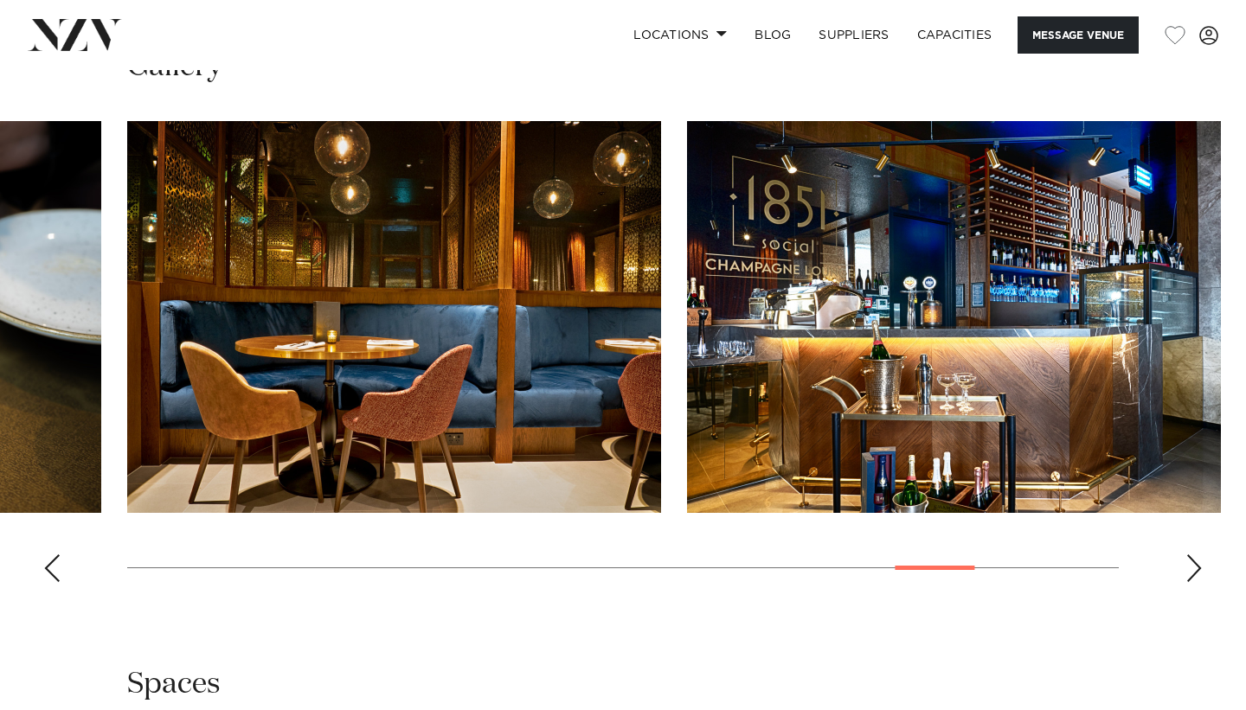
click at [1193, 580] on div "Next slide" at bounding box center [1194, 569] width 17 height 28
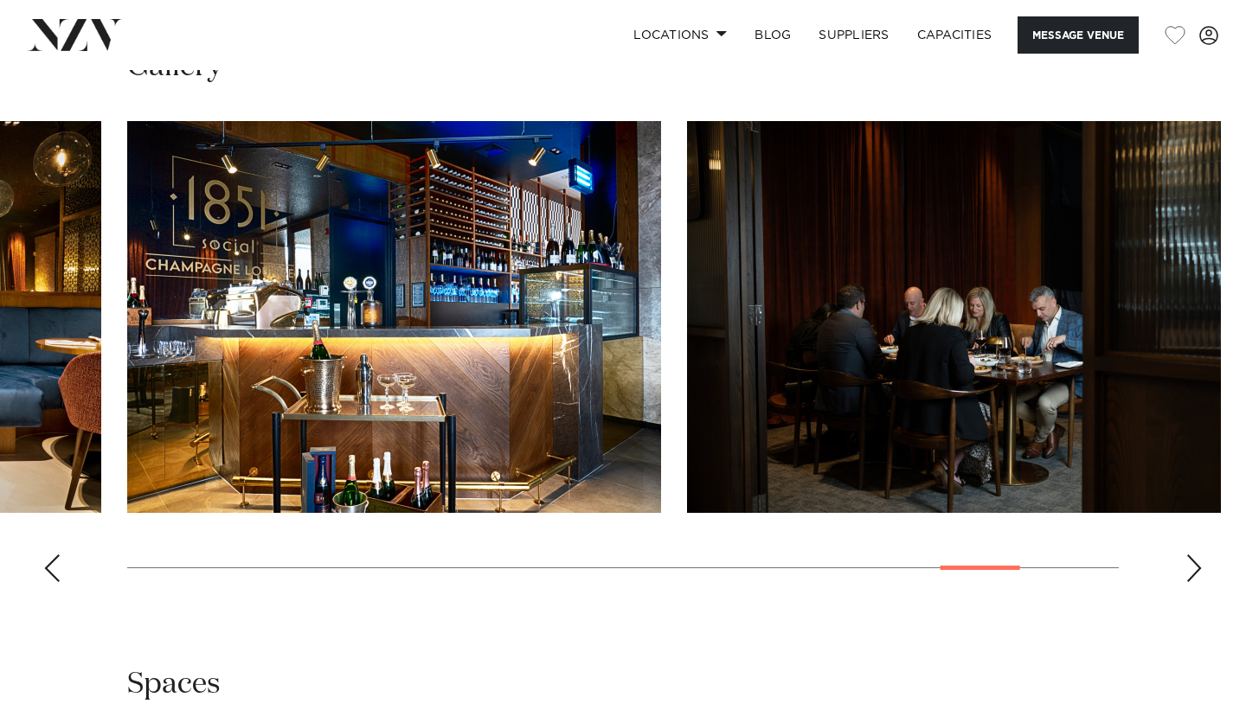
click at [1193, 580] on div "Next slide" at bounding box center [1194, 569] width 17 height 28
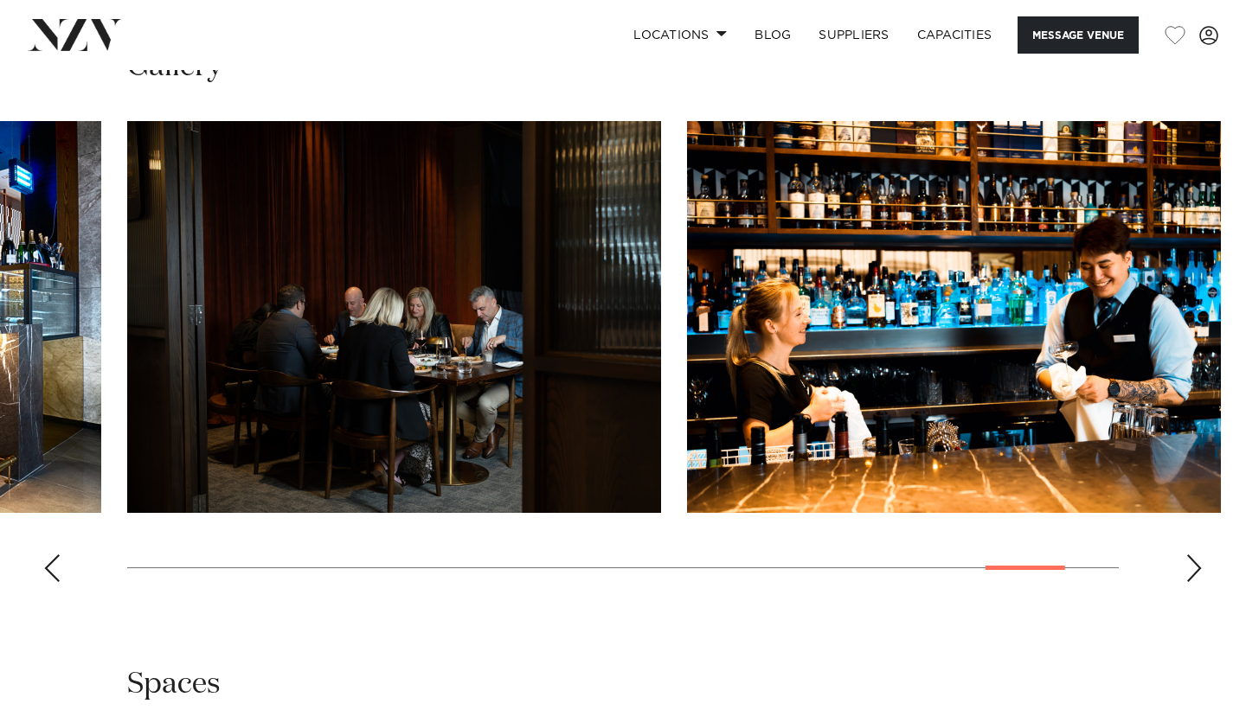
click at [1193, 580] on div "Next slide" at bounding box center [1194, 569] width 17 height 28
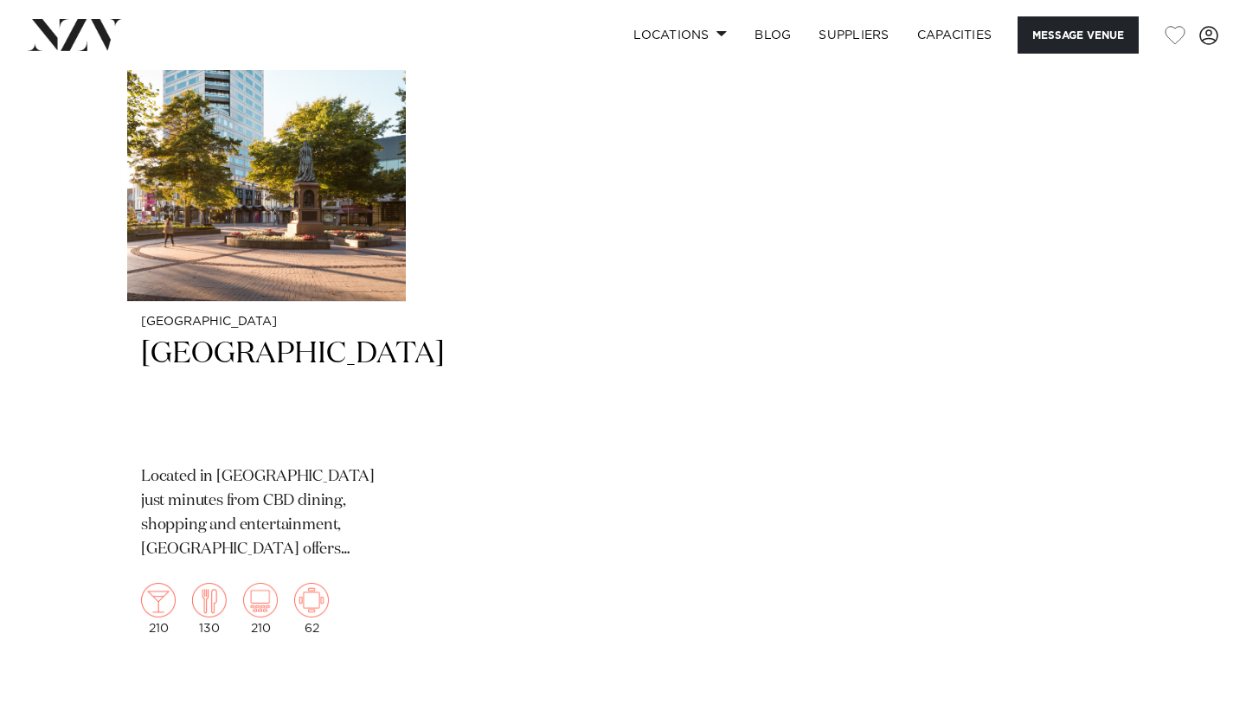
scroll to position [2715, 0]
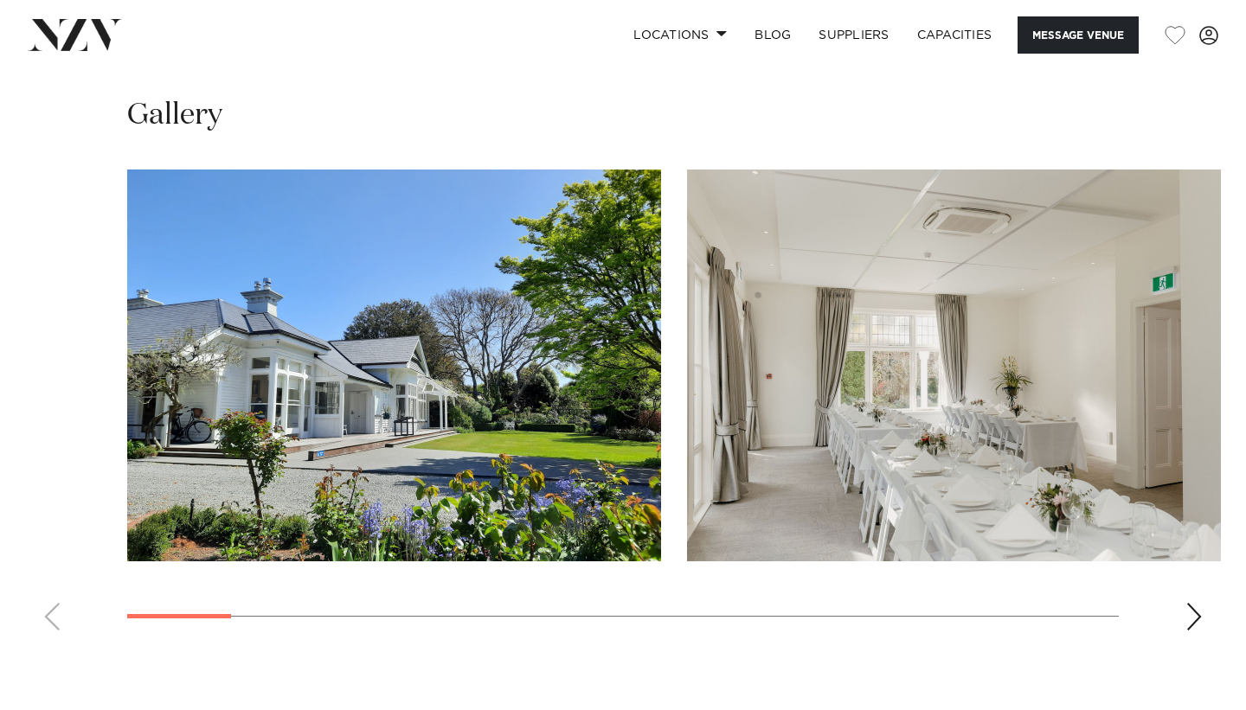
scroll to position [1619, 0]
click at [1191, 624] on div "Next slide" at bounding box center [1194, 618] width 17 height 28
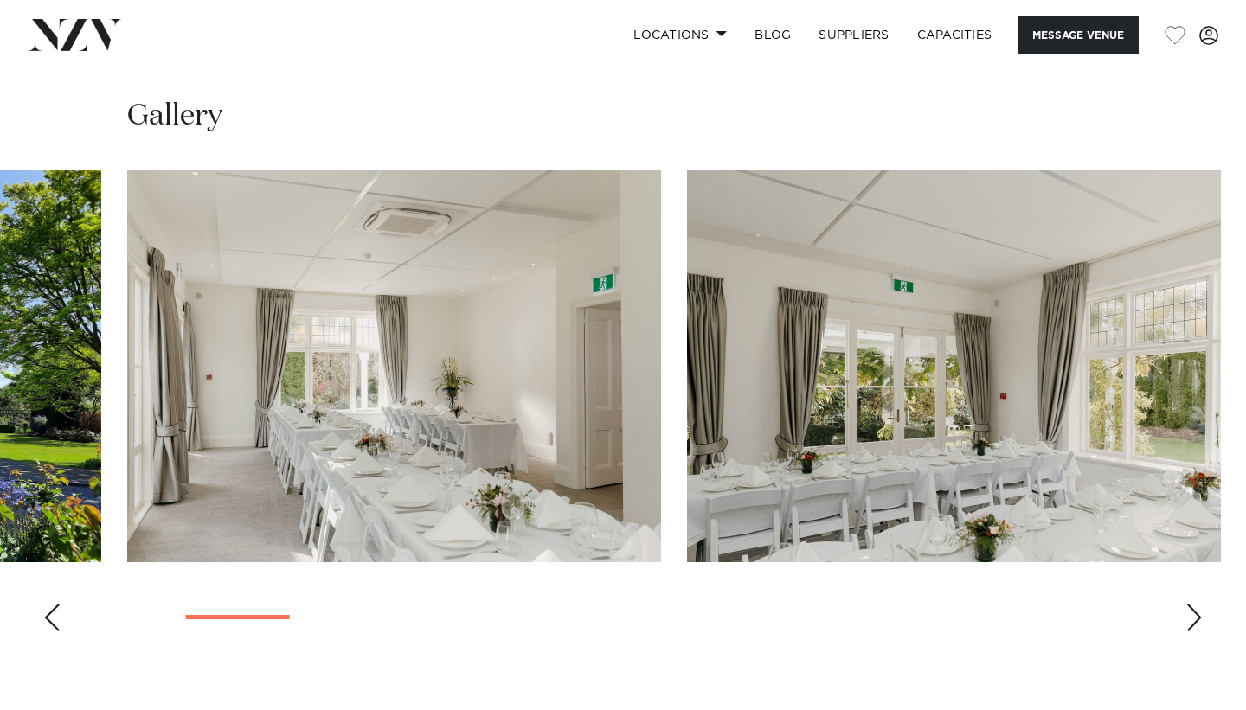
click at [1191, 624] on div "Next slide" at bounding box center [1194, 618] width 17 height 28
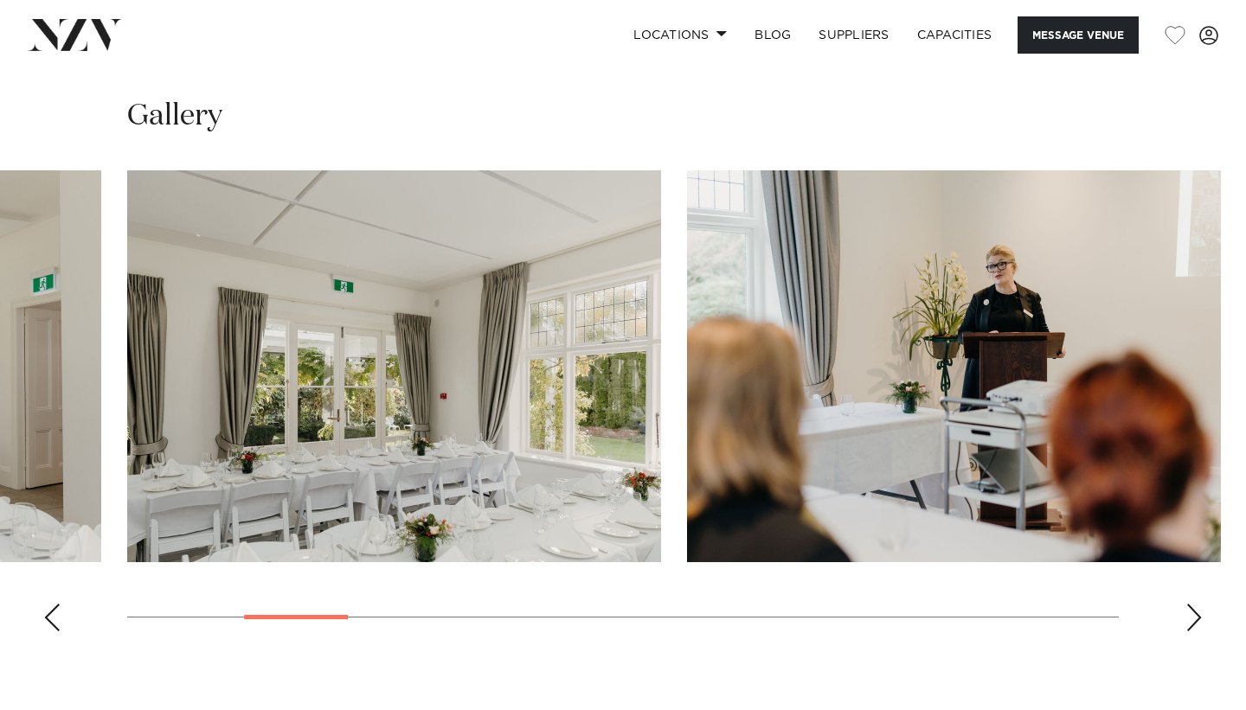
click at [1191, 624] on div "Next slide" at bounding box center [1194, 618] width 17 height 28
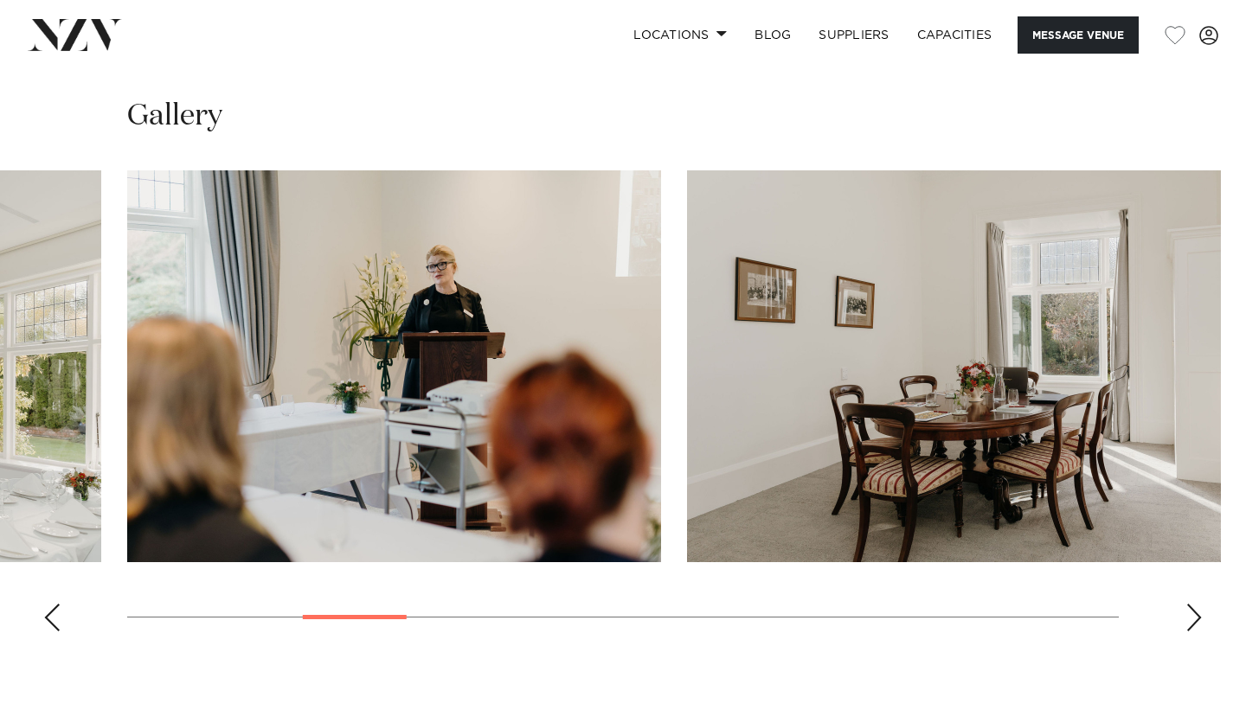
click at [1191, 624] on div "Next slide" at bounding box center [1194, 618] width 17 height 28
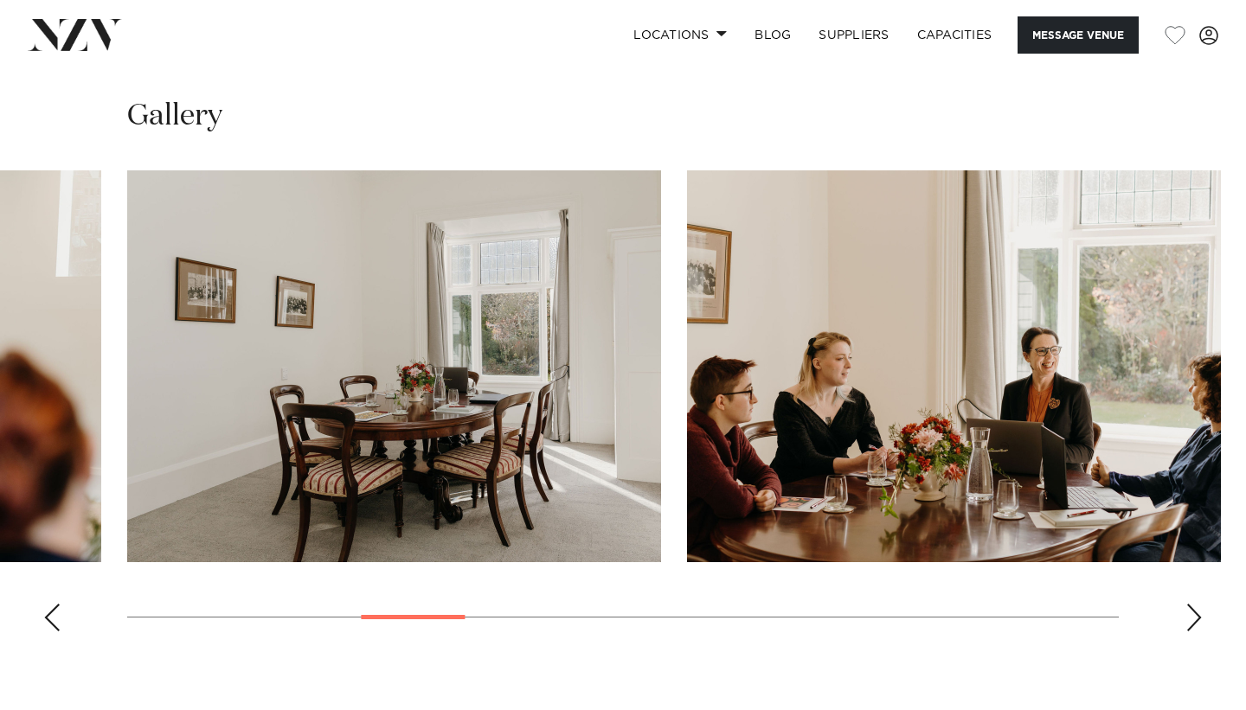
click at [1191, 624] on div "Next slide" at bounding box center [1194, 618] width 17 height 28
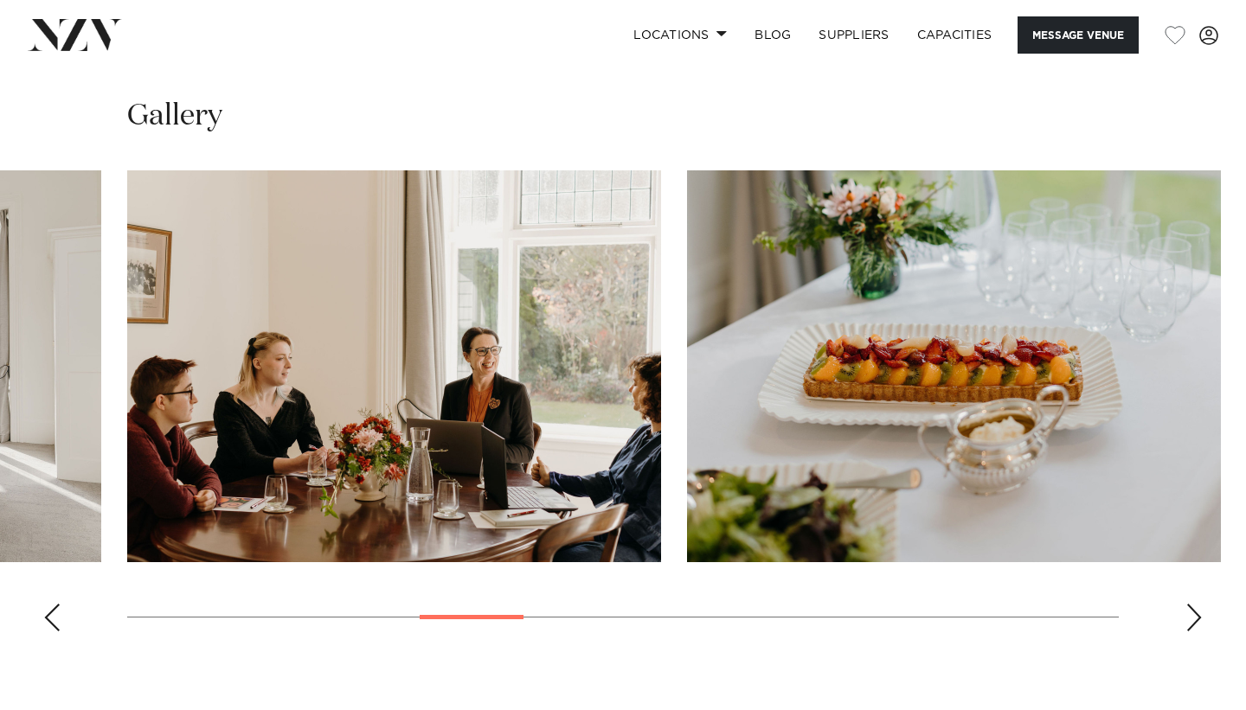
click at [1191, 624] on div "Next slide" at bounding box center [1194, 618] width 17 height 28
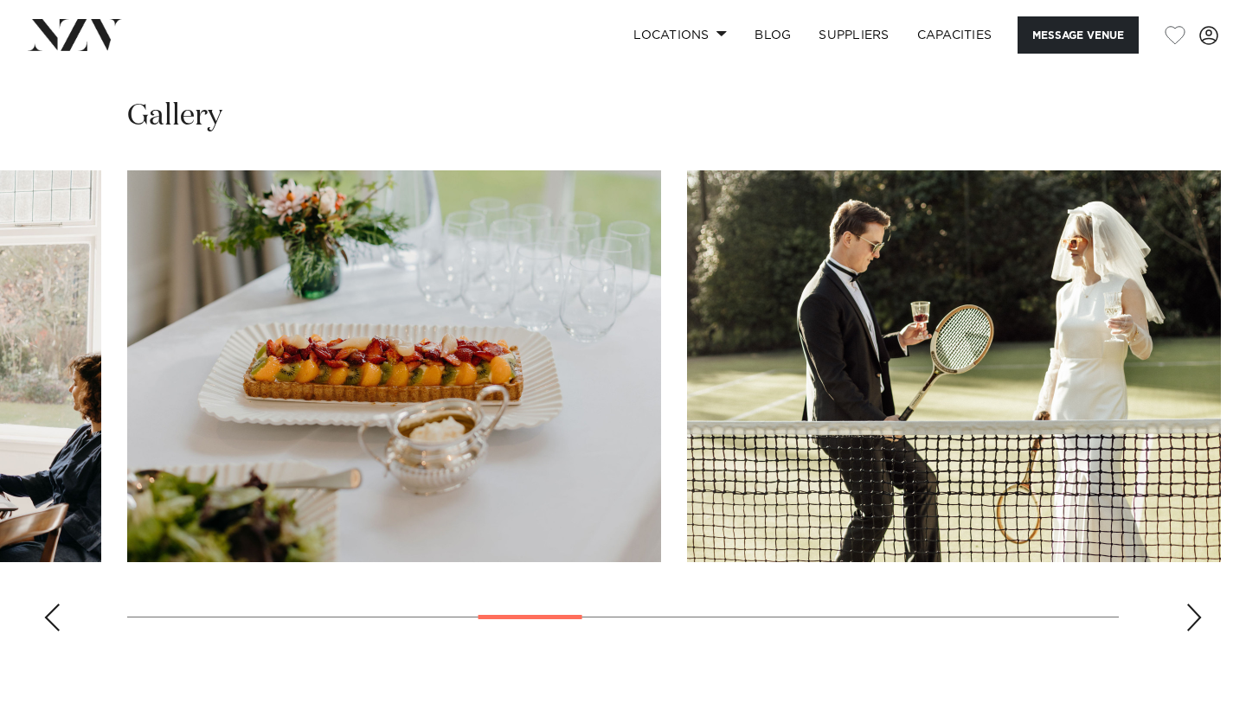
click at [1191, 624] on div "Next slide" at bounding box center [1194, 618] width 17 height 28
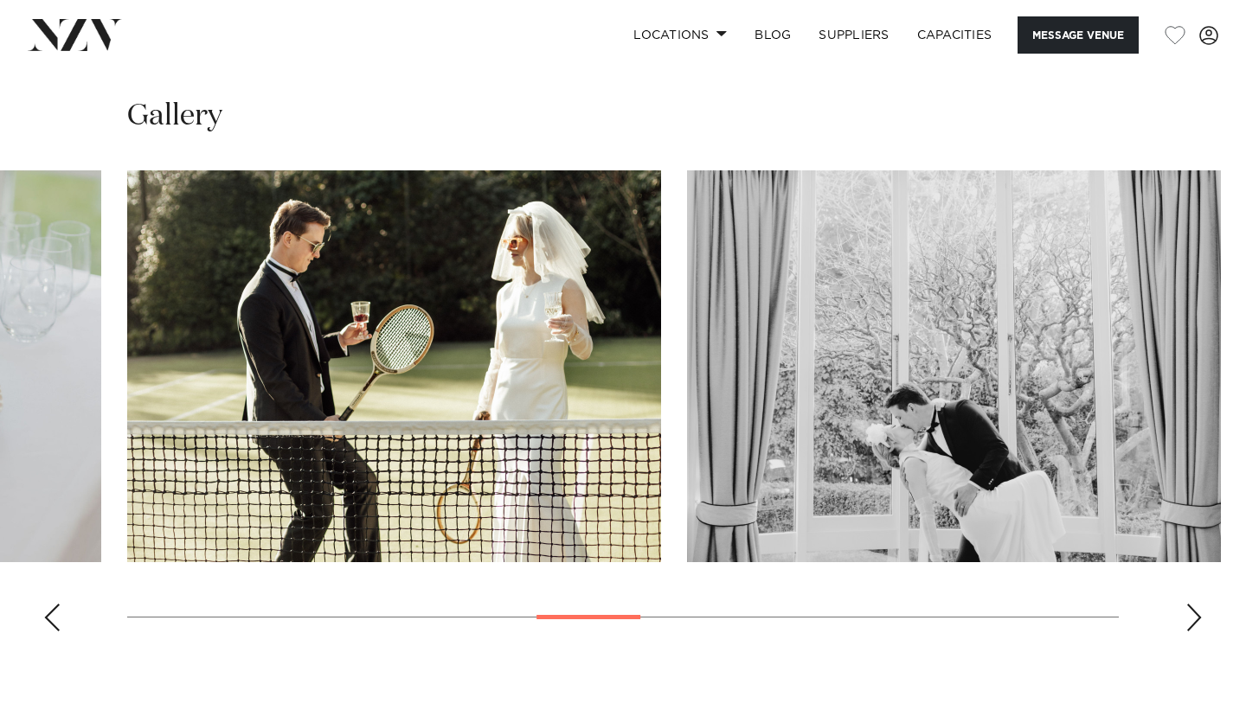
click at [1191, 624] on div "Next slide" at bounding box center [1194, 618] width 17 height 28
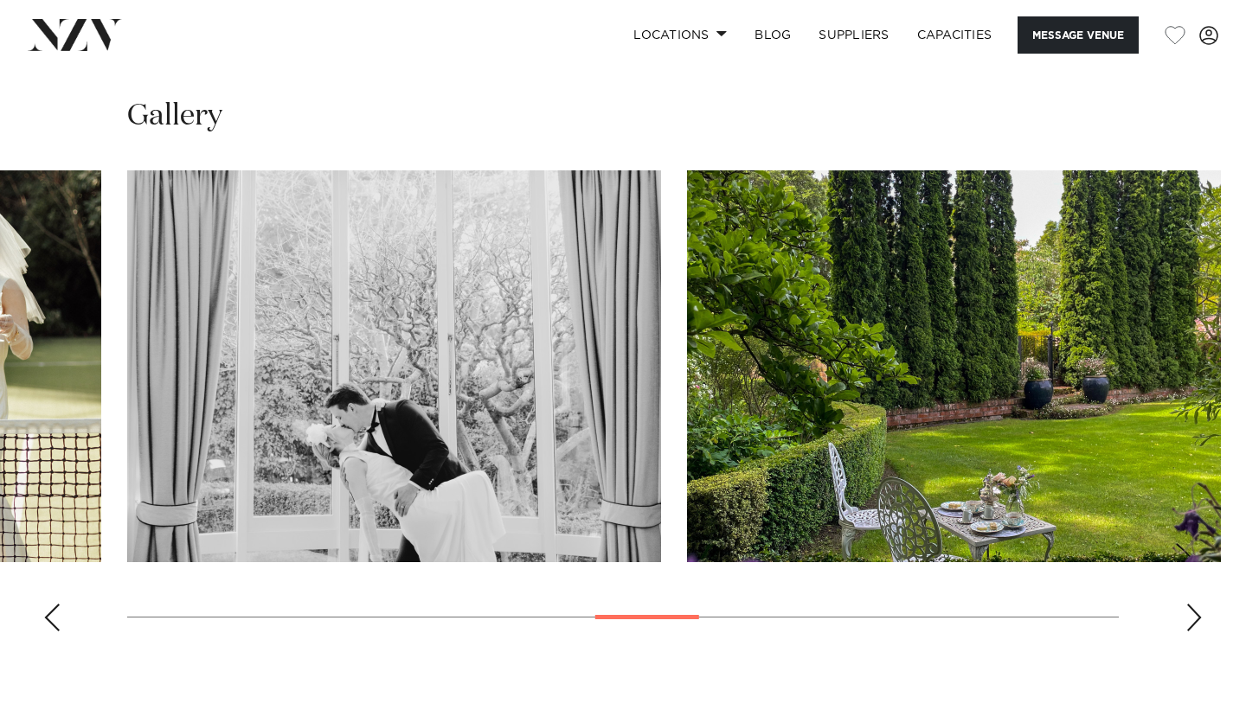
click at [1191, 624] on div "Next slide" at bounding box center [1194, 618] width 17 height 28
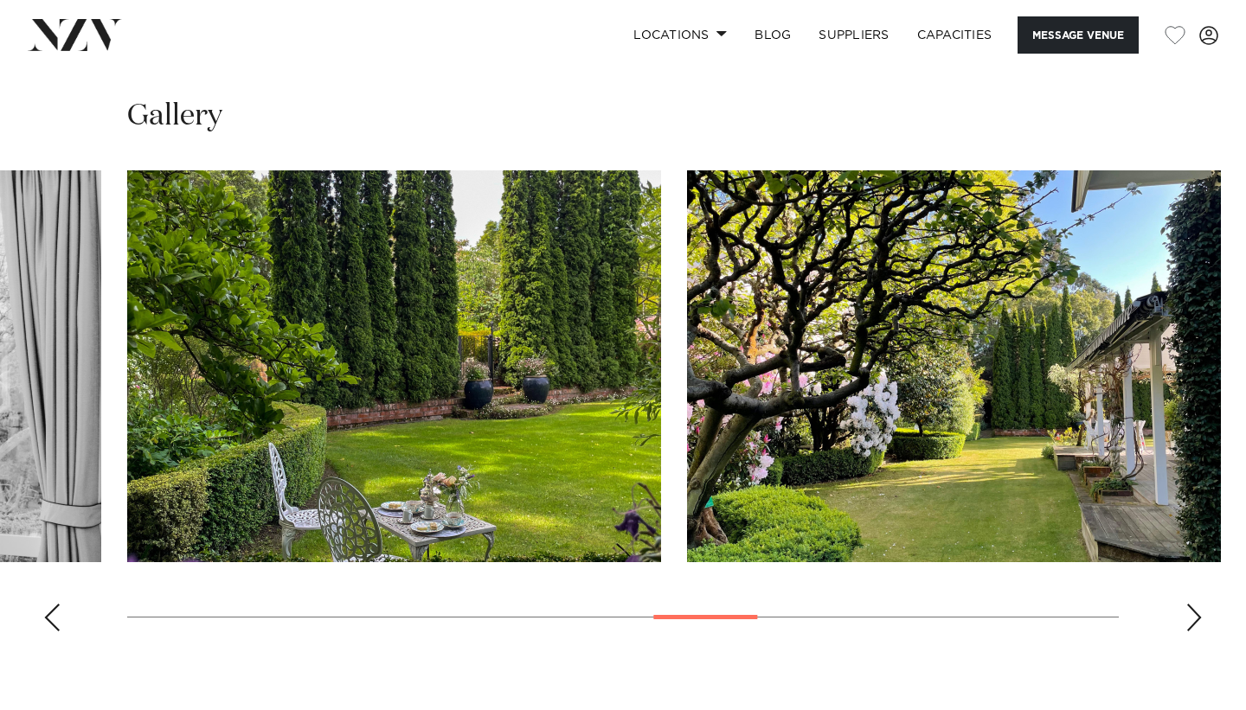
click at [1191, 624] on div "Next slide" at bounding box center [1194, 618] width 17 height 28
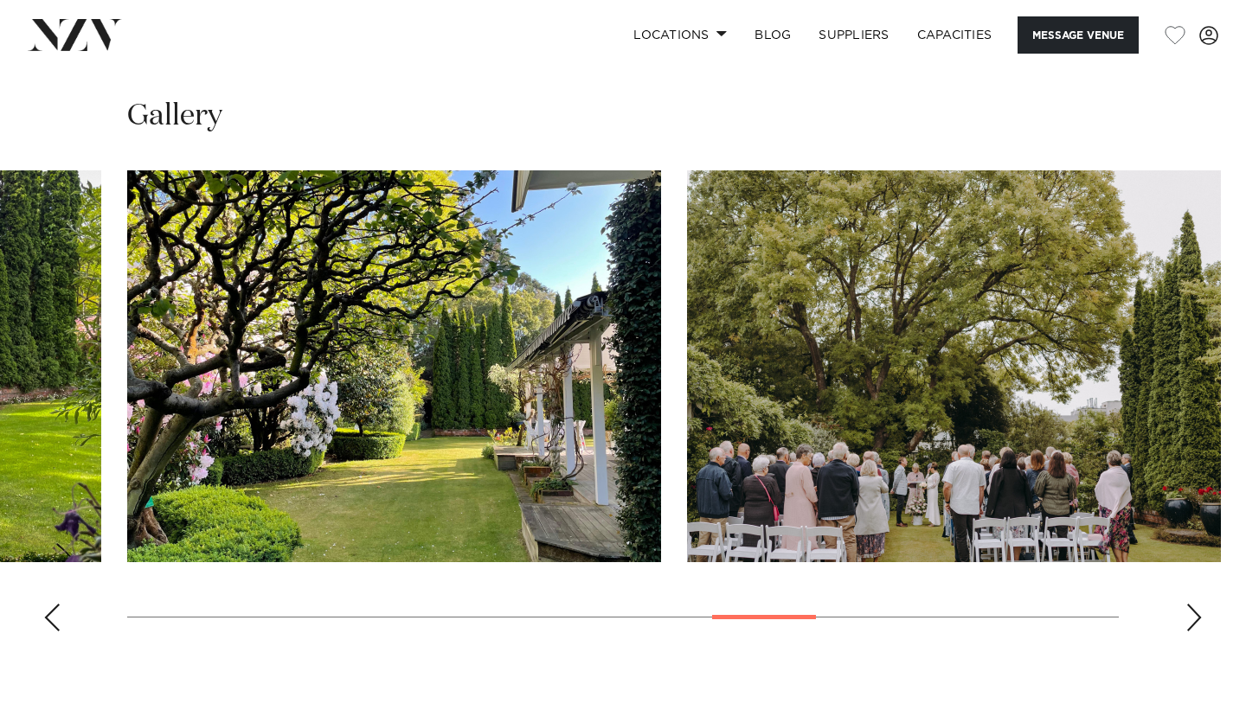
click at [1191, 624] on div "Next slide" at bounding box center [1194, 618] width 17 height 28
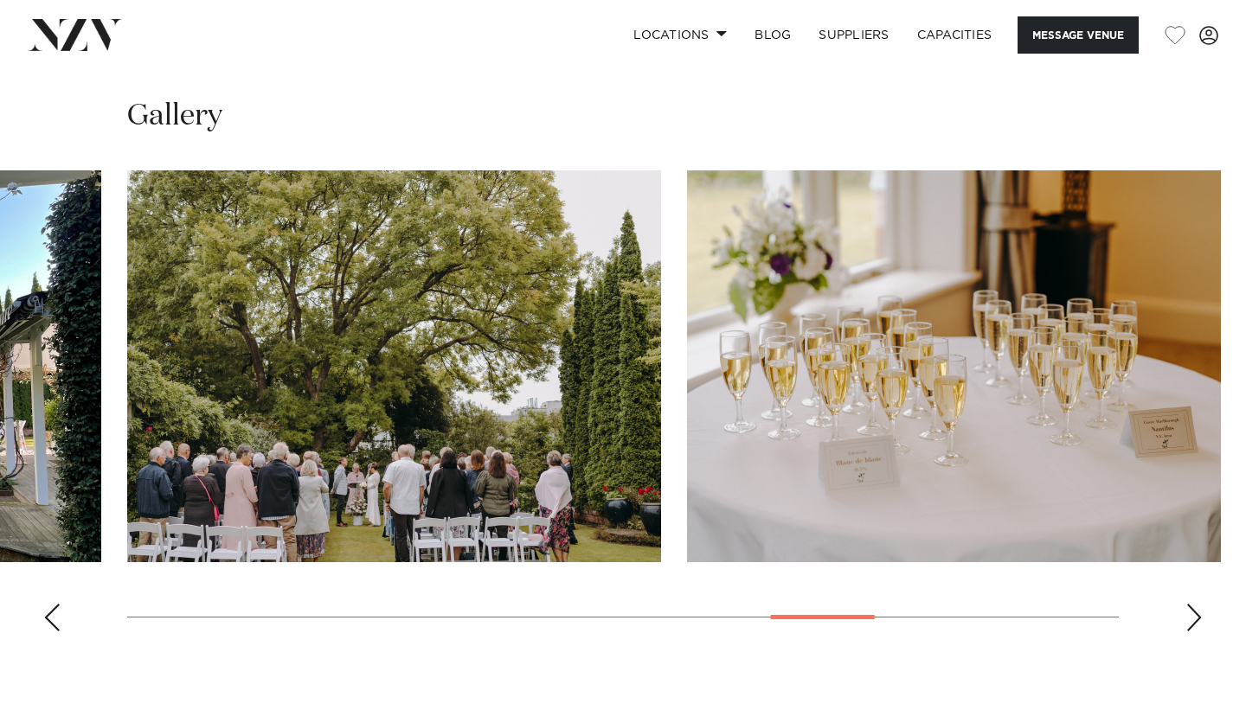
click at [1191, 624] on div "Next slide" at bounding box center [1194, 618] width 17 height 28
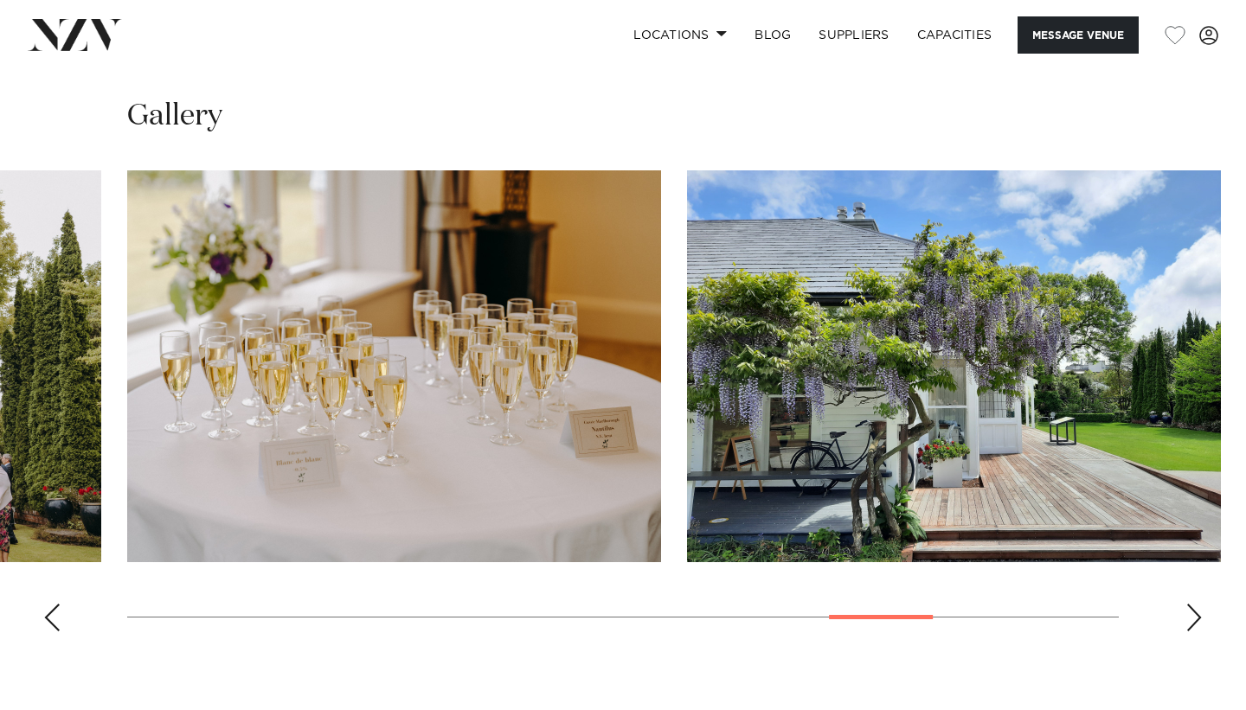
click at [1191, 624] on div "Next slide" at bounding box center [1194, 618] width 17 height 28
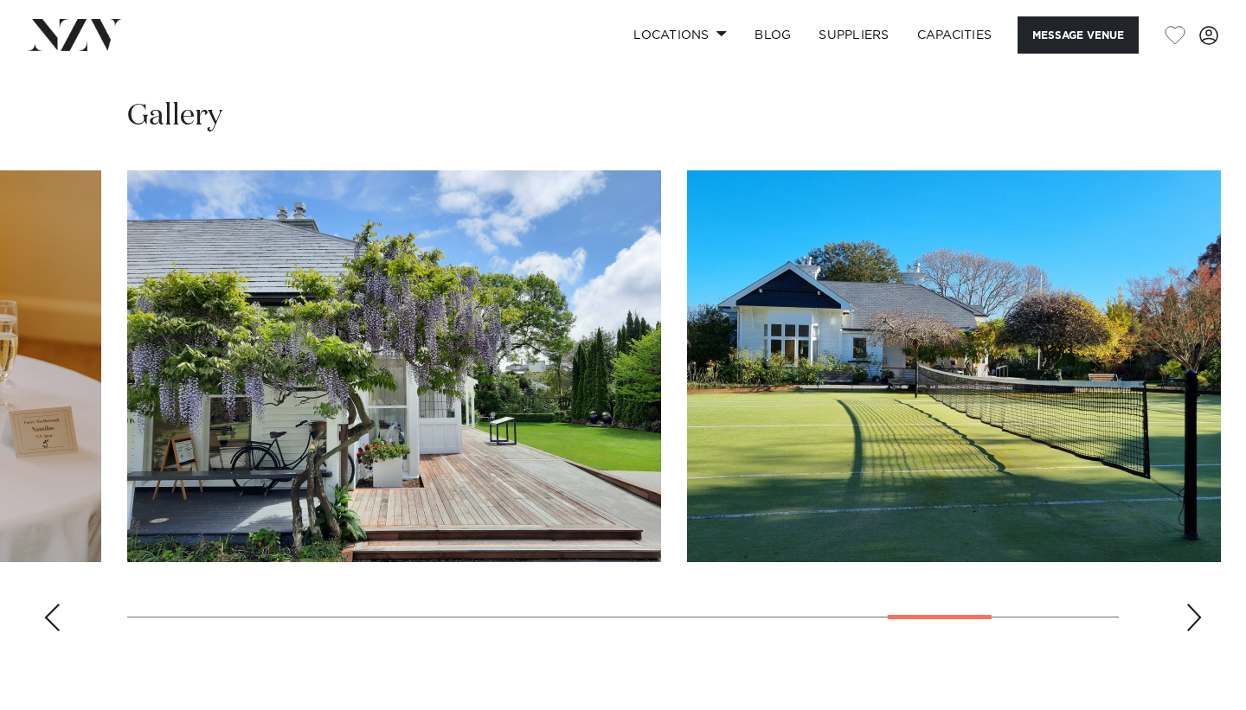
click at [1191, 624] on div "Next slide" at bounding box center [1194, 618] width 17 height 28
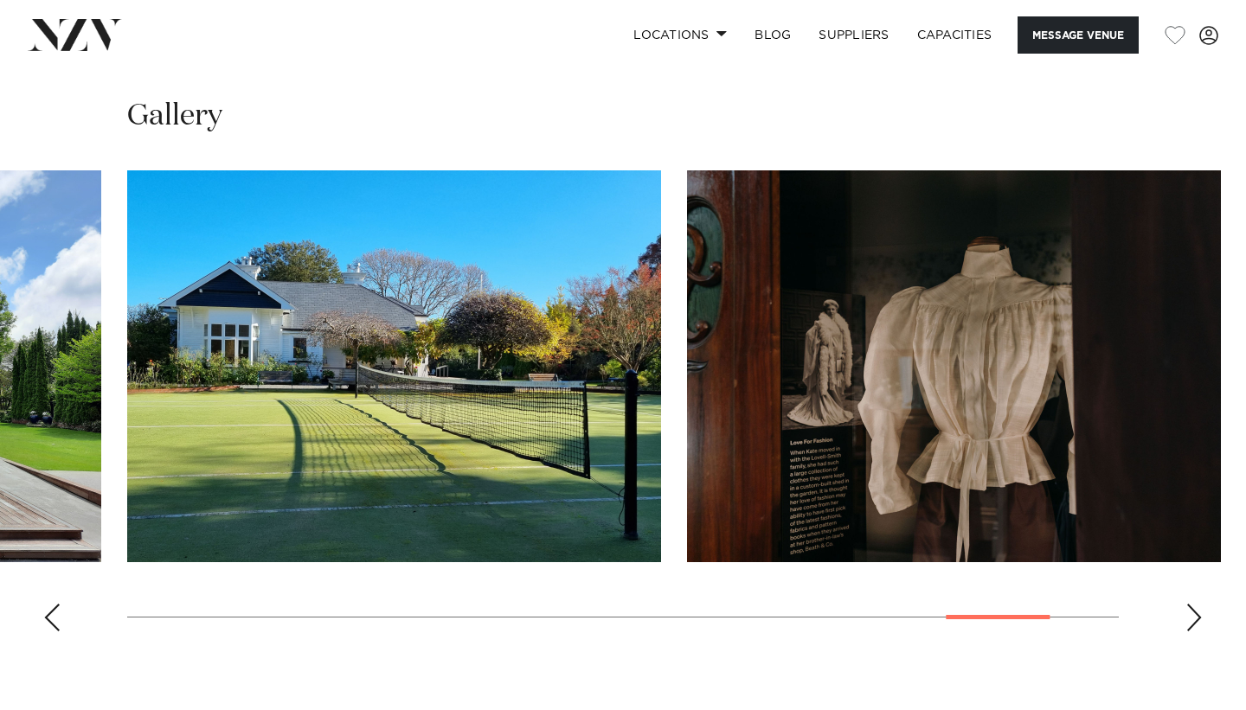
click at [1191, 624] on div "Next slide" at bounding box center [1194, 618] width 17 height 28
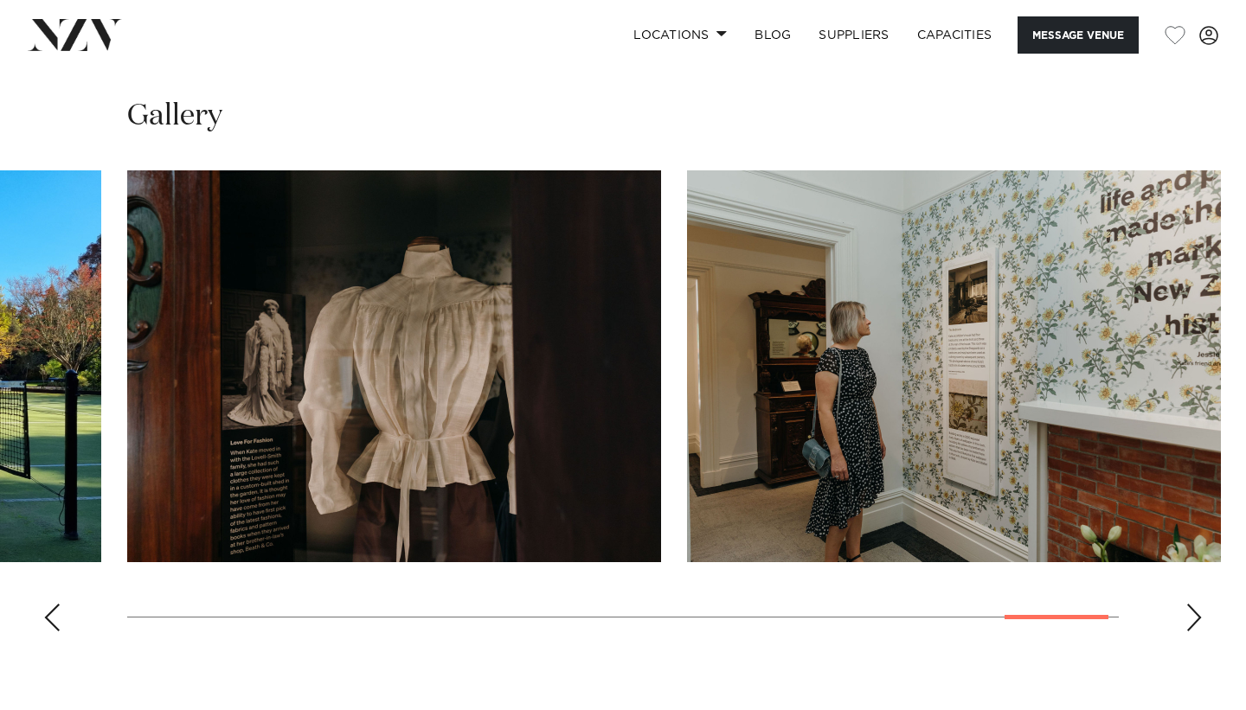
click at [1191, 624] on div "Next slide" at bounding box center [1194, 618] width 17 height 28
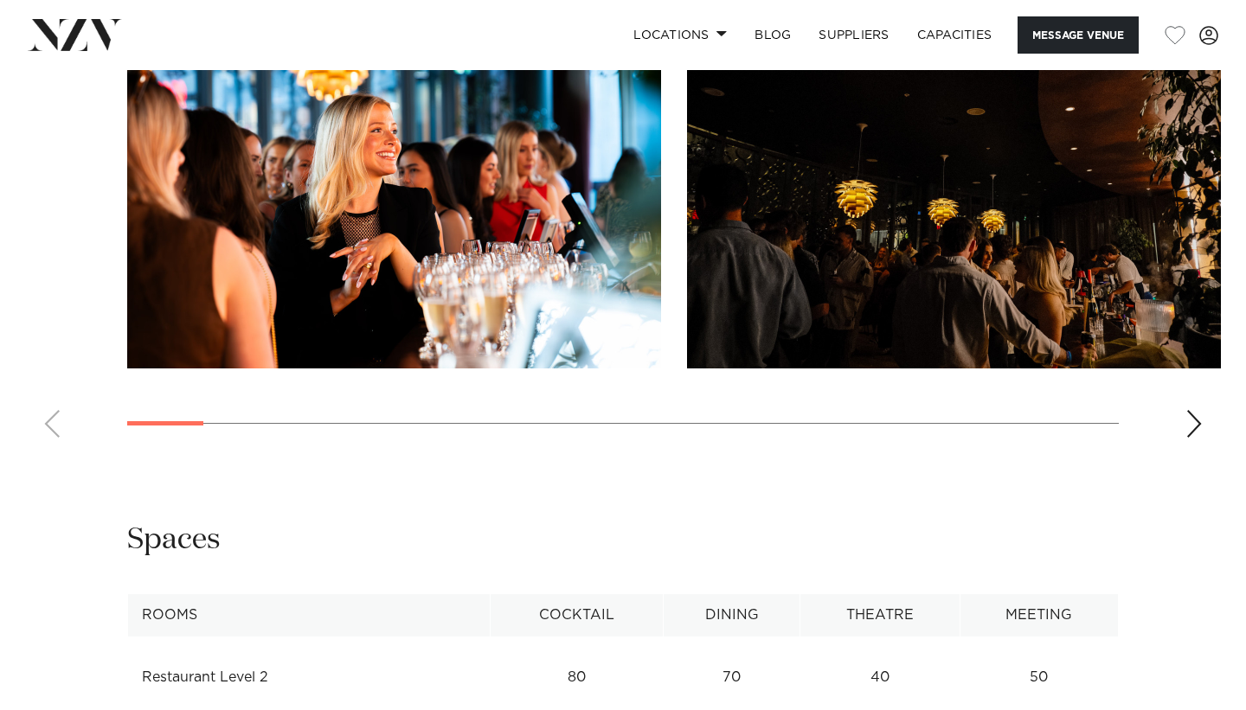
scroll to position [1763, 0]
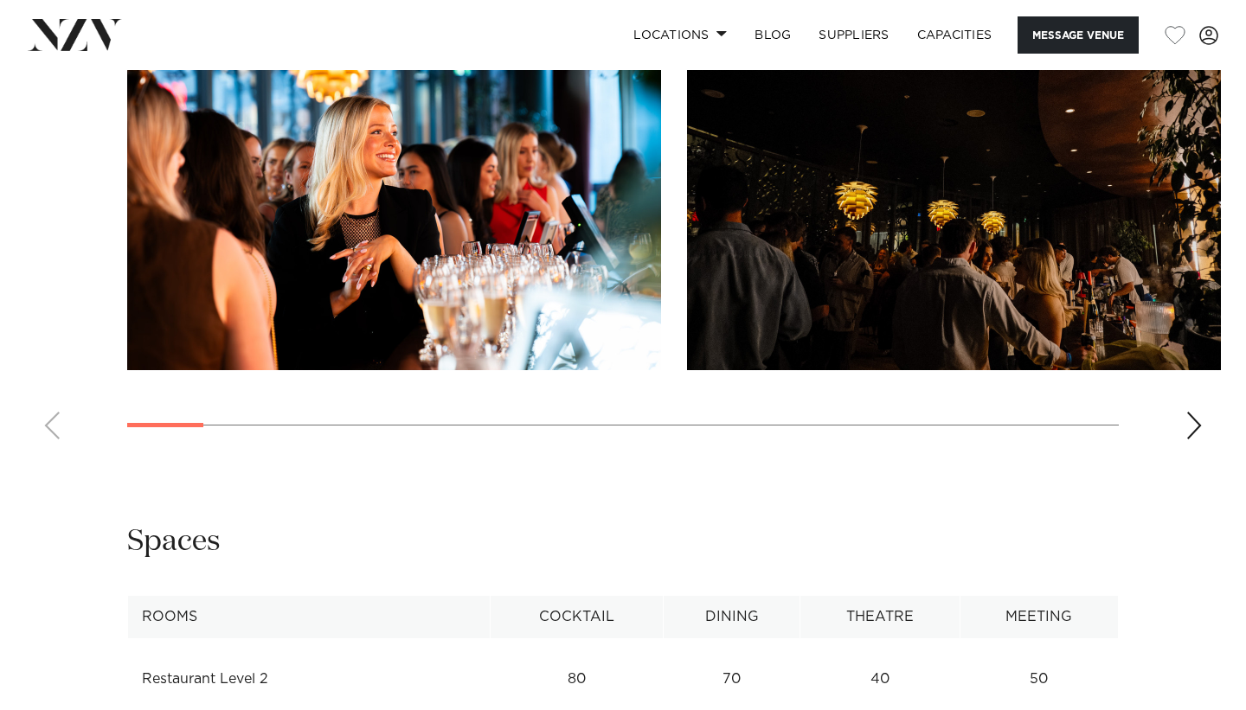
click at [1188, 424] on div "Next slide" at bounding box center [1194, 426] width 17 height 28
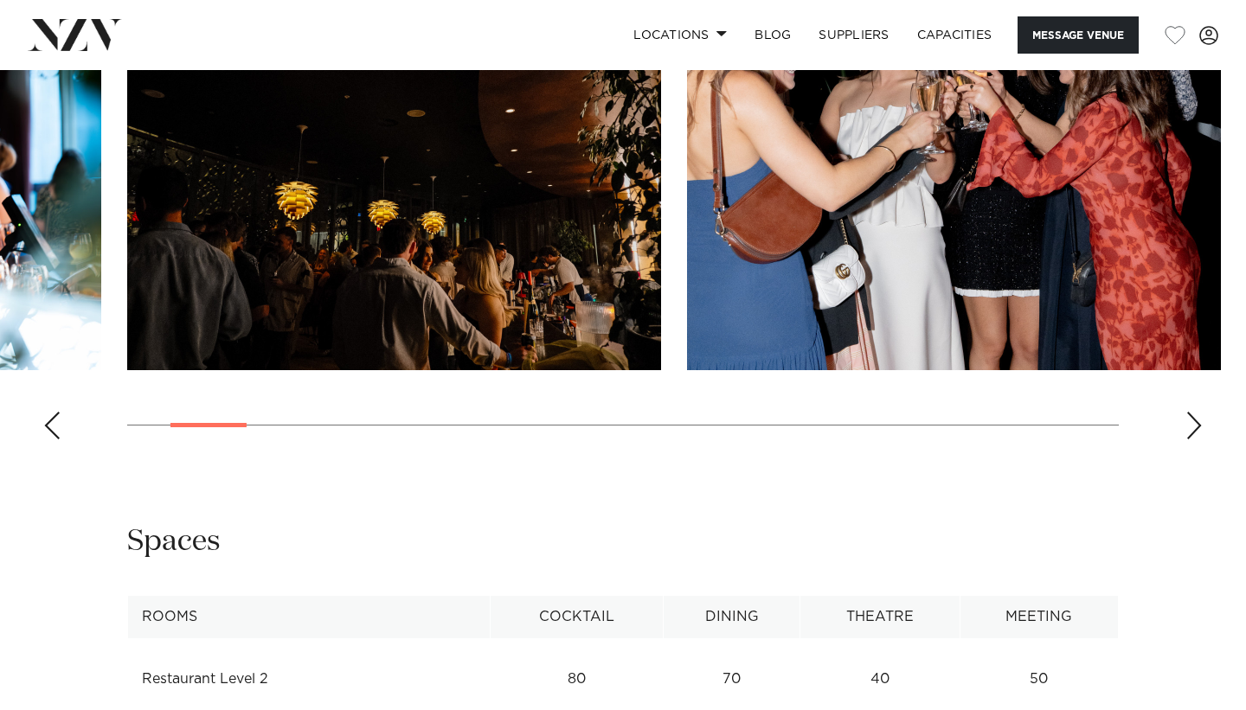
click at [1188, 424] on div "Next slide" at bounding box center [1194, 426] width 17 height 28
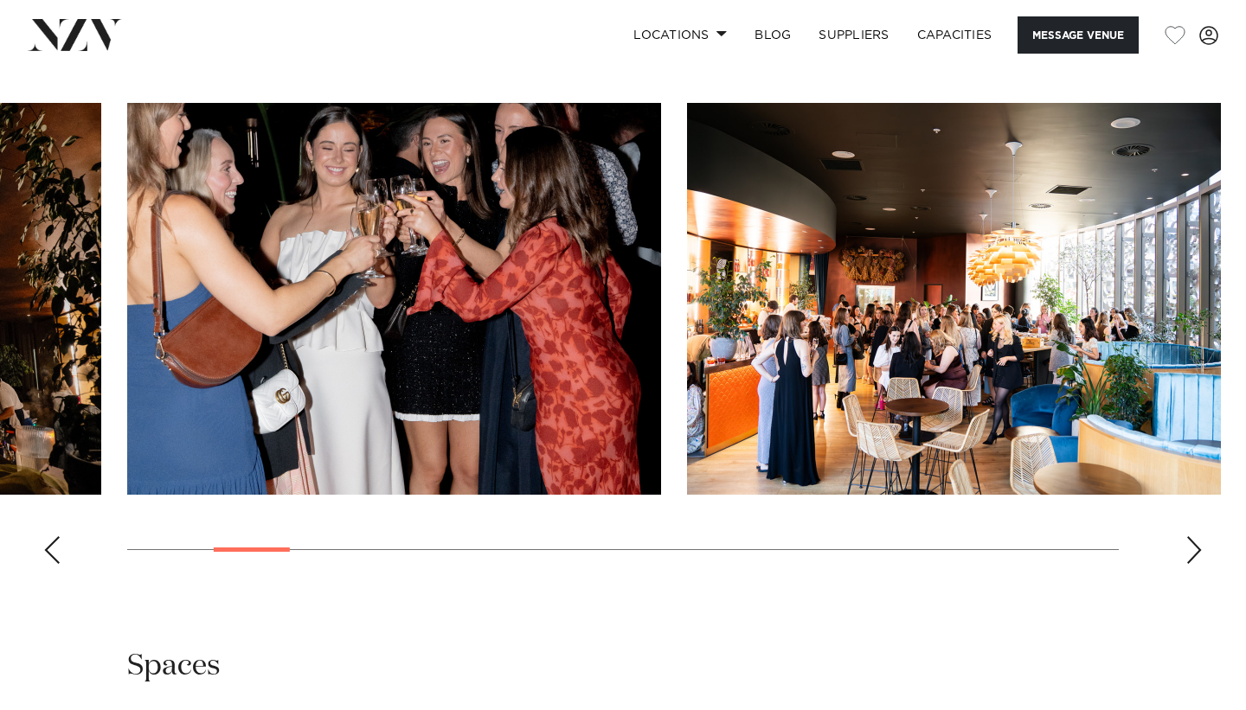
scroll to position [1564, 0]
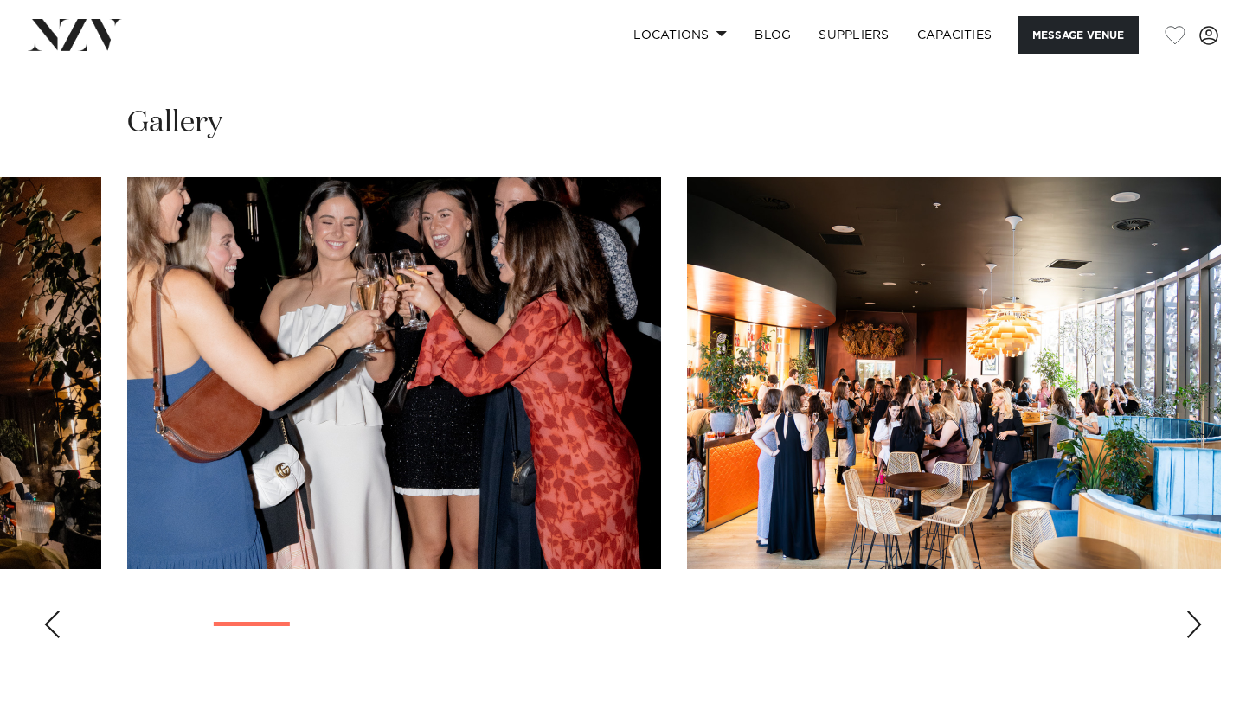
click at [1194, 622] on div "Next slide" at bounding box center [1194, 625] width 17 height 28
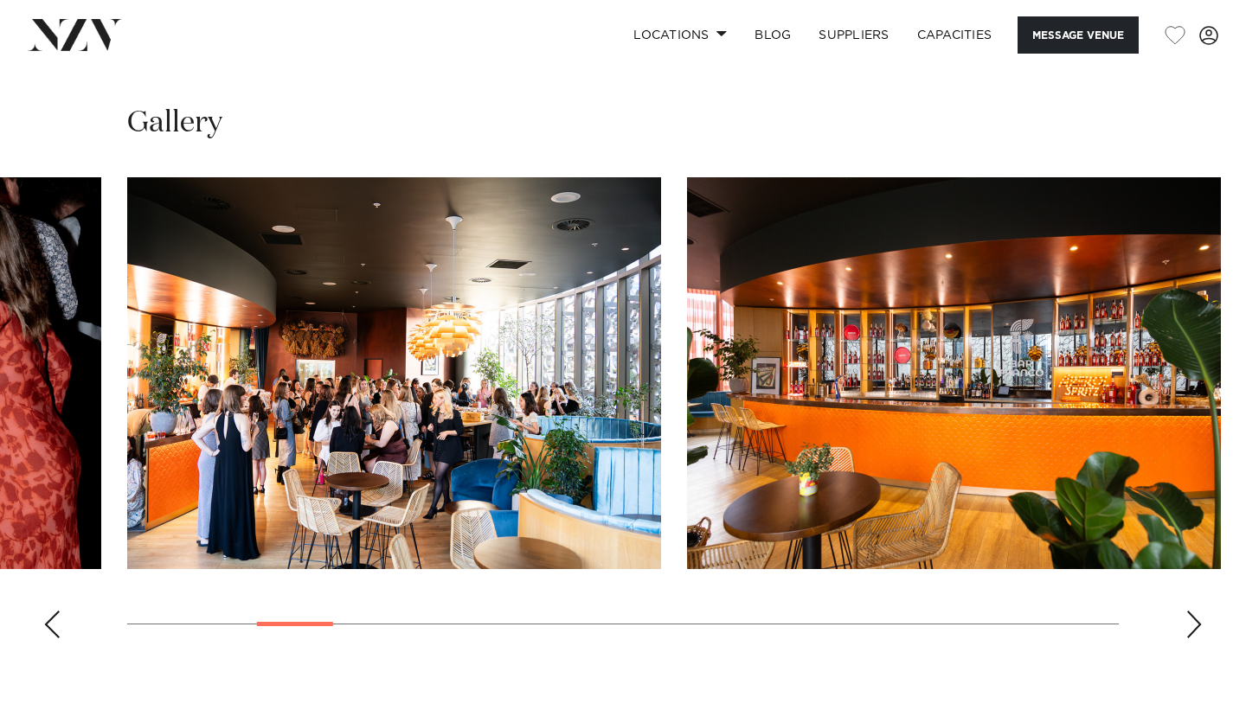
click at [1194, 622] on div "Next slide" at bounding box center [1194, 625] width 17 height 28
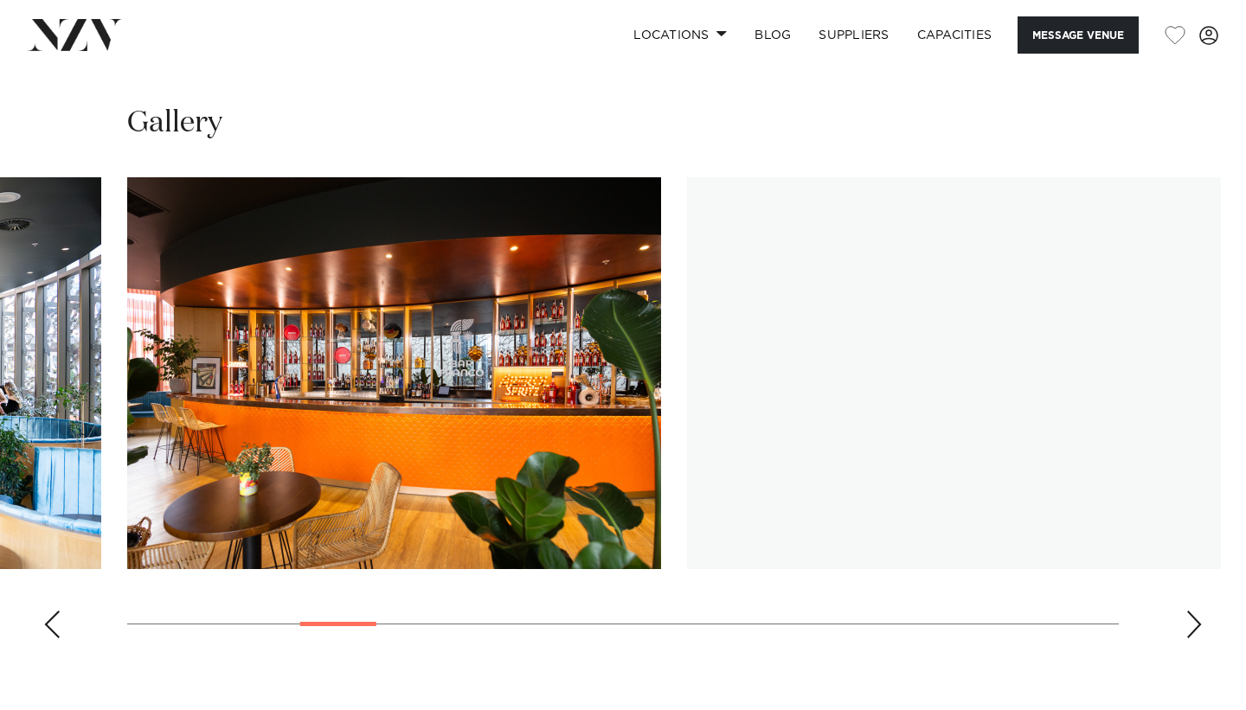
click at [1194, 622] on div "Next slide" at bounding box center [1194, 625] width 17 height 28
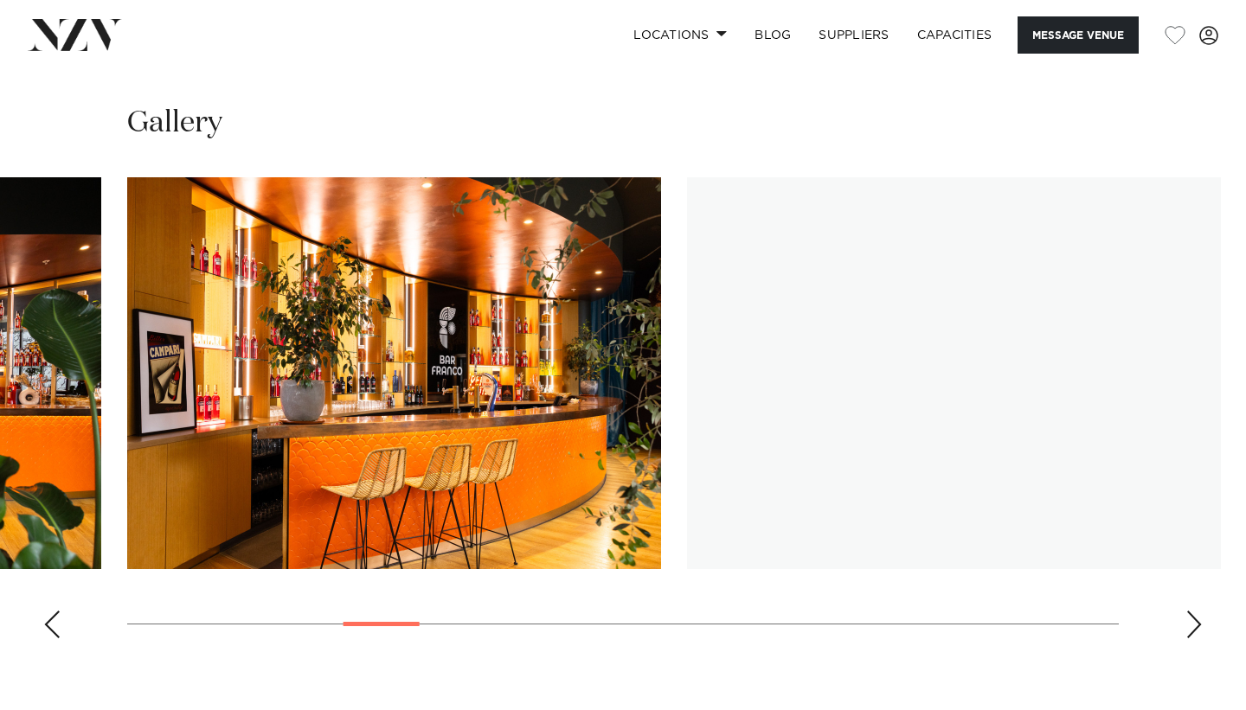
click at [1194, 622] on div "Next slide" at bounding box center [1194, 625] width 17 height 28
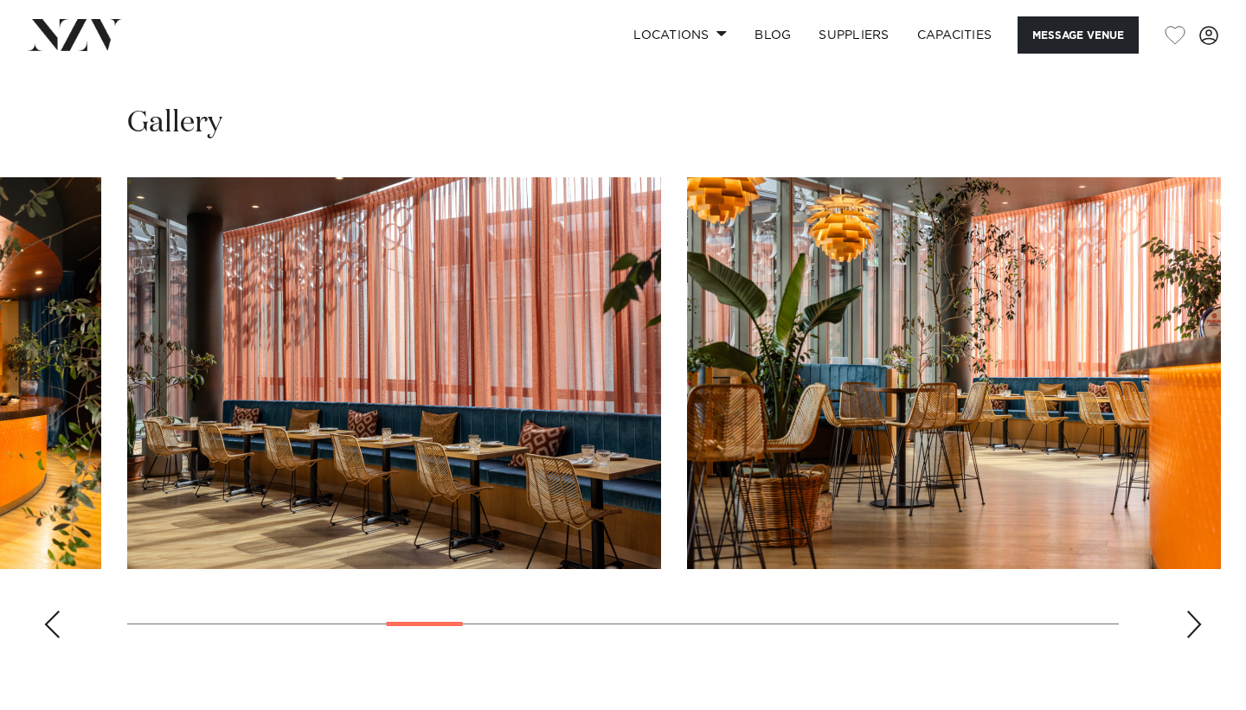
click at [1194, 622] on div "Next slide" at bounding box center [1194, 625] width 17 height 28
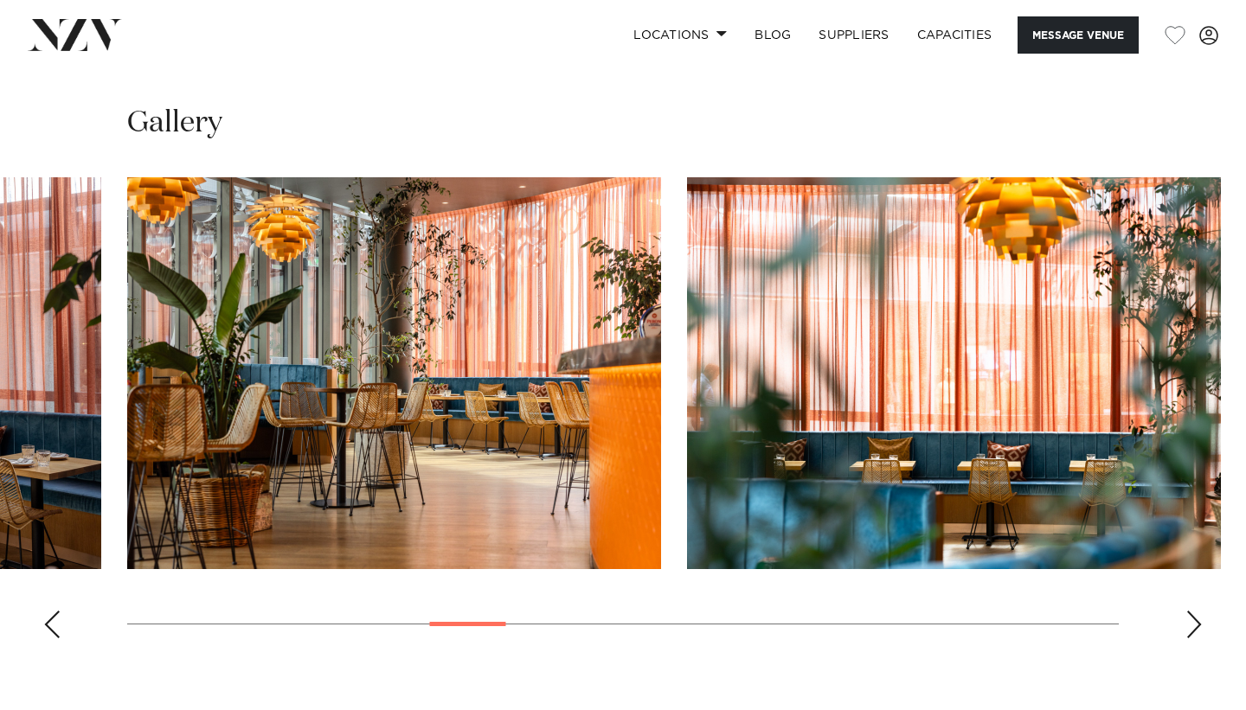
click at [1194, 622] on div "Next slide" at bounding box center [1194, 625] width 17 height 28
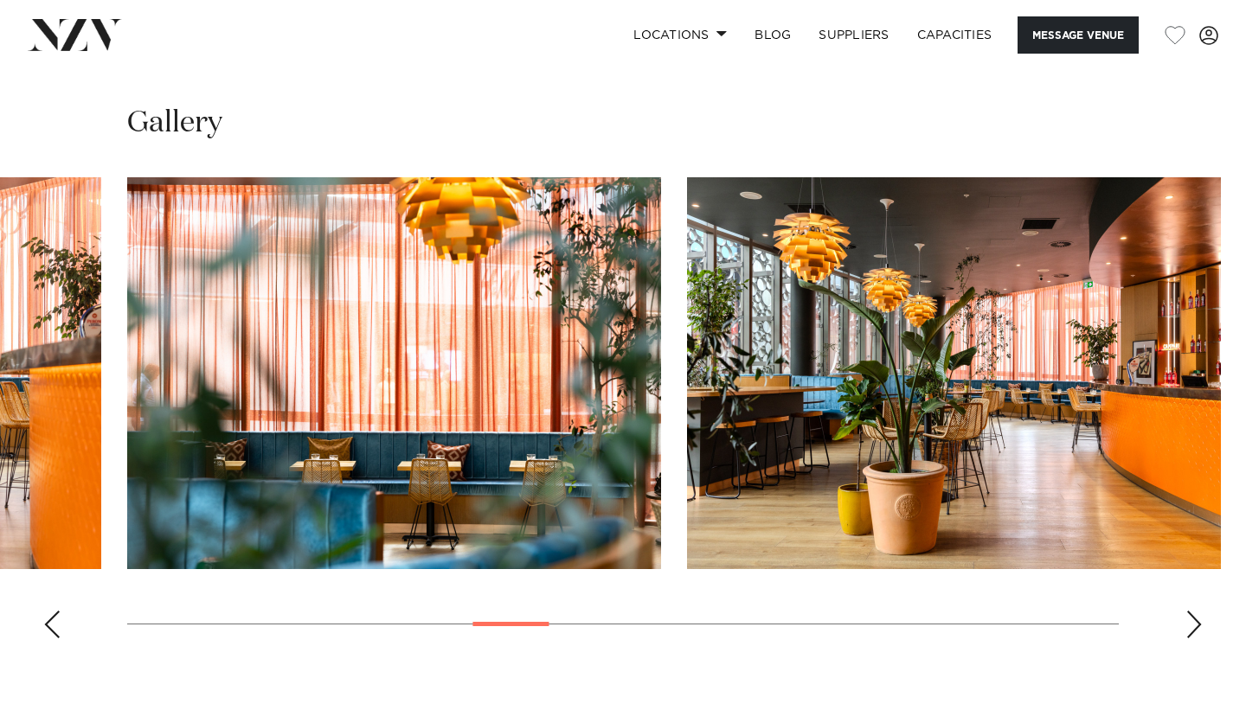
click at [1194, 622] on div "Next slide" at bounding box center [1194, 625] width 17 height 28
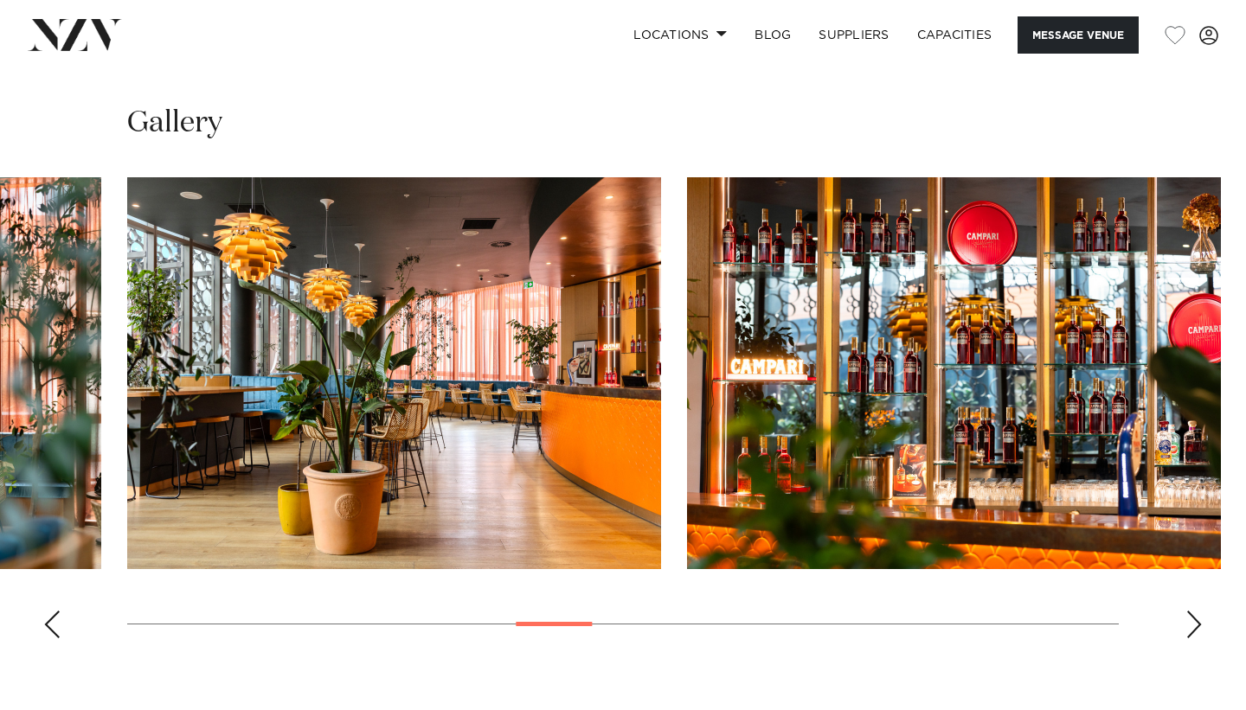
click at [1194, 622] on div "Next slide" at bounding box center [1194, 625] width 17 height 28
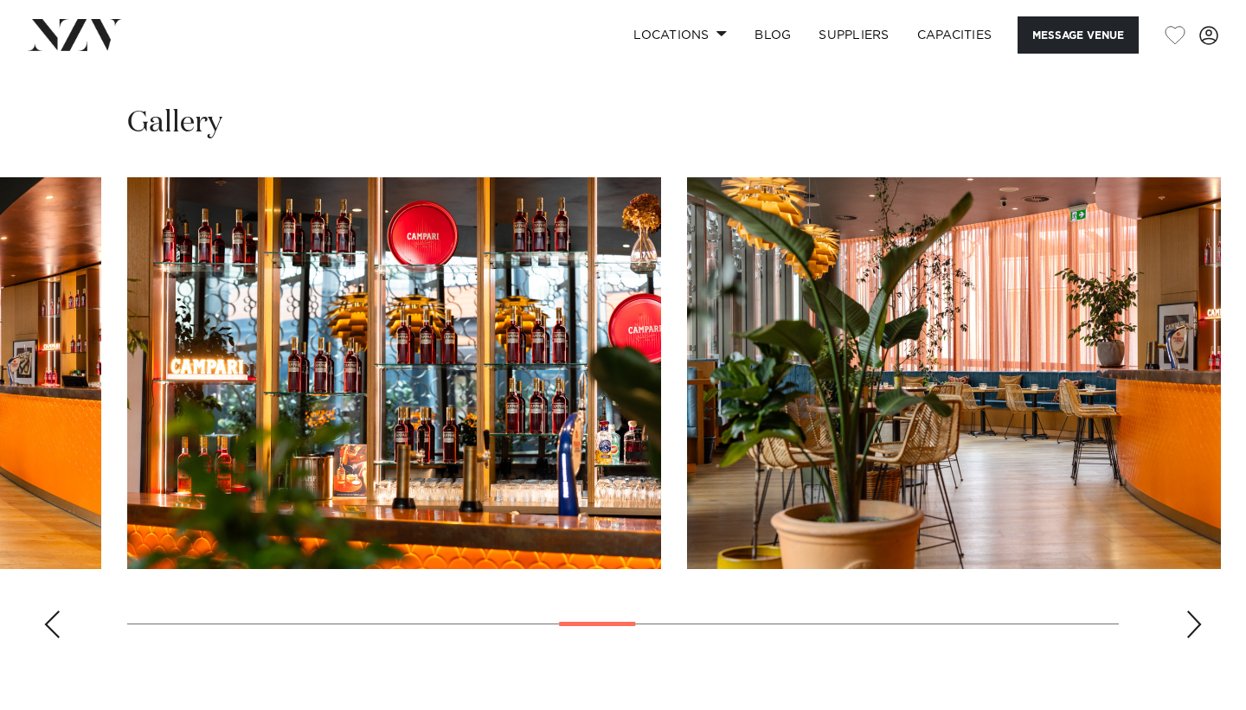
click at [1194, 622] on div "Next slide" at bounding box center [1194, 625] width 17 height 28
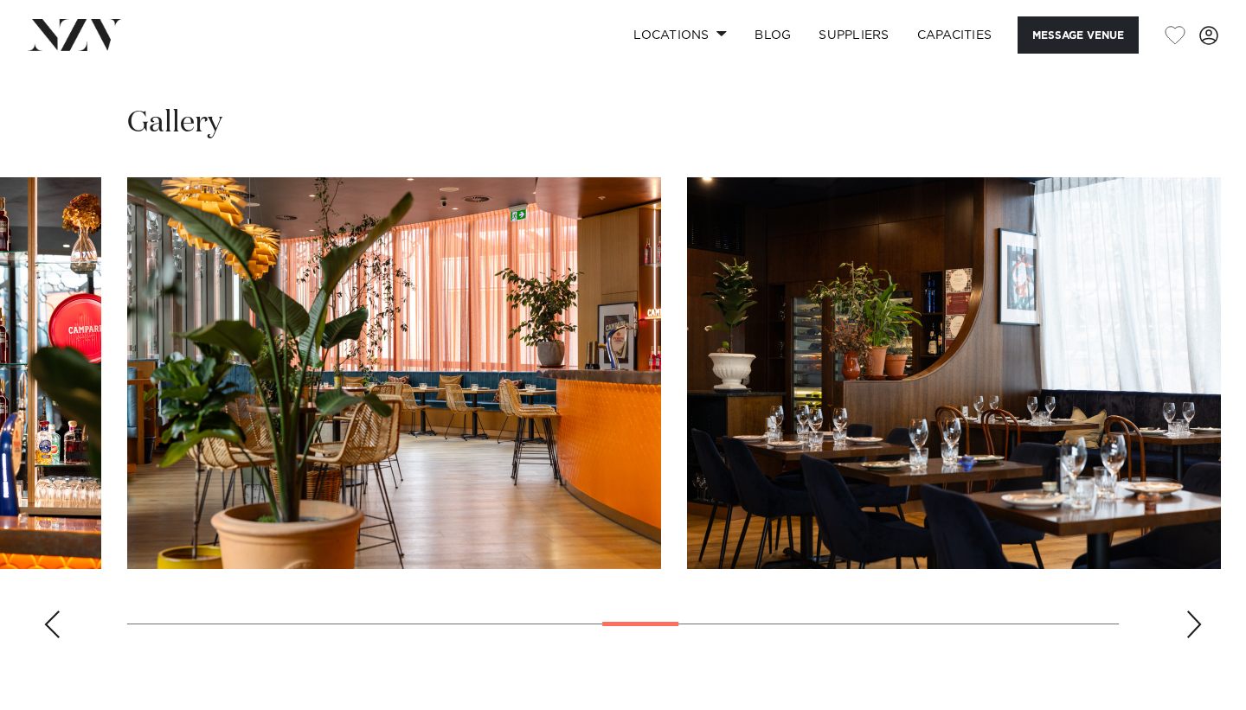
click at [1194, 622] on div "Next slide" at bounding box center [1194, 625] width 17 height 28
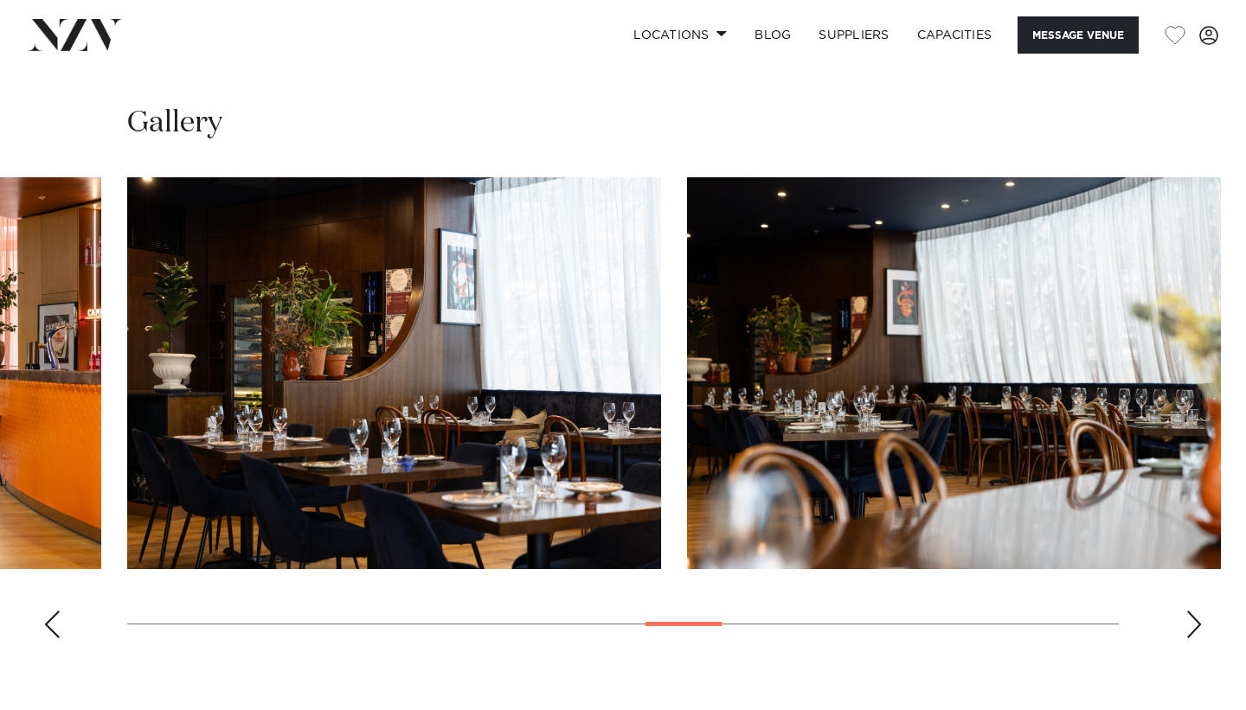
click at [1194, 622] on div "Next slide" at bounding box center [1194, 625] width 17 height 28
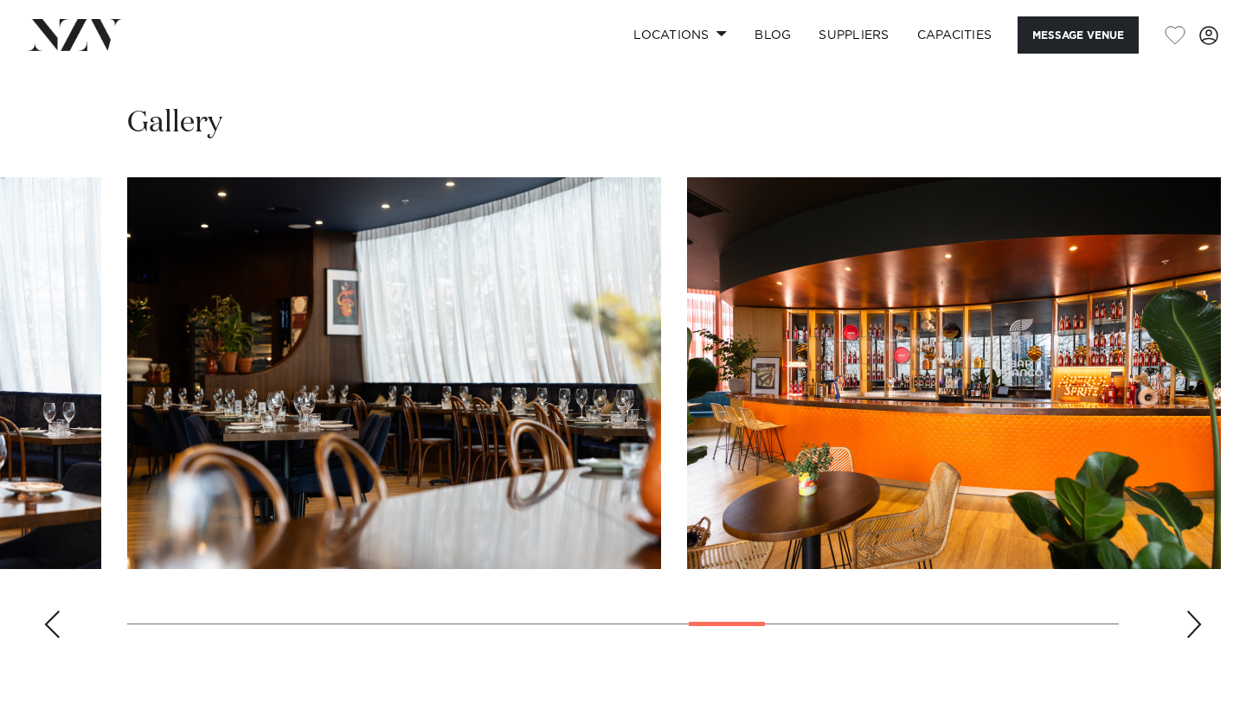
click at [1194, 622] on div "Next slide" at bounding box center [1194, 625] width 17 height 28
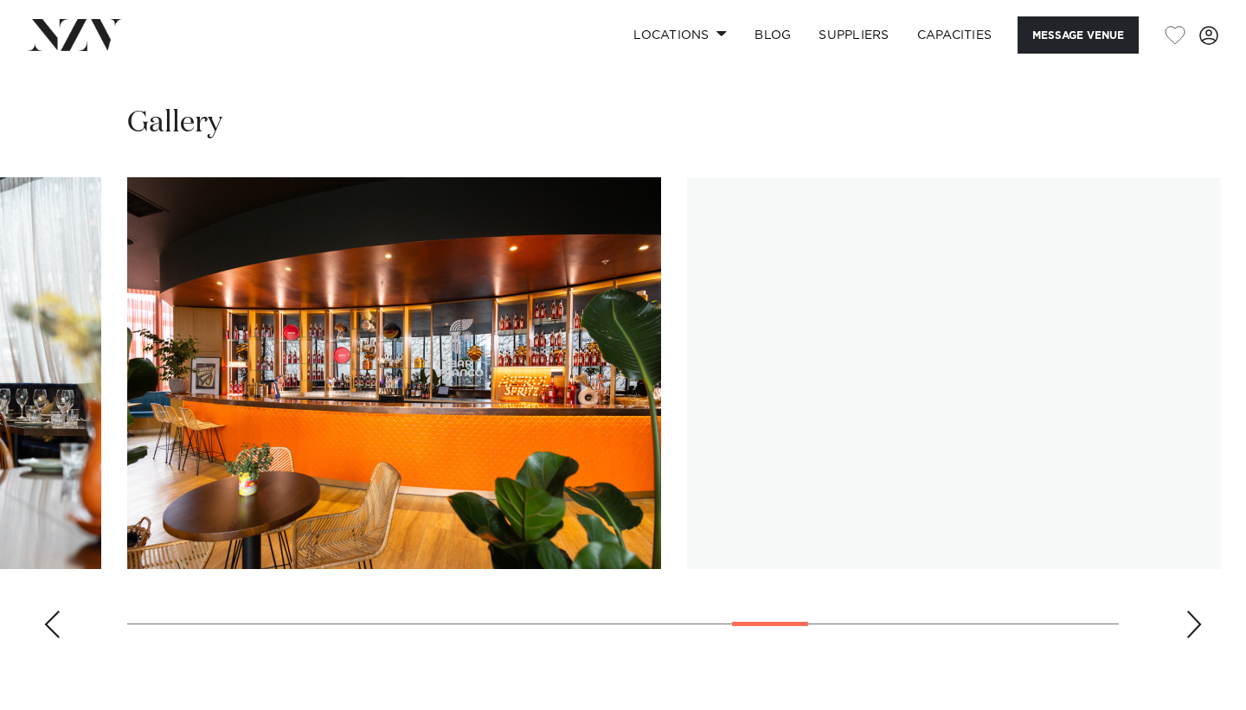
click at [1194, 622] on div "Next slide" at bounding box center [1194, 625] width 17 height 28
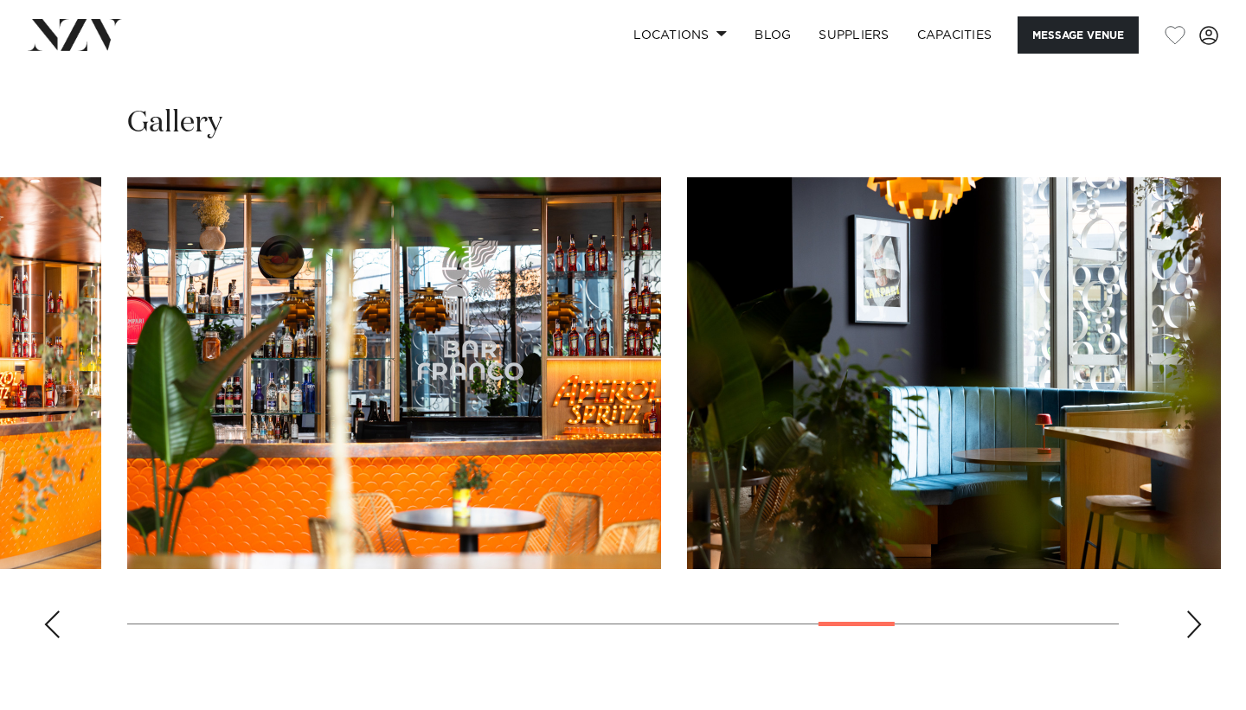
click at [1194, 622] on div "Next slide" at bounding box center [1194, 625] width 17 height 28
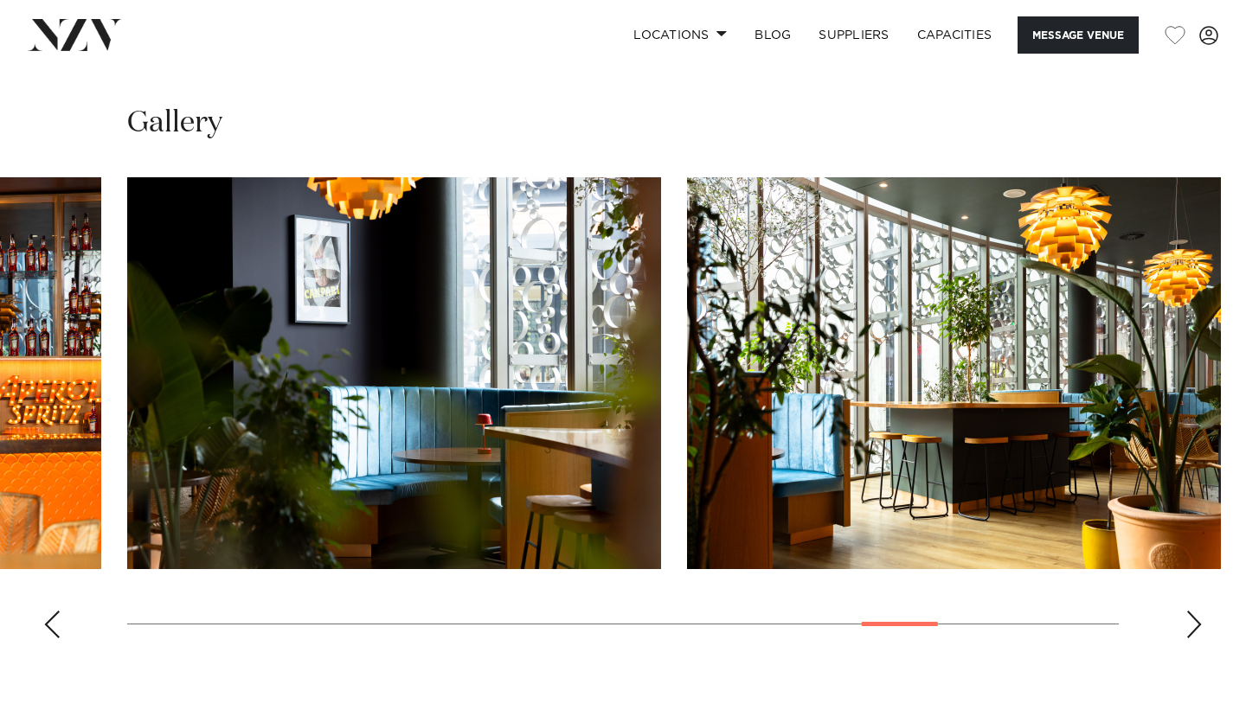
click at [1194, 622] on div "Next slide" at bounding box center [1194, 625] width 17 height 28
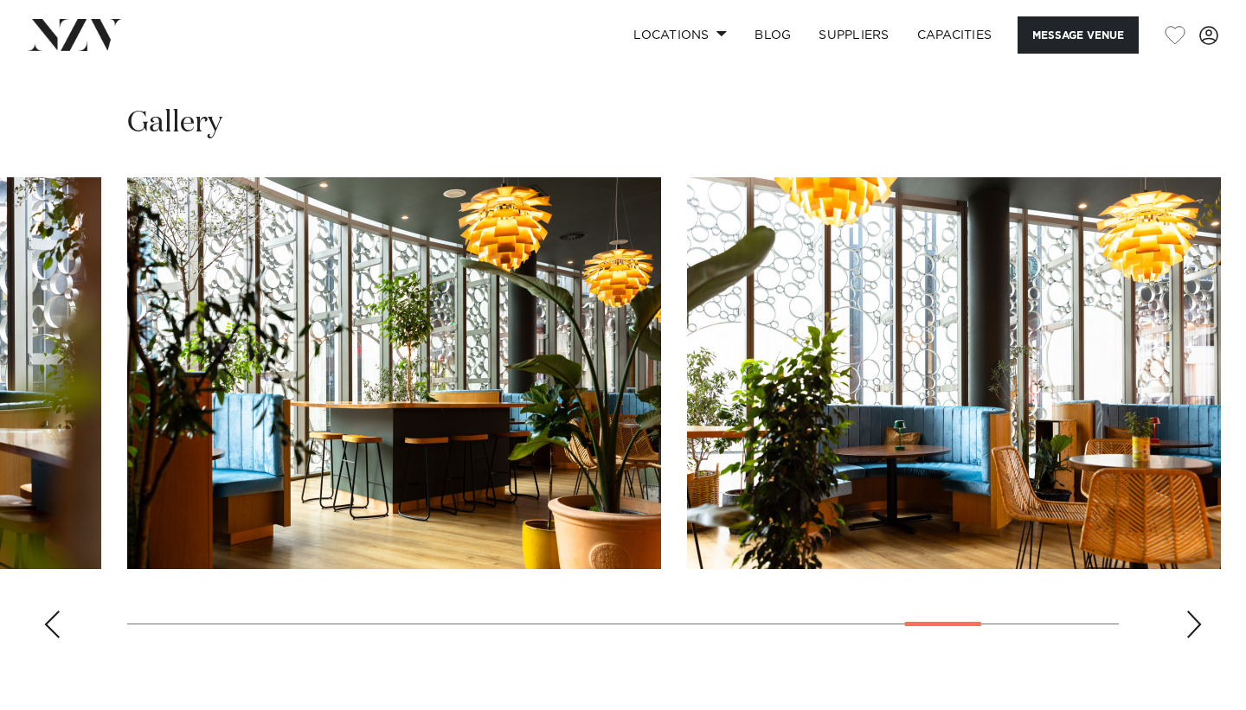
click at [1194, 622] on div "Next slide" at bounding box center [1194, 625] width 17 height 28
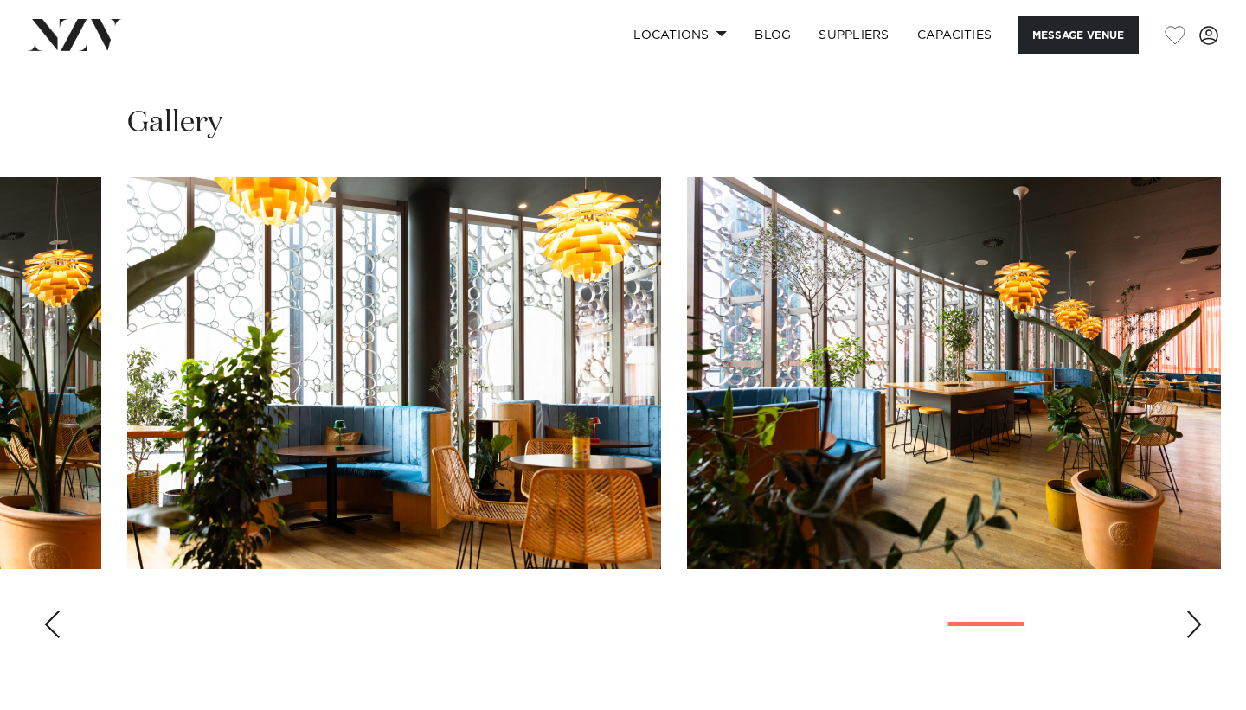
click at [1194, 622] on div "Next slide" at bounding box center [1194, 625] width 17 height 28
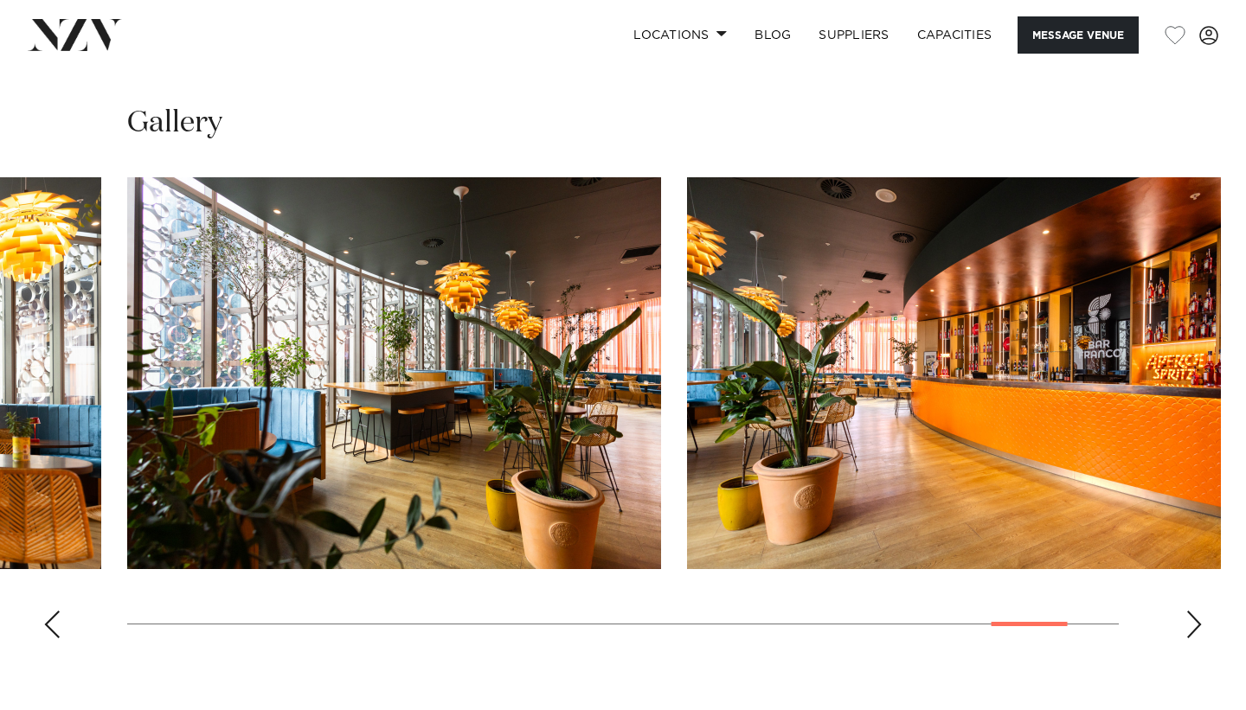
click at [1194, 622] on div "Next slide" at bounding box center [1194, 625] width 17 height 28
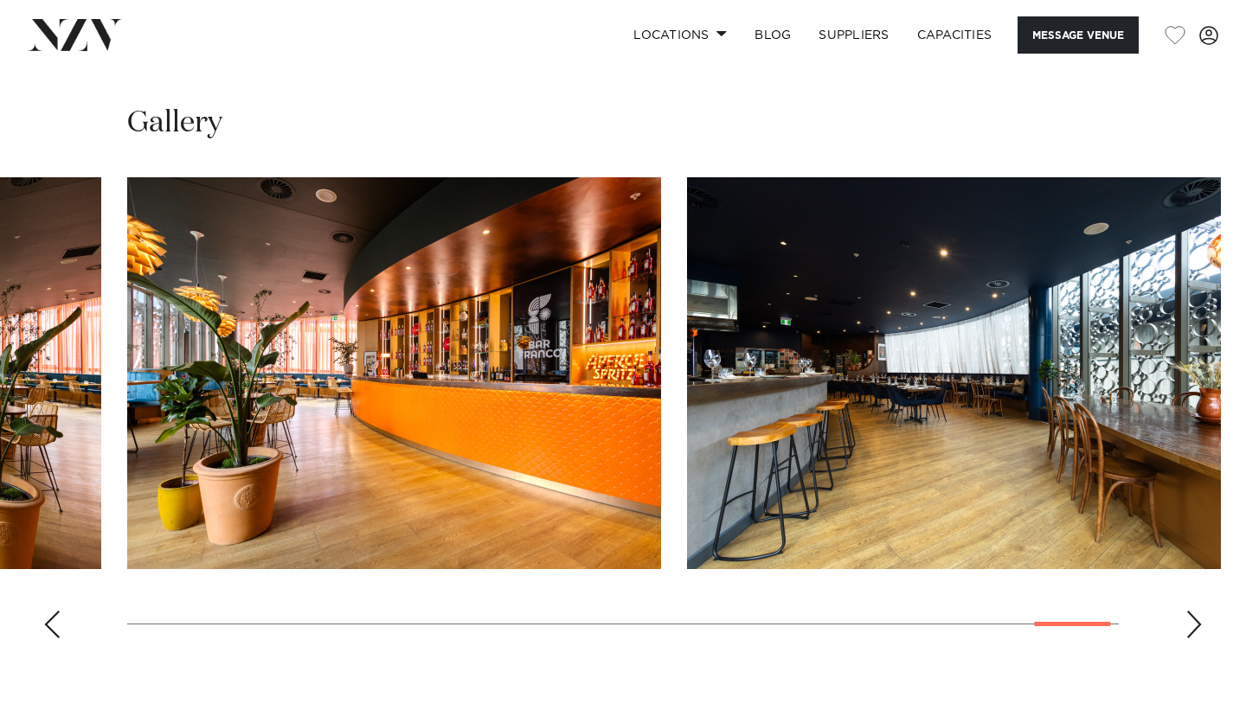
click at [1194, 622] on div "Next slide" at bounding box center [1194, 625] width 17 height 28
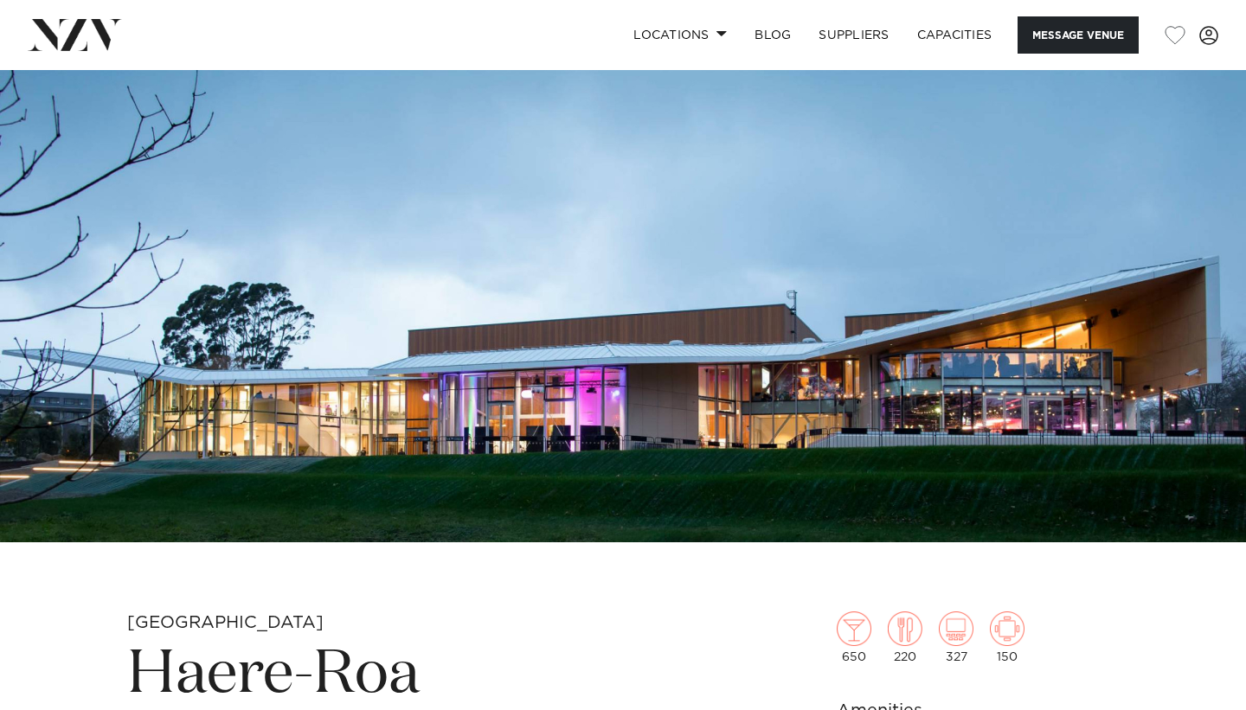
scroll to position [109, 0]
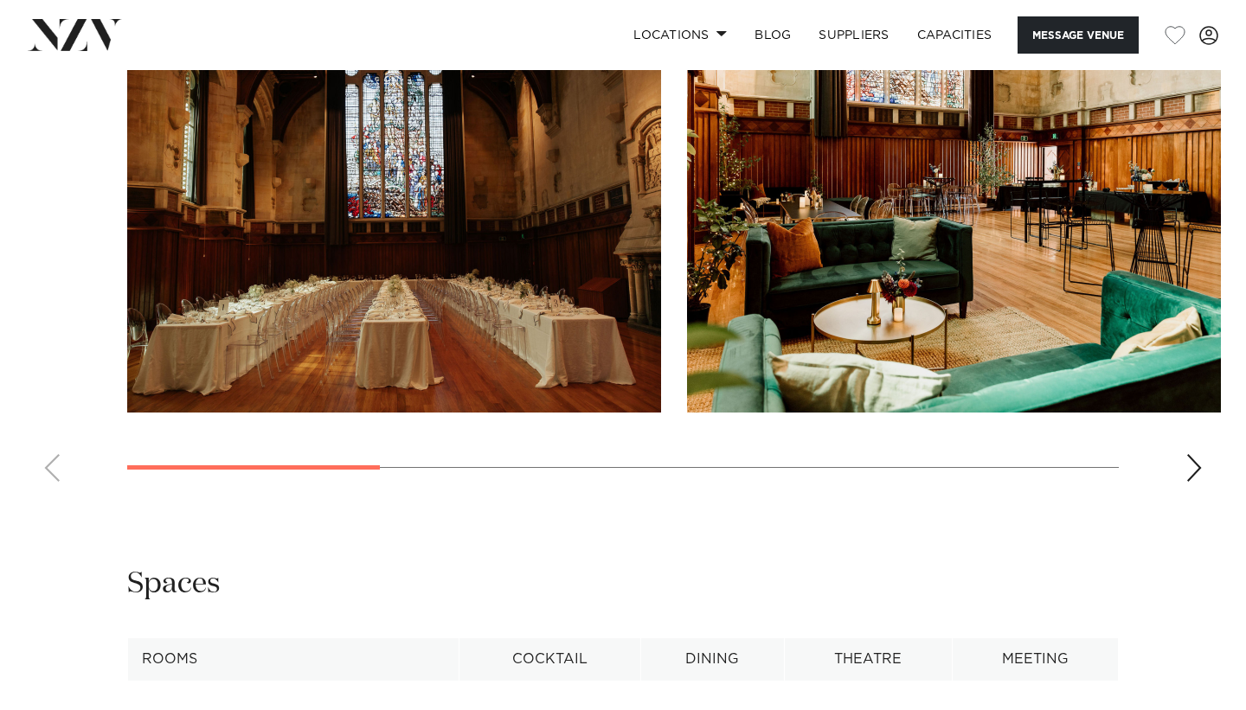
scroll to position [1705, 0]
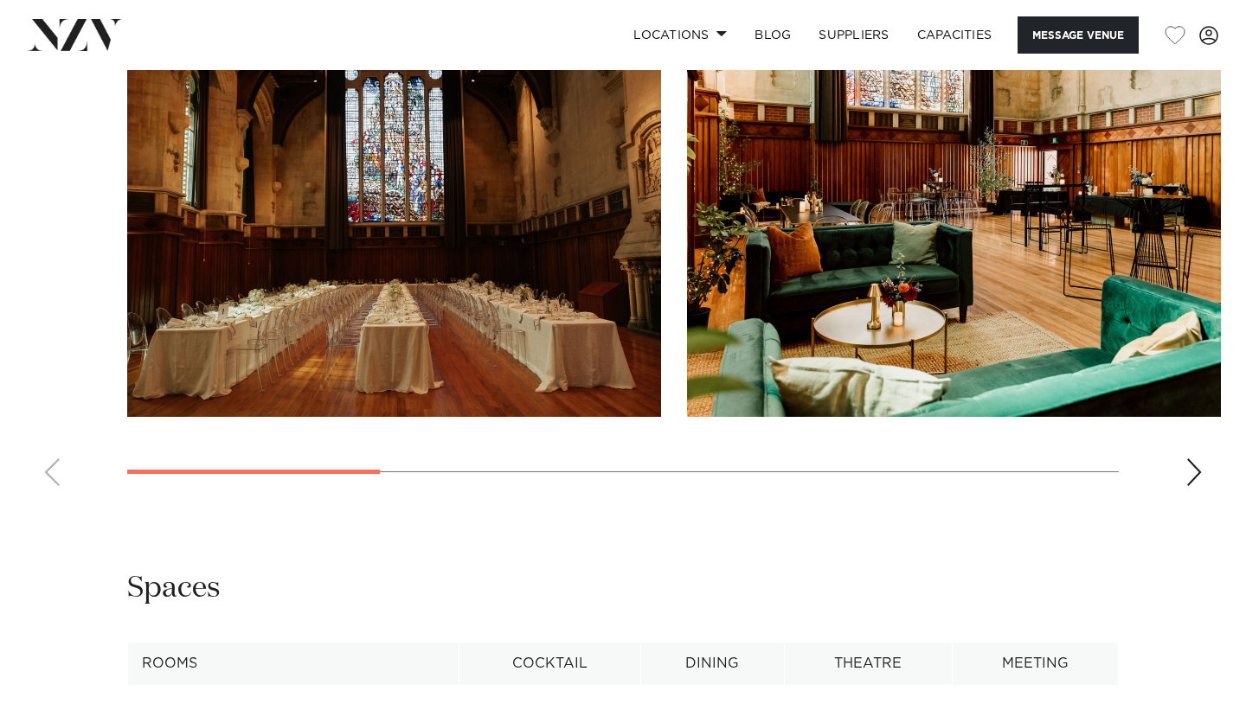
click at [1192, 473] on div "Next slide" at bounding box center [1194, 473] width 17 height 28
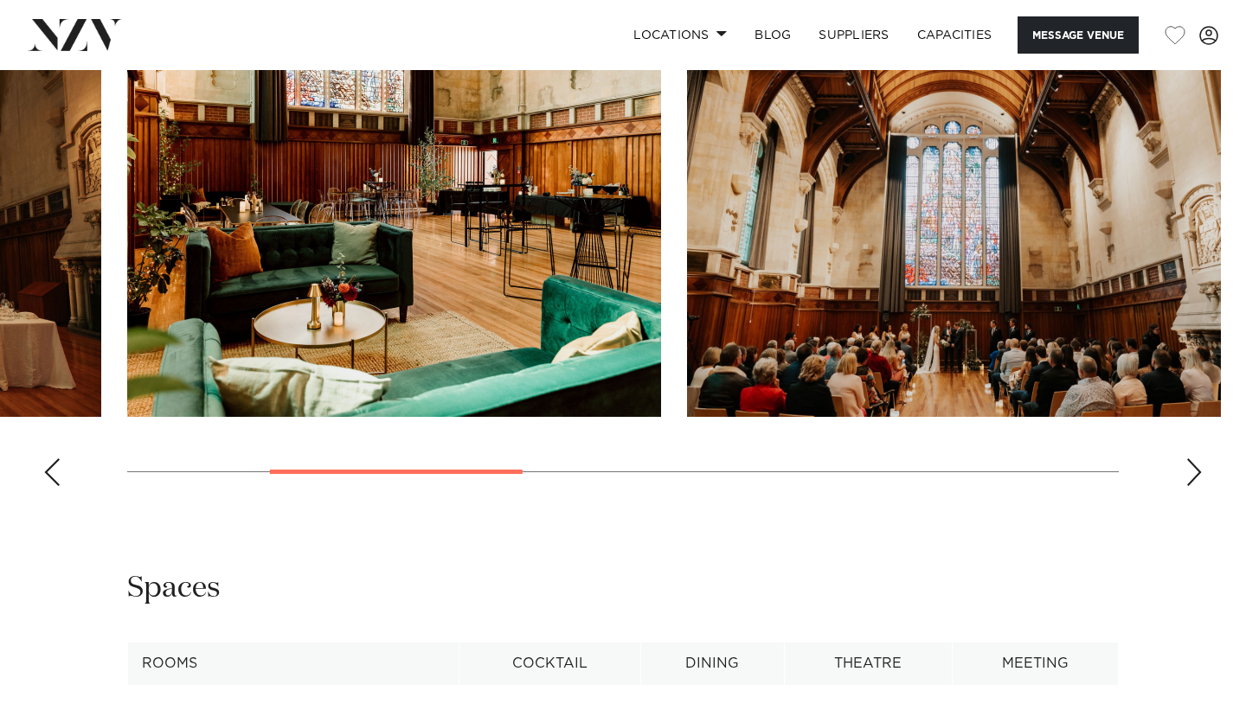
click at [1192, 473] on div "Next slide" at bounding box center [1194, 473] width 17 height 28
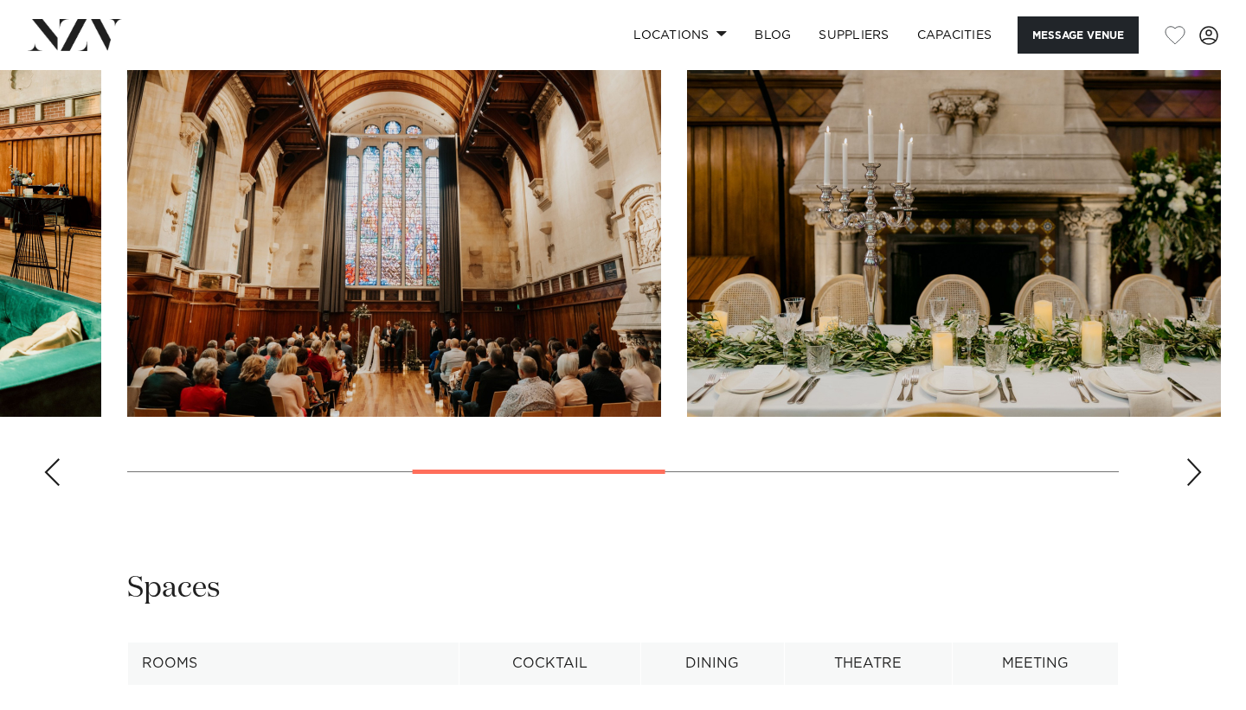
click at [1192, 473] on div "Next slide" at bounding box center [1194, 473] width 17 height 28
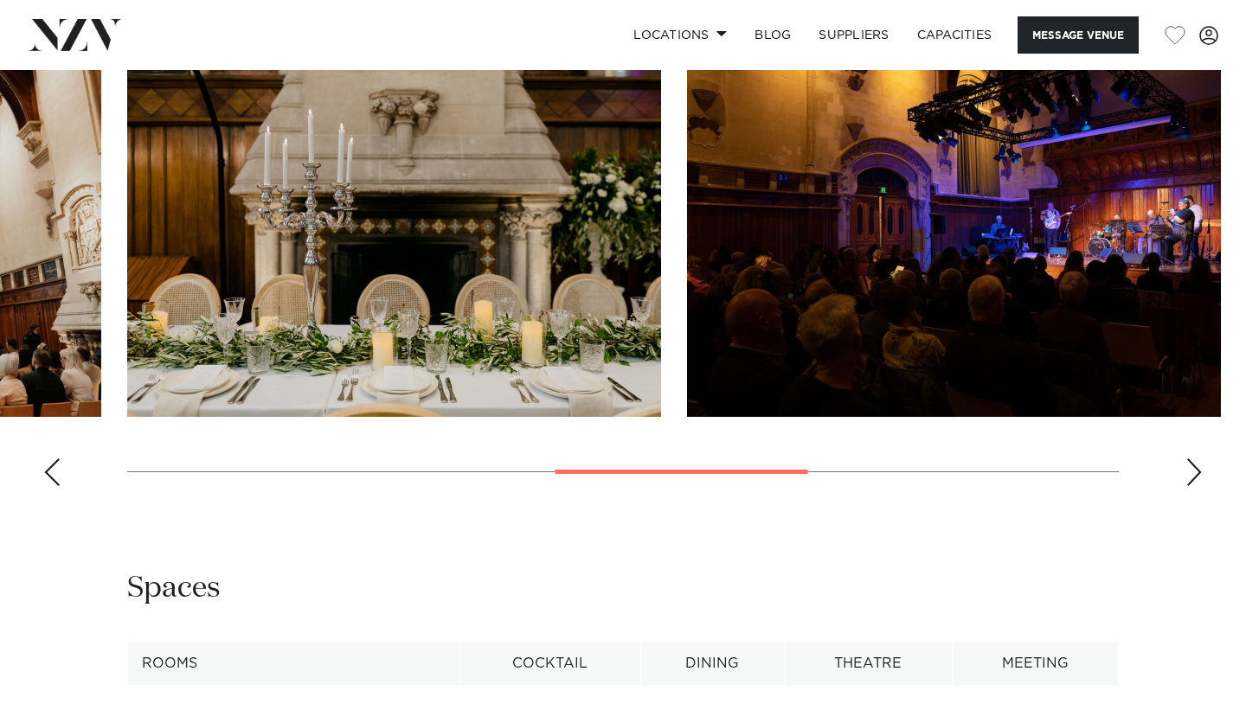
click at [1192, 473] on div "Next slide" at bounding box center [1194, 473] width 17 height 28
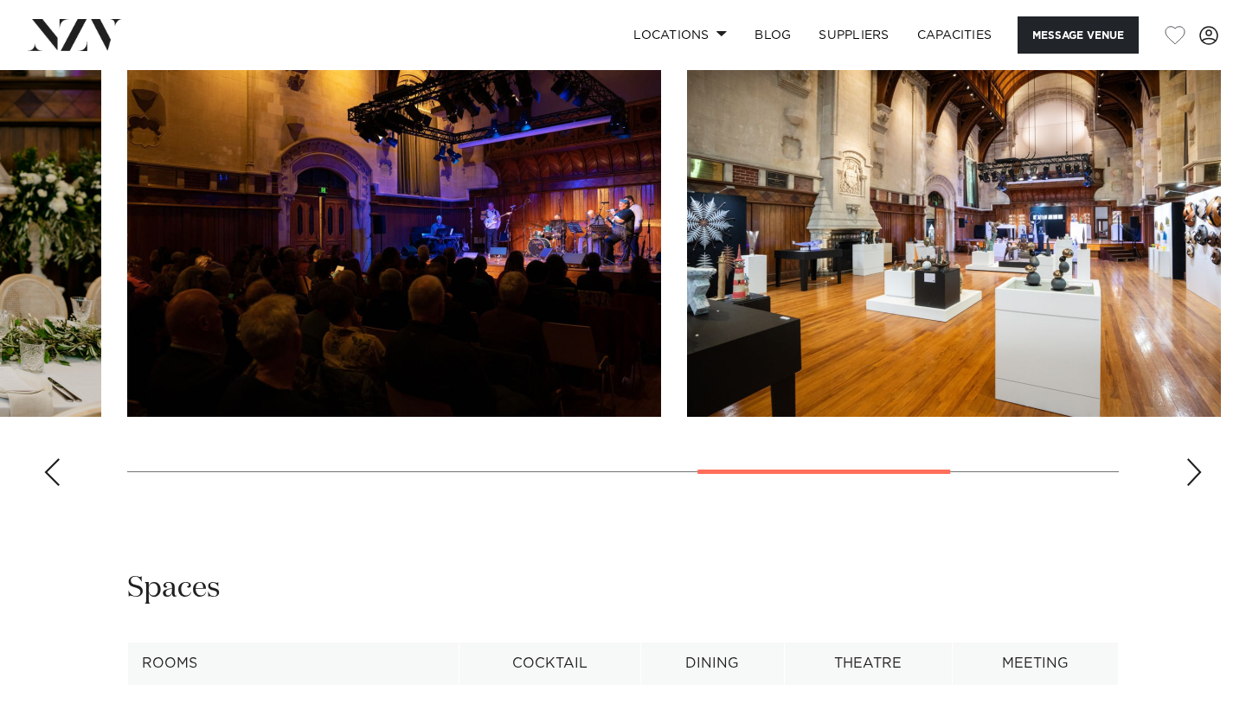
click at [1192, 473] on div "Next slide" at bounding box center [1194, 473] width 17 height 28
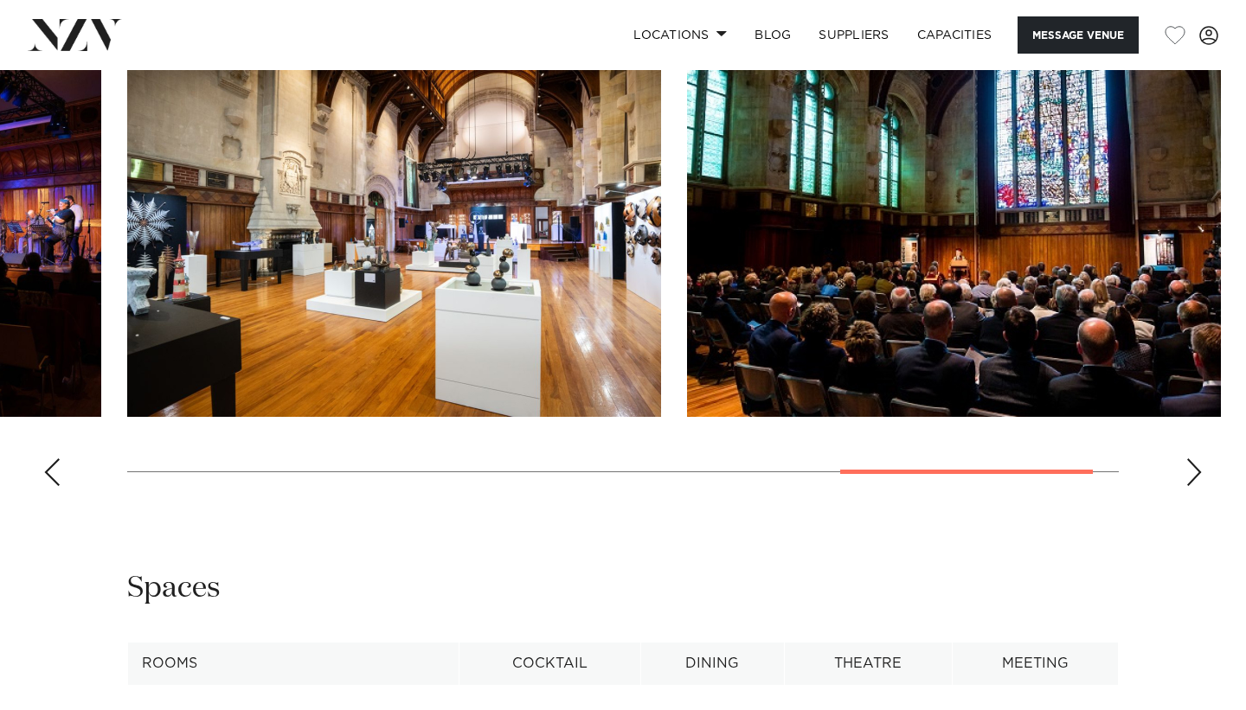
click at [1192, 473] on div "Next slide" at bounding box center [1194, 473] width 17 height 28
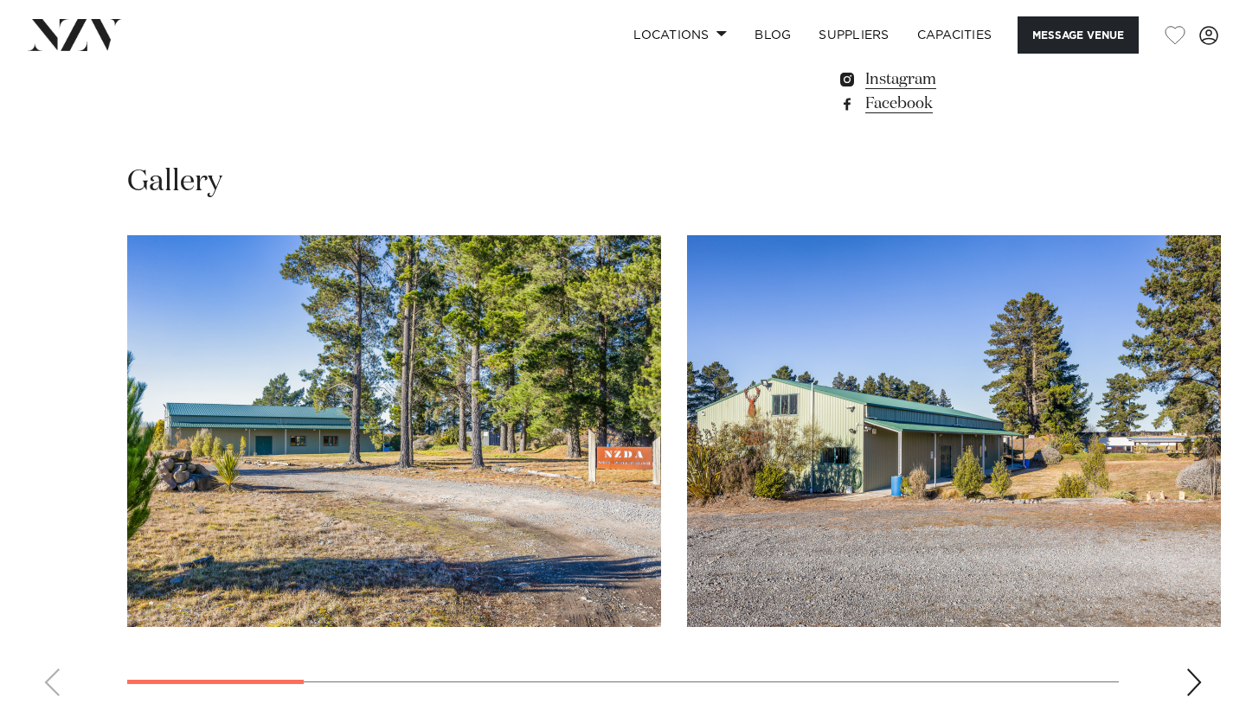
scroll to position [1603, 0]
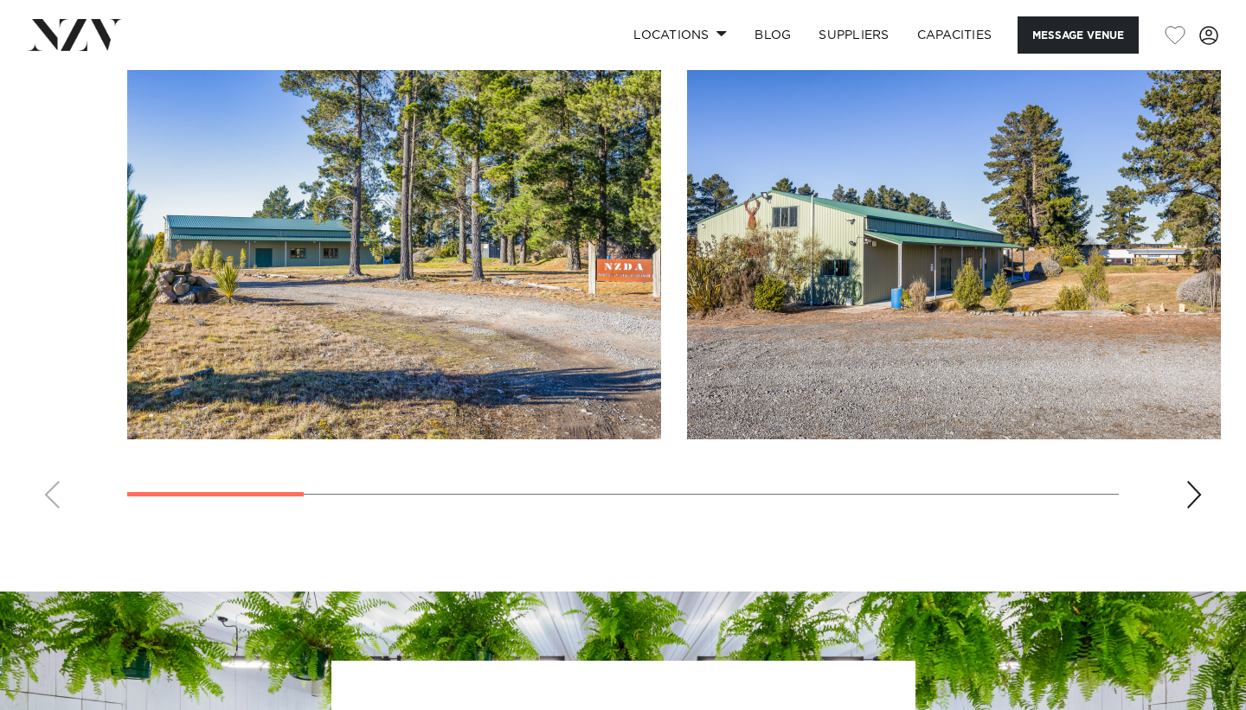
click at [1191, 486] on div "Next slide" at bounding box center [1194, 495] width 17 height 28
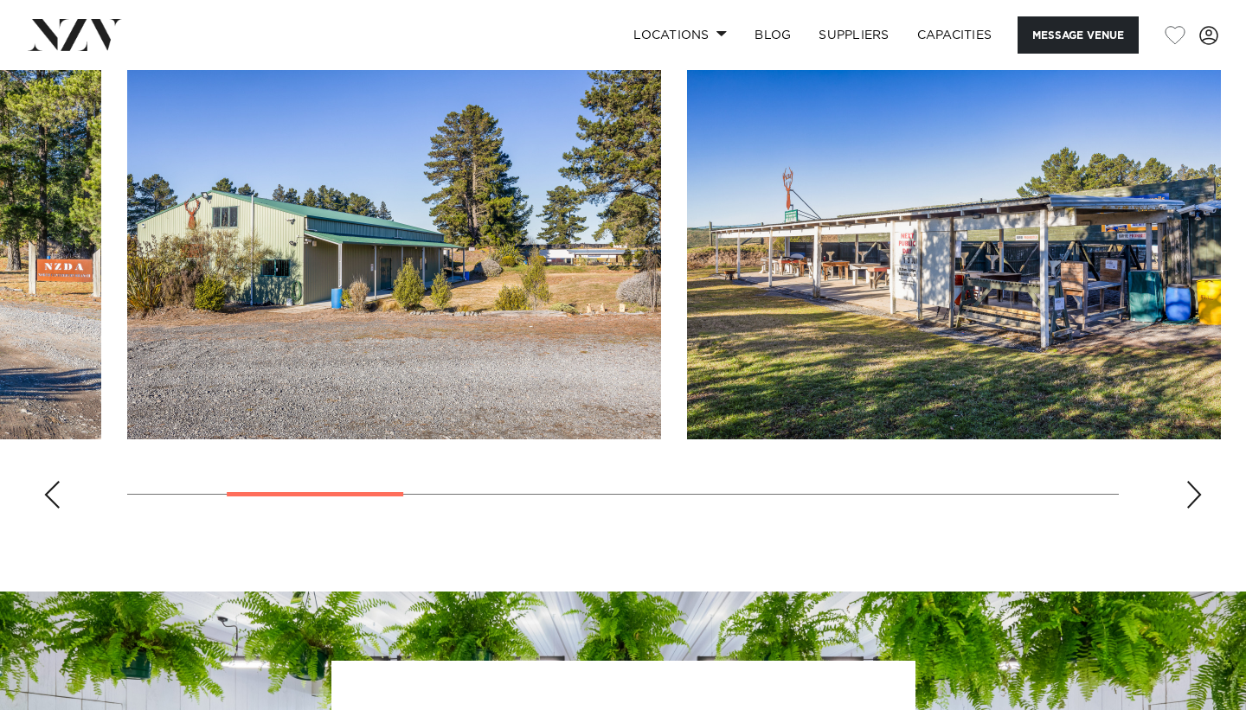
click at [1191, 486] on div "Next slide" at bounding box center [1194, 495] width 17 height 28
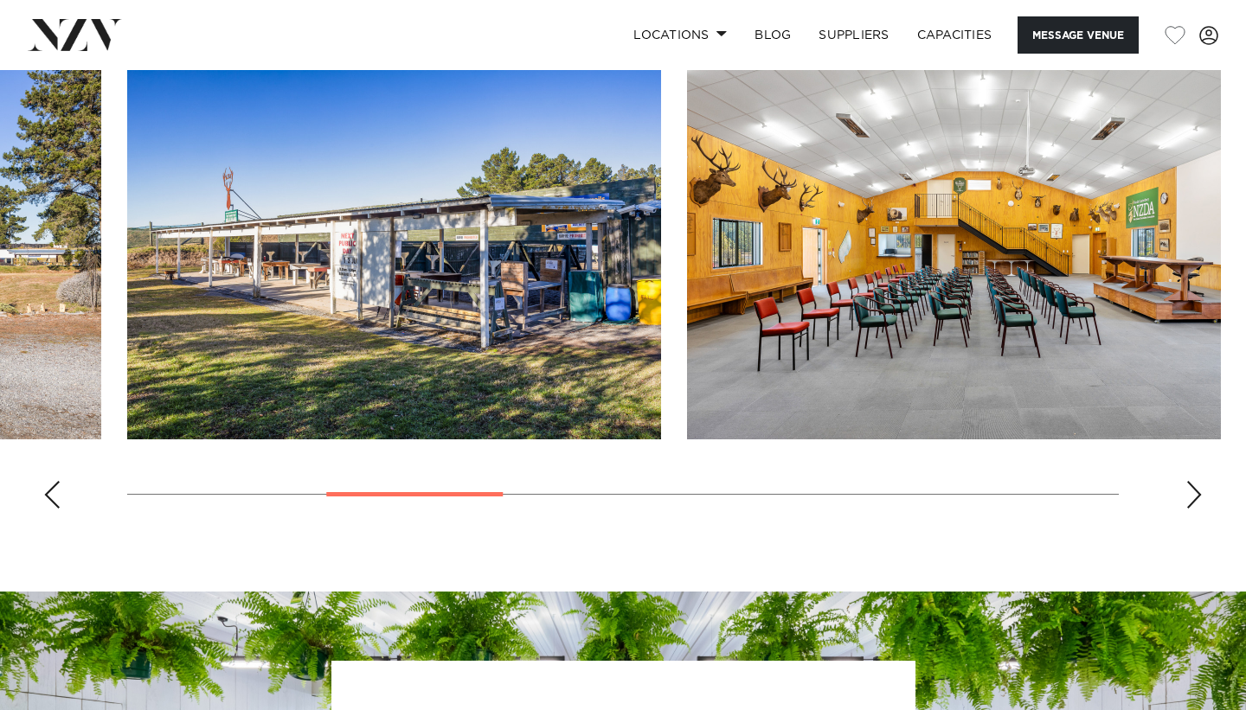
click at [1191, 486] on div "Next slide" at bounding box center [1194, 495] width 17 height 28
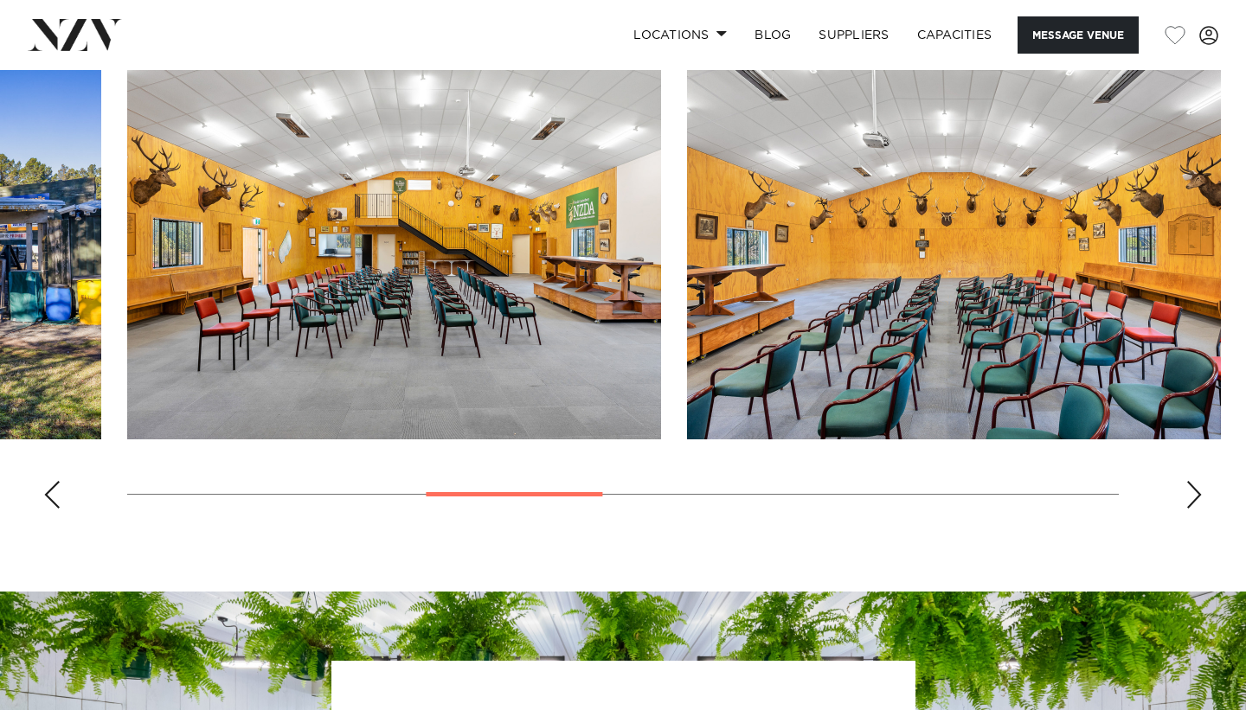
click at [1191, 486] on div "Next slide" at bounding box center [1194, 495] width 17 height 28
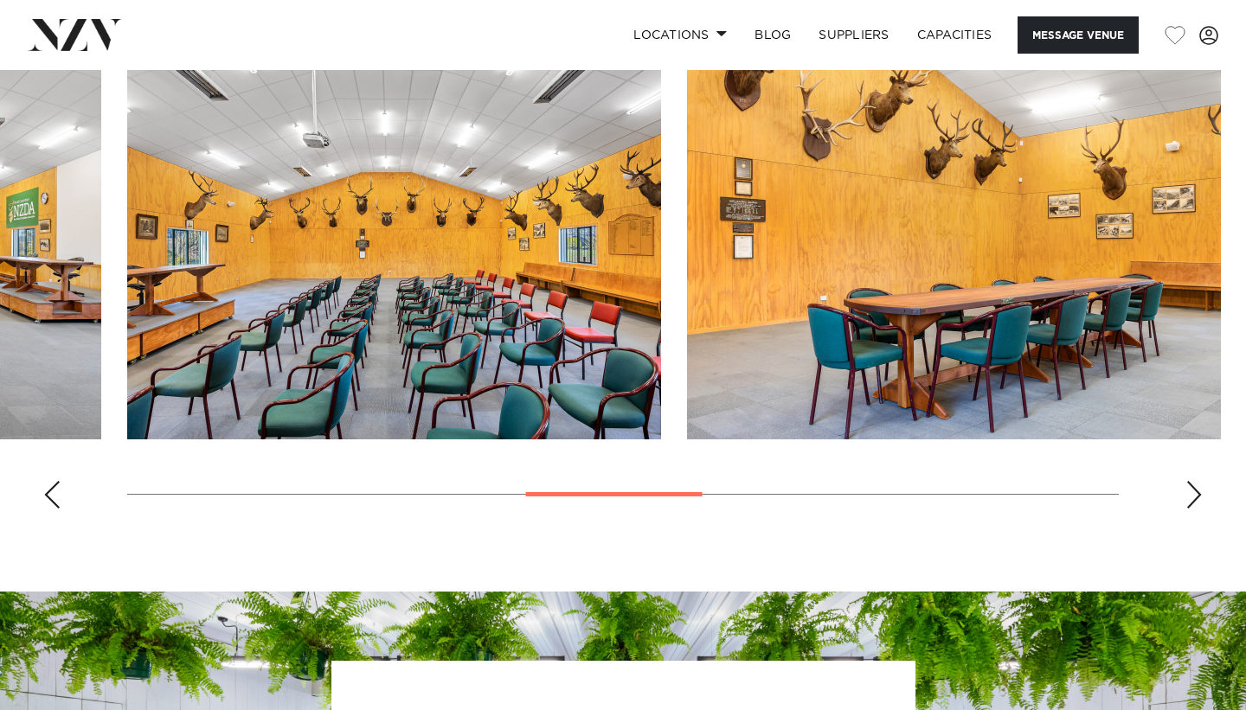
click at [1191, 486] on div "Next slide" at bounding box center [1194, 495] width 17 height 28
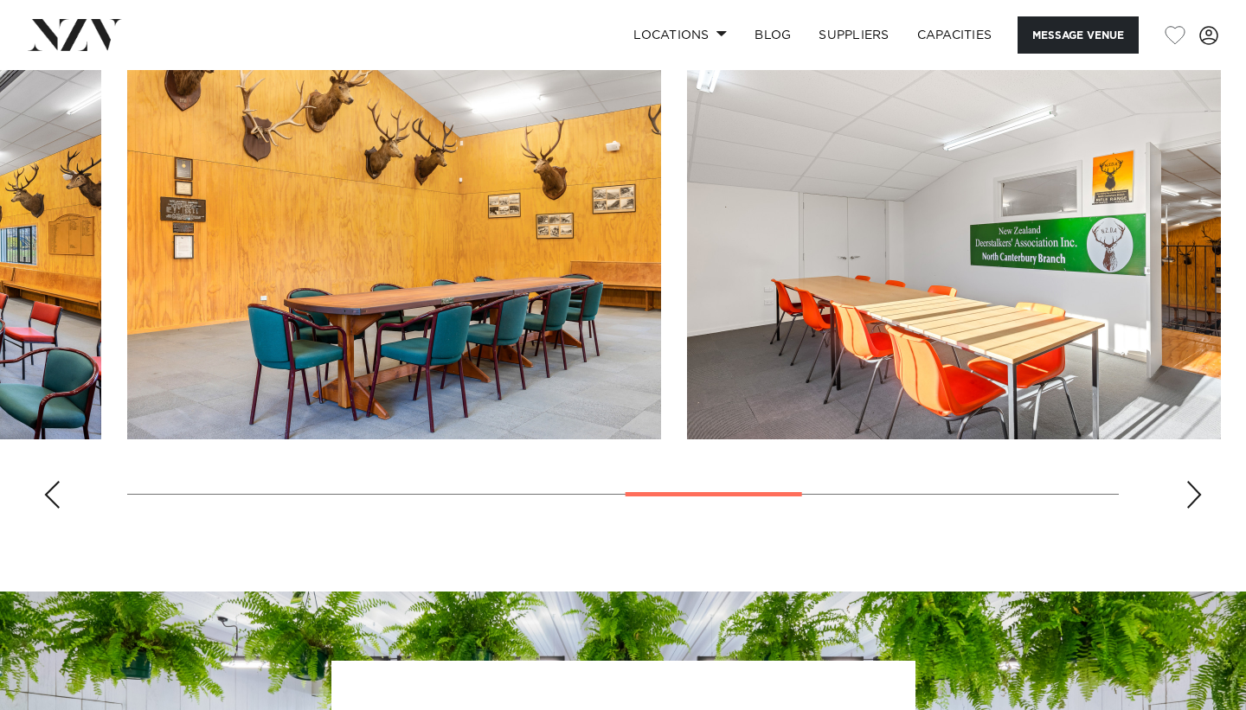
click at [1191, 486] on div "Next slide" at bounding box center [1194, 495] width 17 height 28
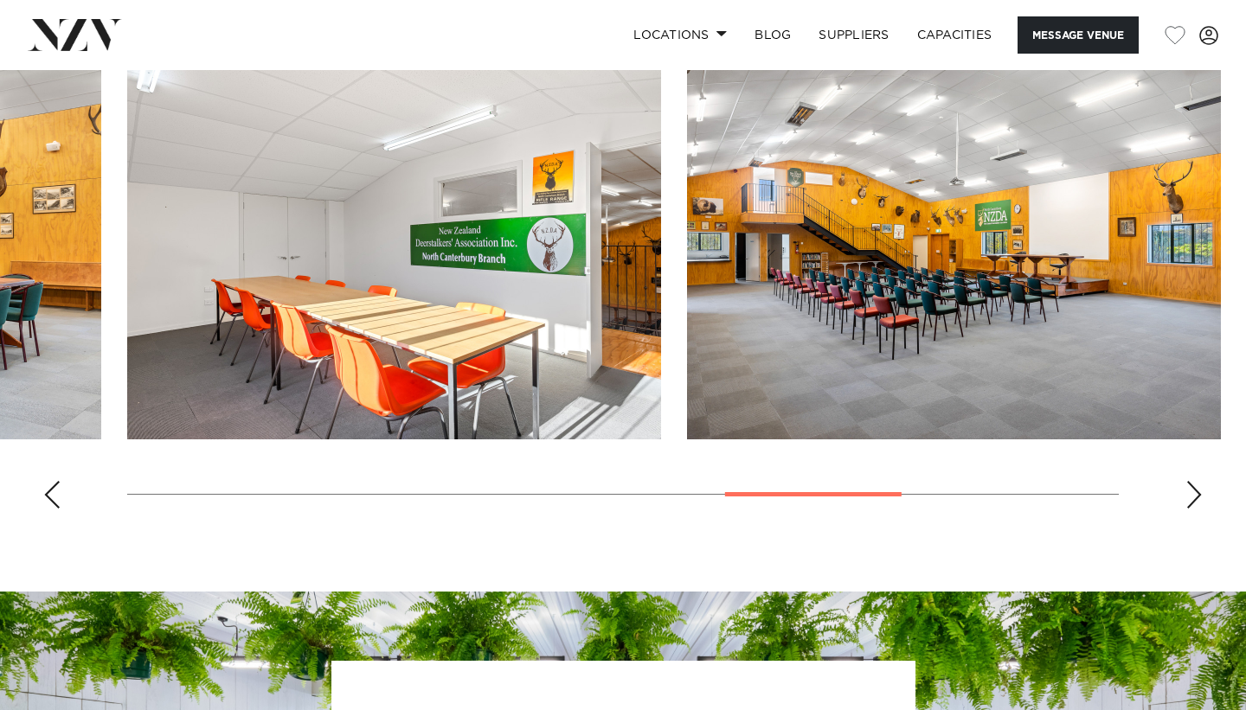
click at [1191, 486] on div "Next slide" at bounding box center [1194, 495] width 17 height 28
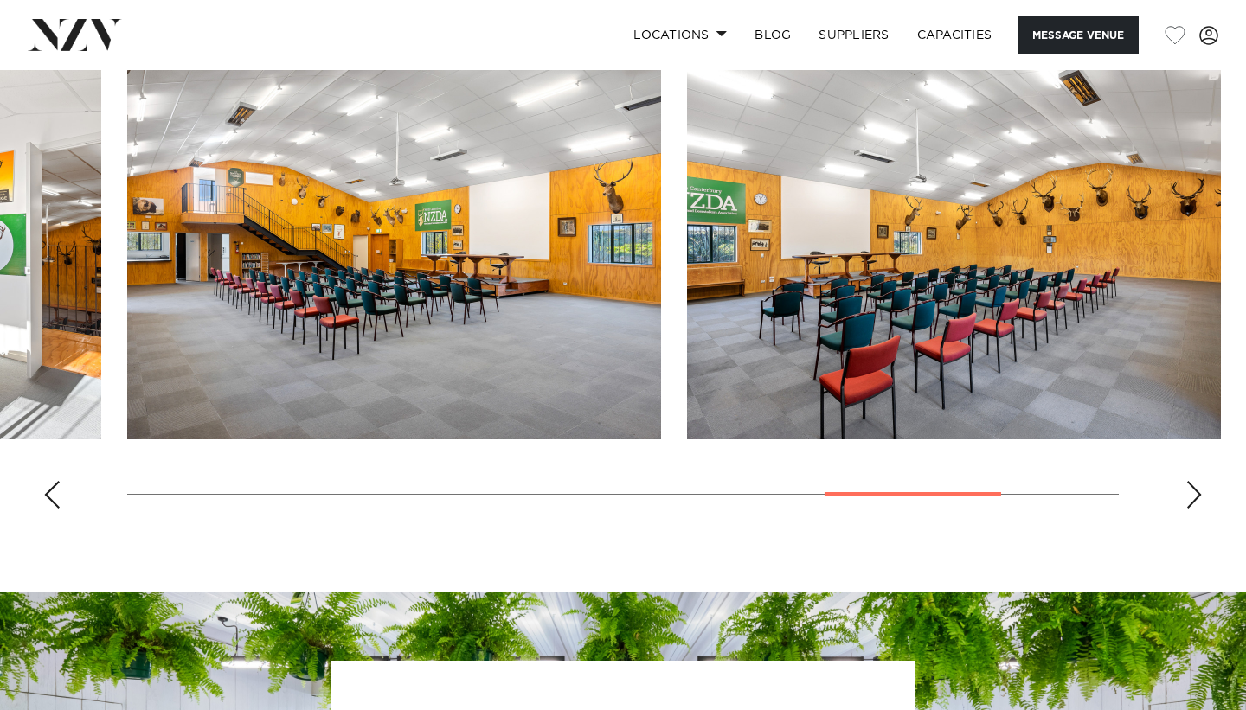
click at [1191, 486] on div "Next slide" at bounding box center [1194, 495] width 17 height 28
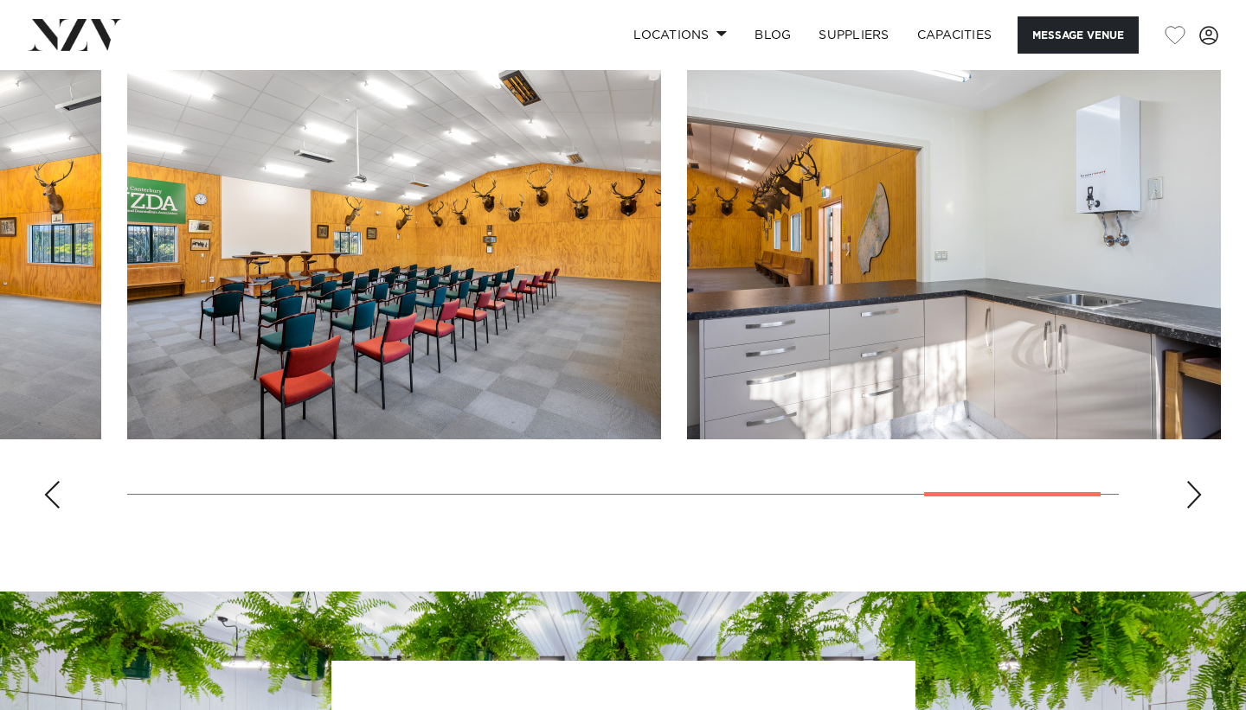
click at [1191, 486] on div "Next slide" at bounding box center [1194, 495] width 17 height 28
